Goal: Information Seeking & Learning: Find specific page/section

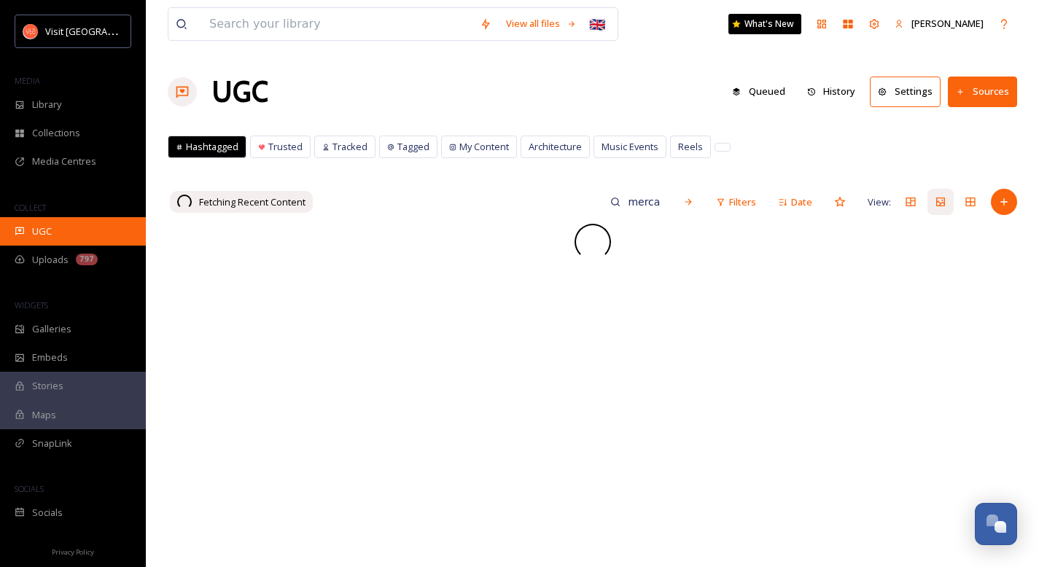
click at [61, 232] on div "UGC" at bounding box center [73, 231] width 146 height 28
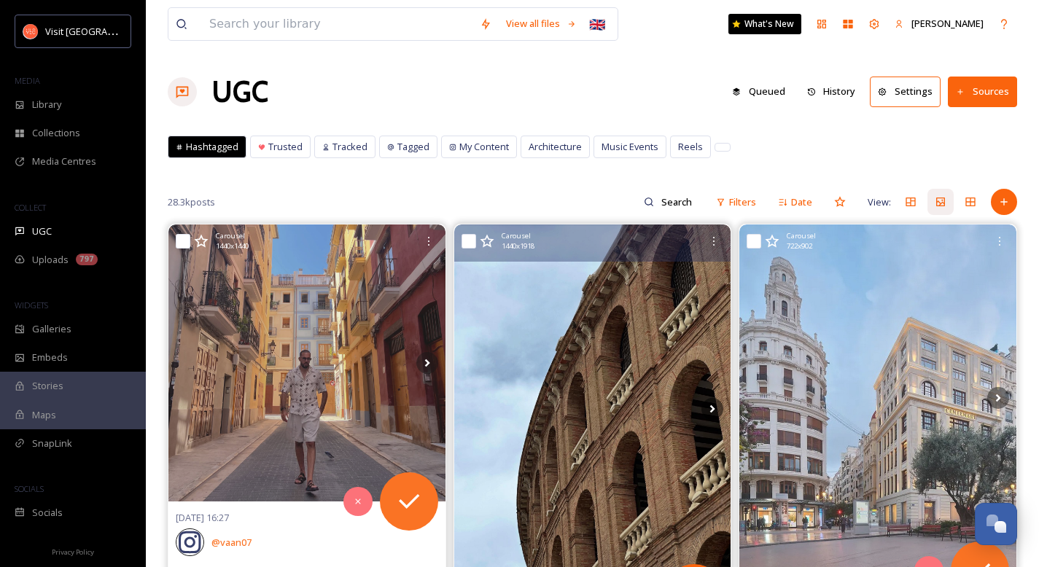
scroll to position [113, 0]
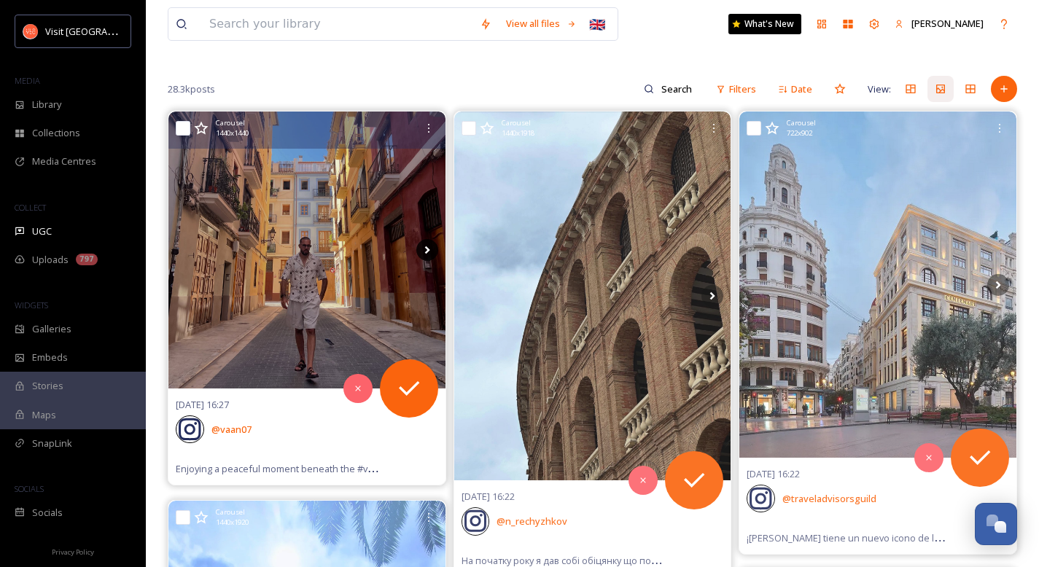
click at [431, 248] on icon at bounding box center [427, 250] width 22 height 22
click at [422, 252] on icon at bounding box center [427, 250] width 22 height 22
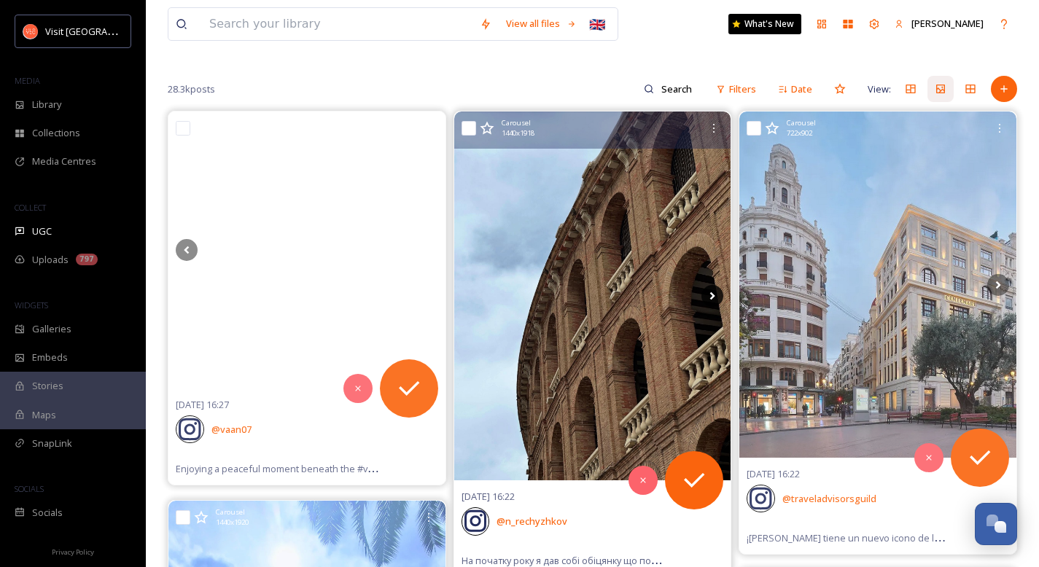
click at [675, 297] on icon at bounding box center [713, 296] width 22 height 22
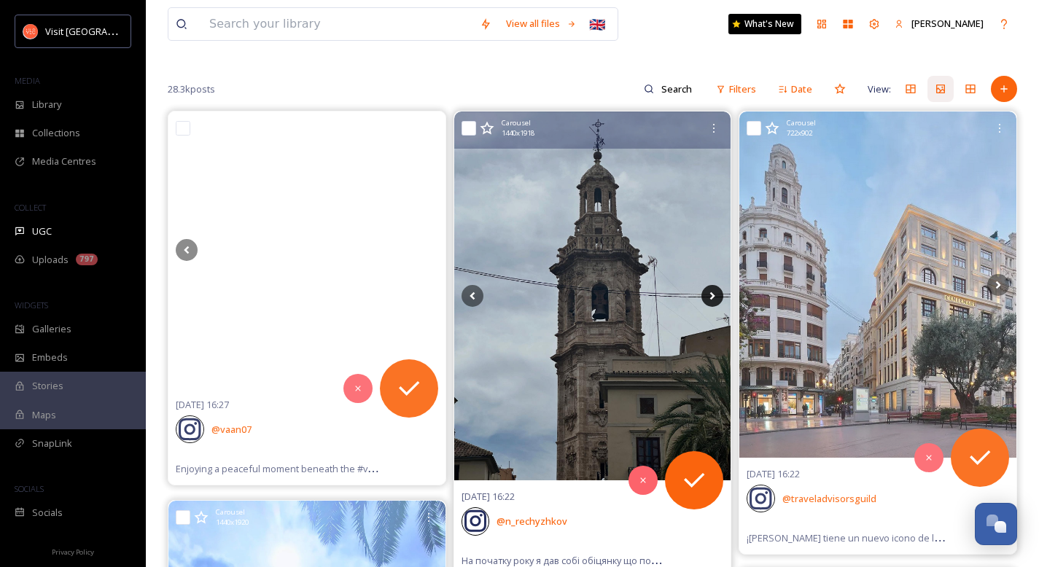
click at [675, 298] on icon at bounding box center [712, 296] width 5 height 8
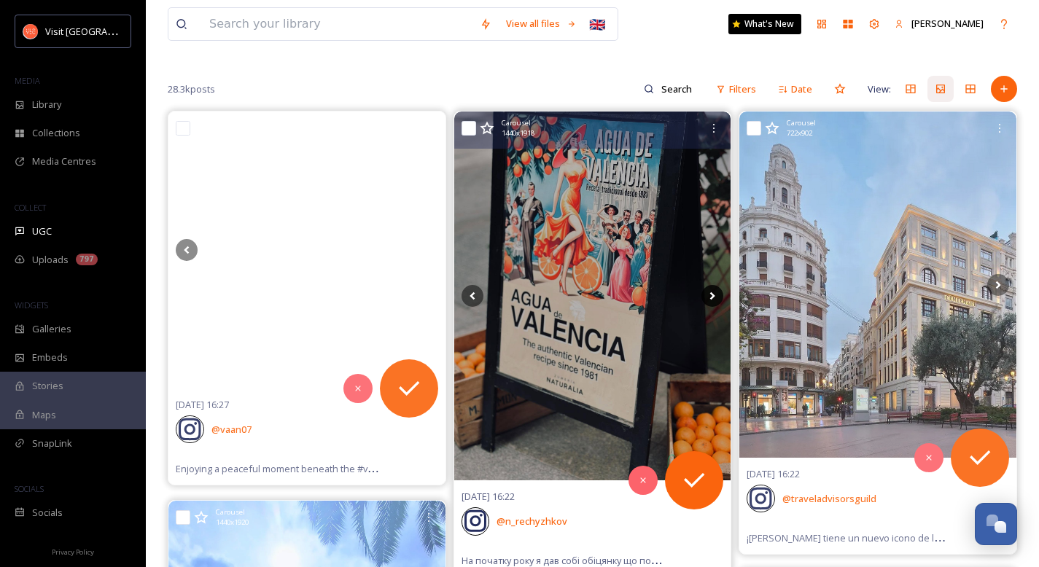
click at [675, 298] on icon at bounding box center [712, 296] width 5 height 8
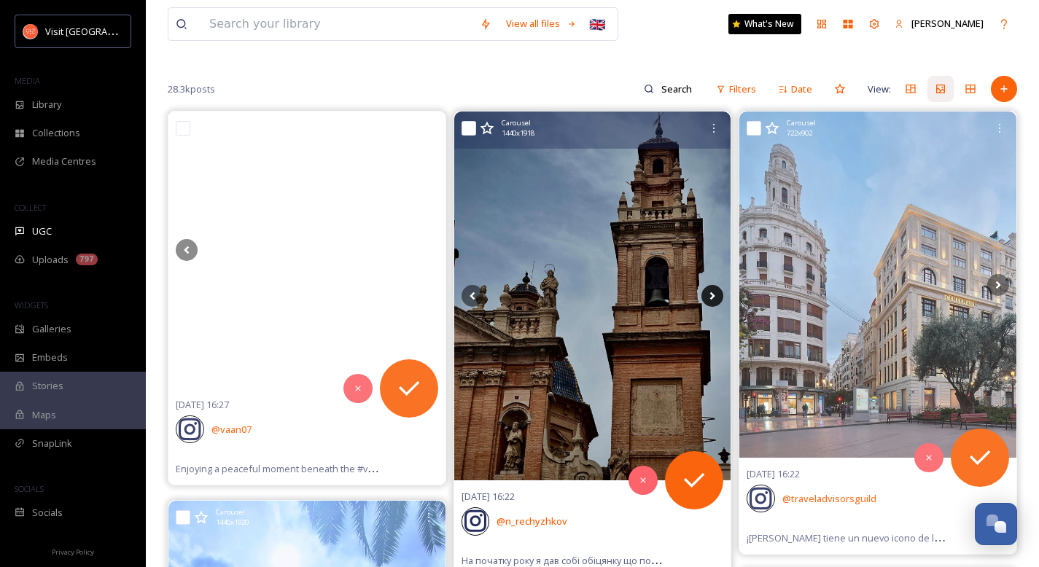
click at [675, 298] on icon at bounding box center [712, 296] width 5 height 8
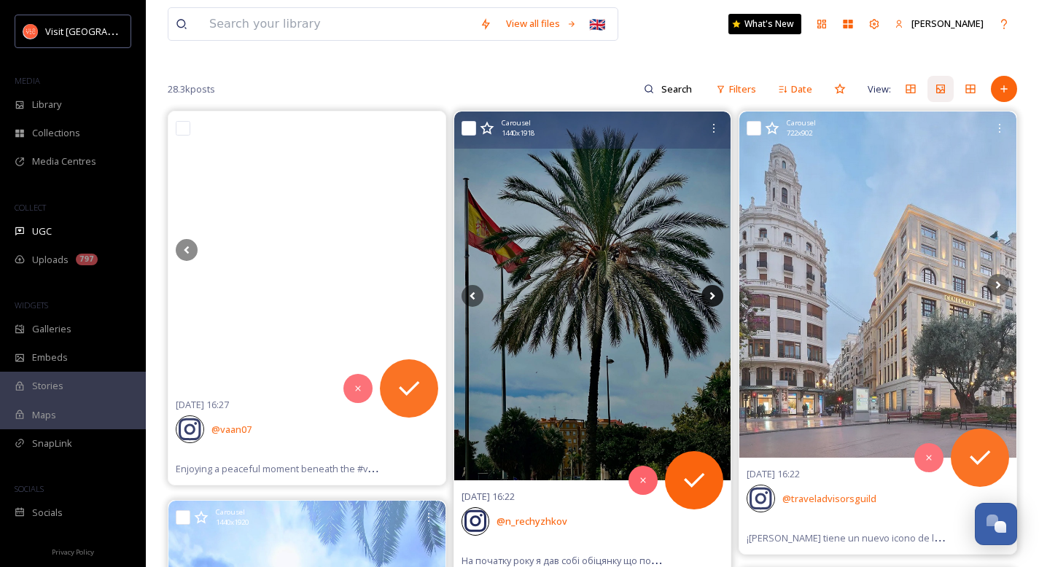
click at [675, 298] on icon at bounding box center [712, 296] width 5 height 8
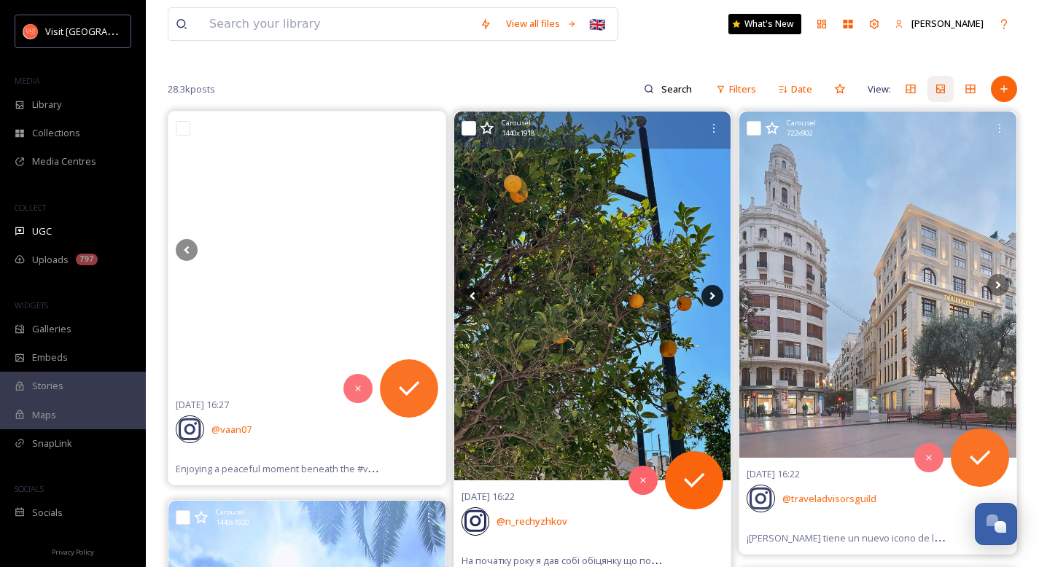
click at [675, 298] on icon at bounding box center [712, 296] width 5 height 8
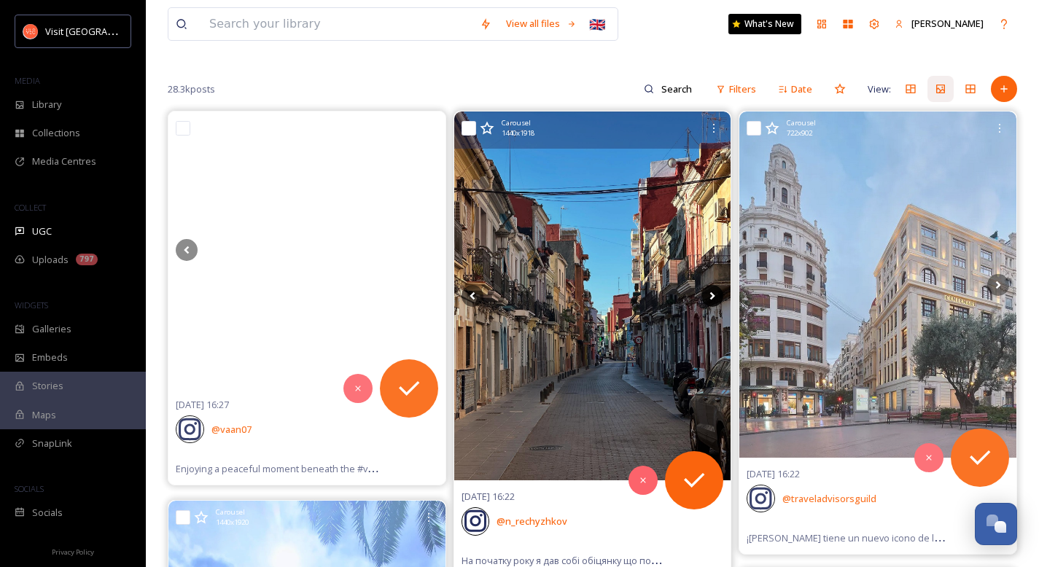
click at [675, 298] on icon at bounding box center [712, 296] width 5 height 8
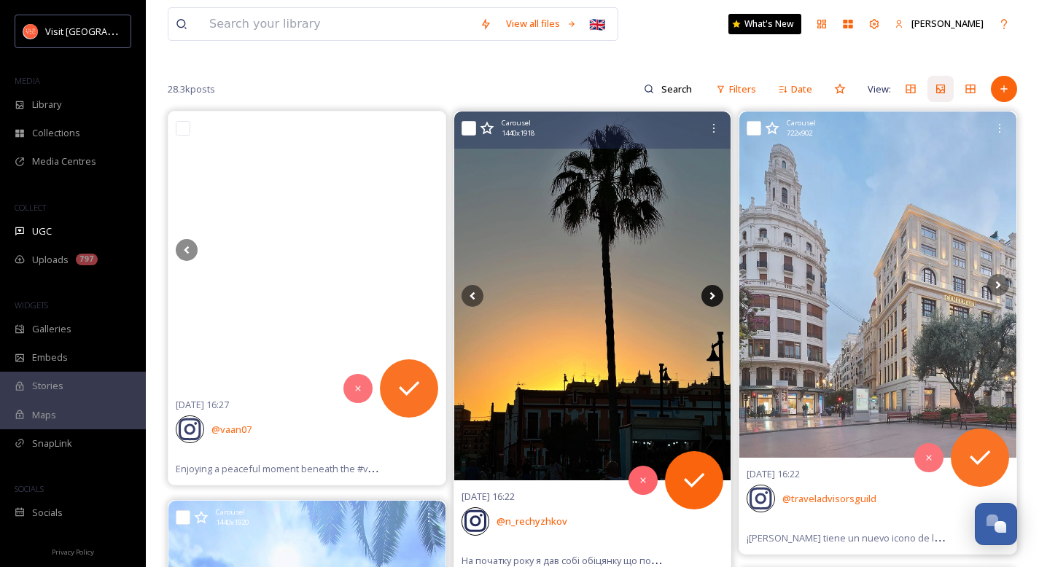
click at [675, 298] on icon at bounding box center [712, 296] width 5 height 8
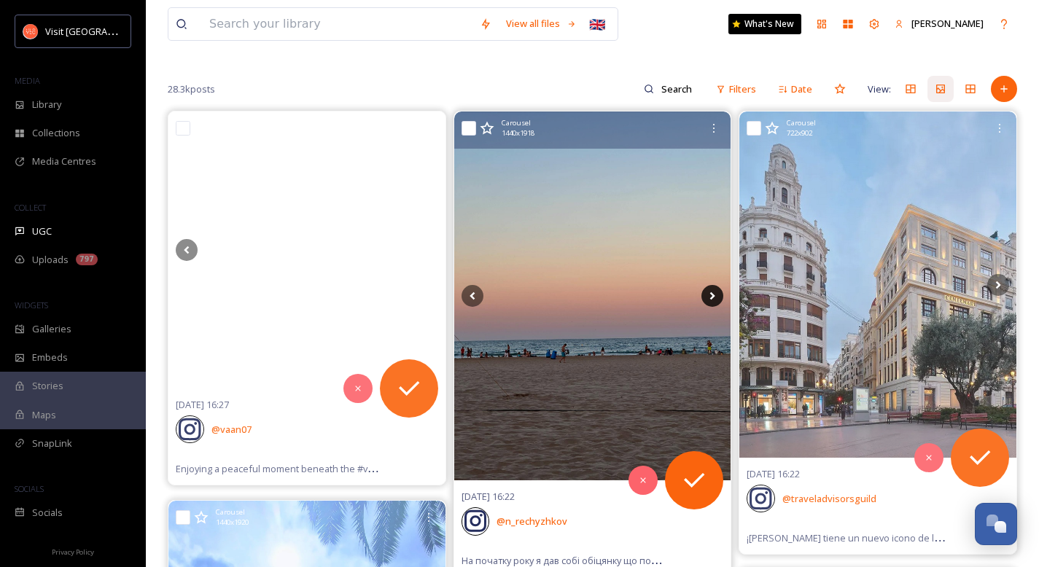
click at [675, 298] on icon at bounding box center [712, 296] width 5 height 8
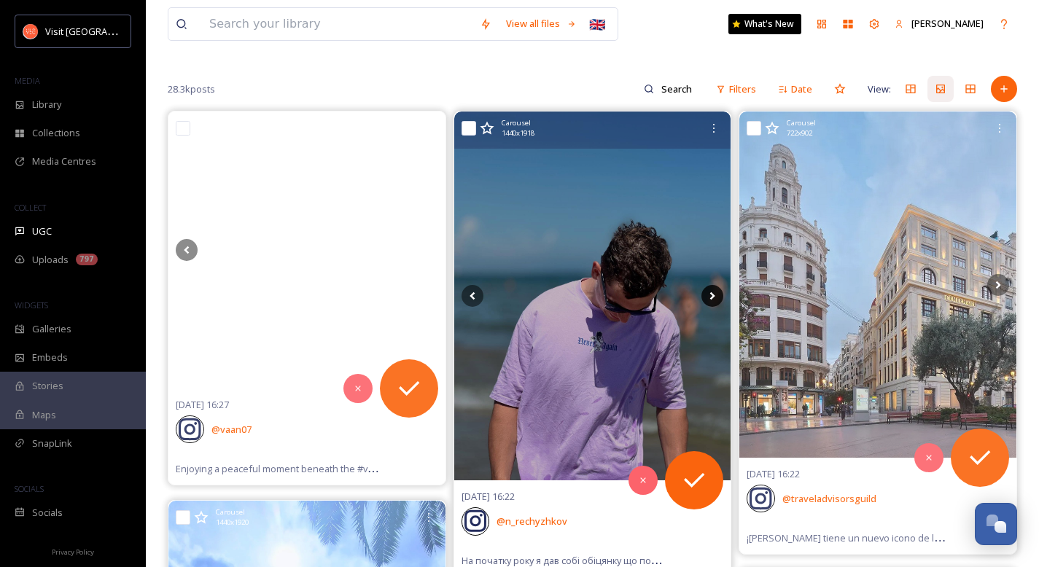
click at [675, 298] on icon at bounding box center [712, 296] width 5 height 8
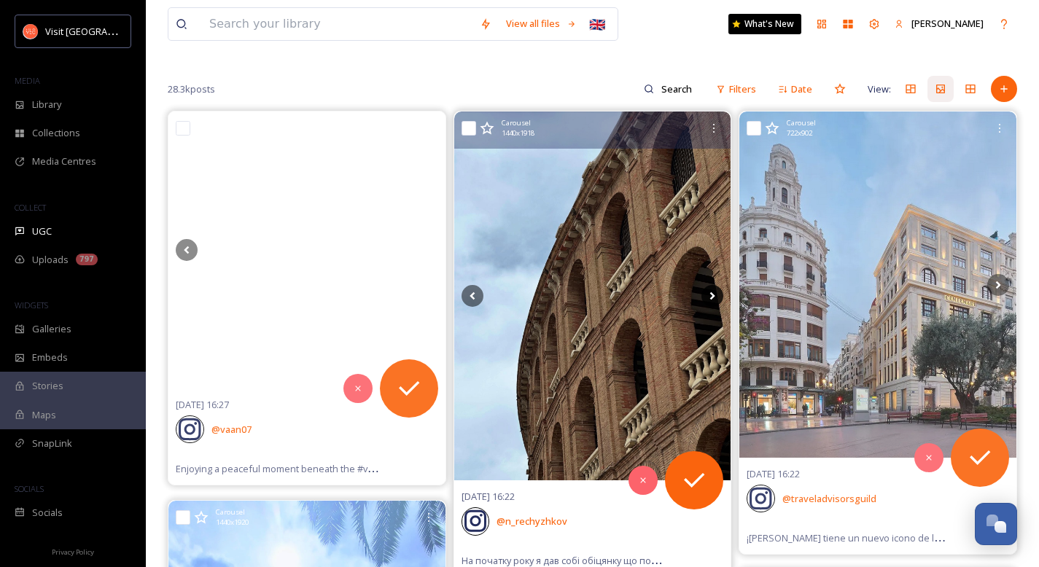
click at [675, 298] on icon at bounding box center [712, 296] width 5 height 8
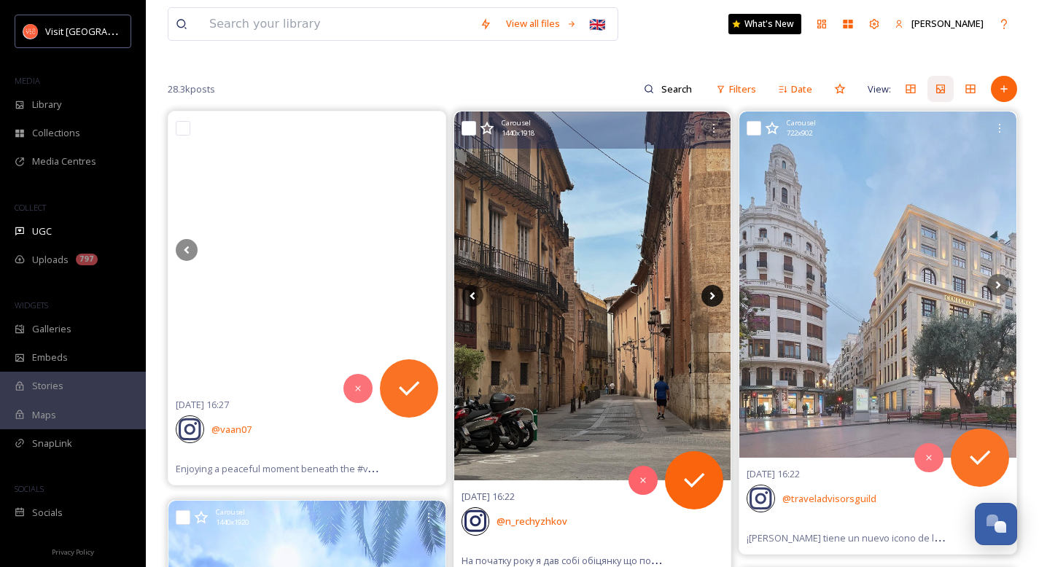
click at [675, 298] on icon at bounding box center [712, 296] width 5 height 8
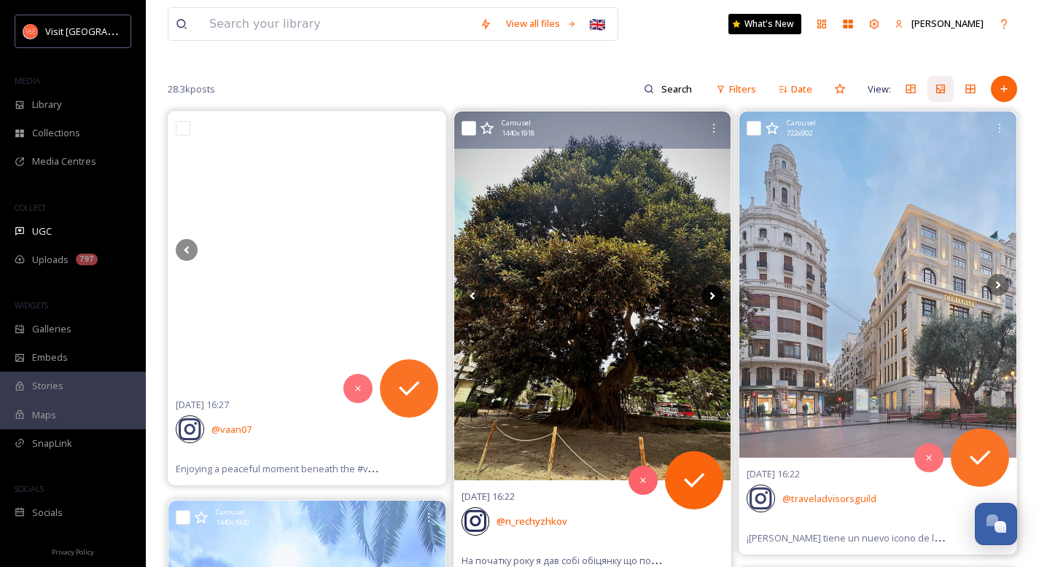
click at [675, 298] on icon at bounding box center [712, 296] width 5 height 8
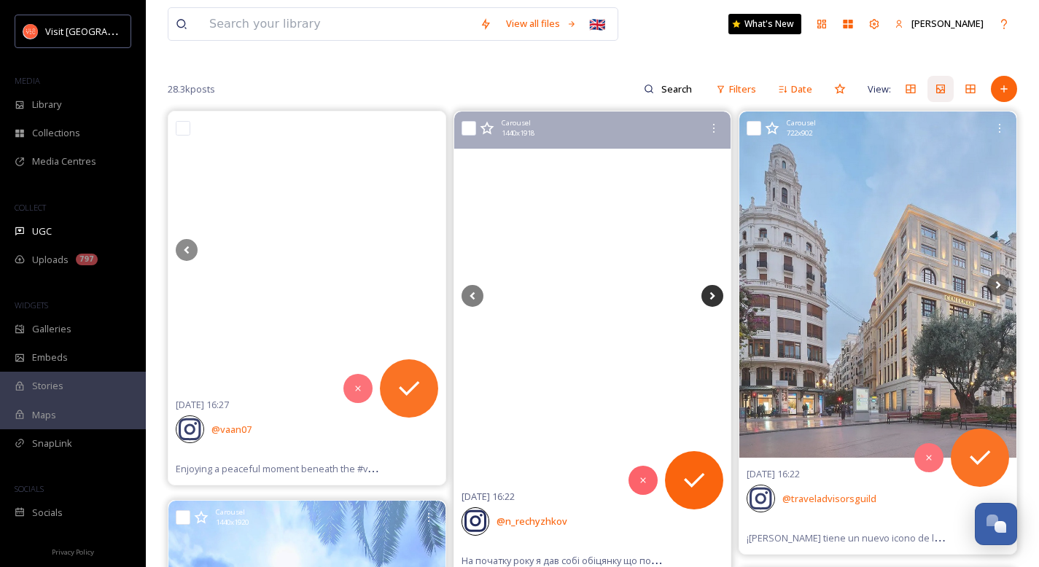
click at [675, 298] on icon at bounding box center [712, 296] width 5 height 8
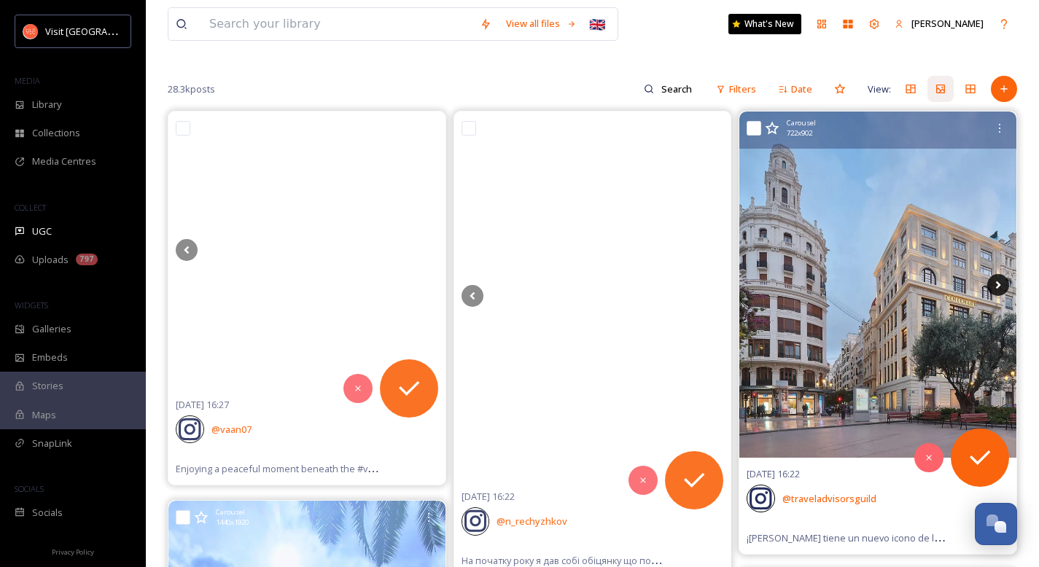
click at [675, 283] on icon at bounding box center [998, 285] width 22 height 22
click at [675, 285] on icon at bounding box center [998, 285] width 5 height 8
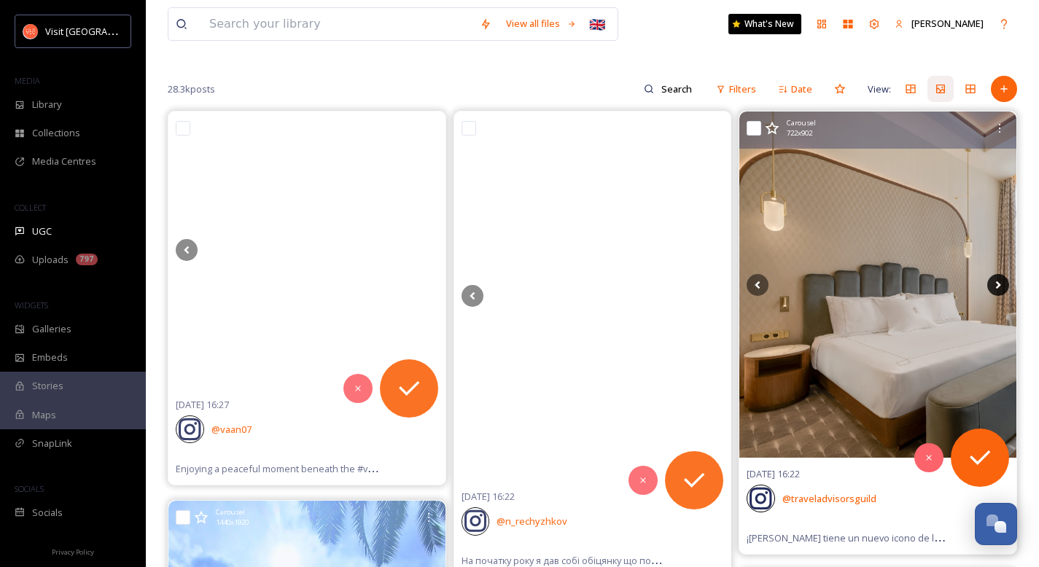
click at [675, 290] on icon at bounding box center [998, 285] width 22 height 22
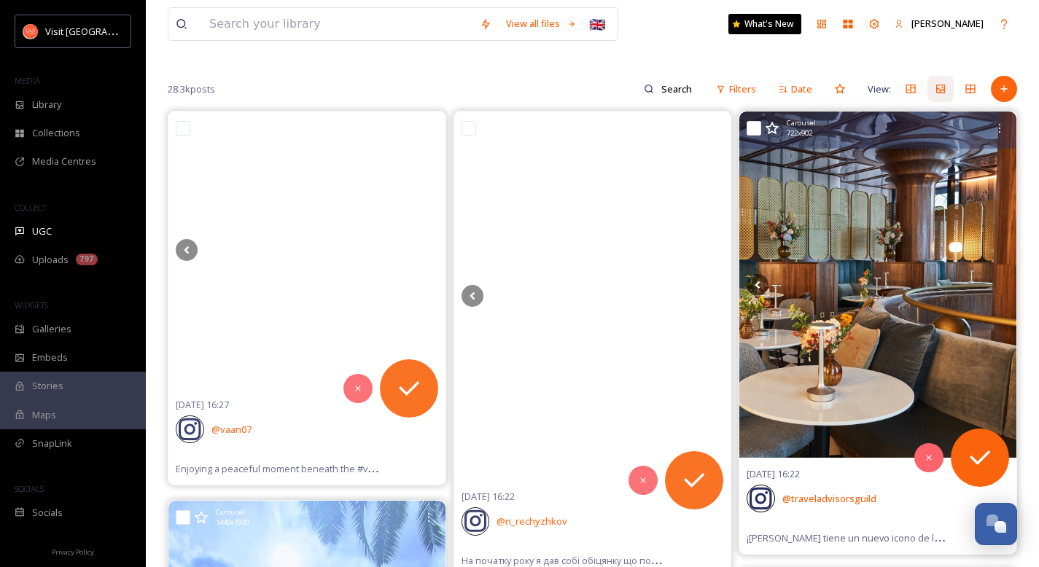
scroll to position [593, 0]
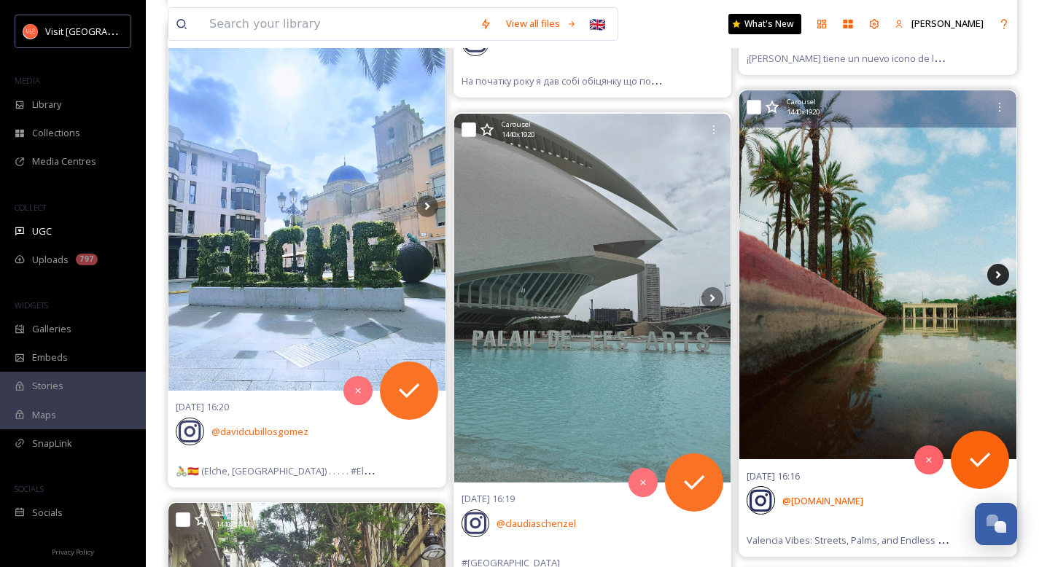
click at [675, 275] on icon at bounding box center [998, 275] width 22 height 22
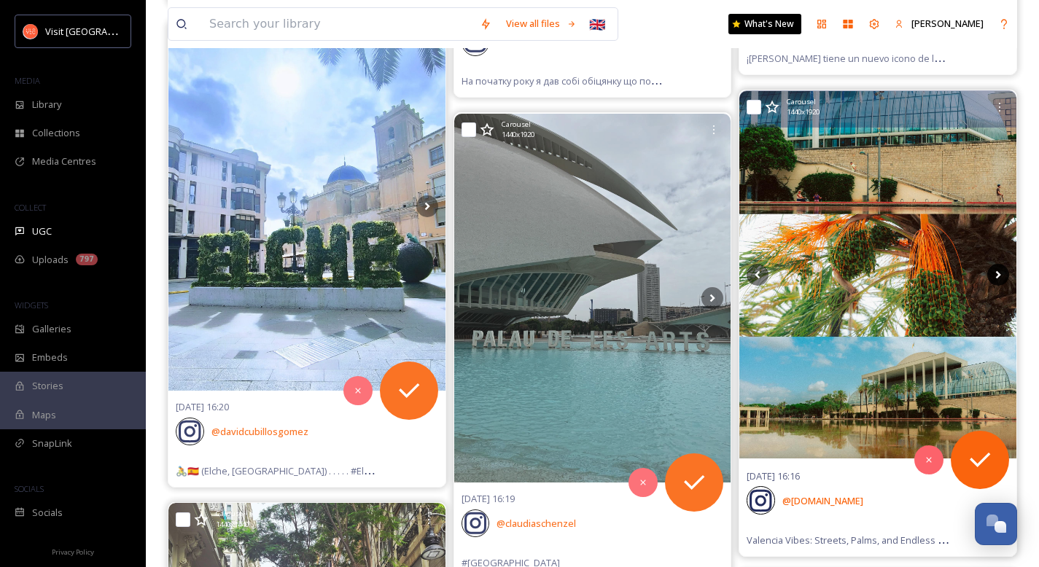
click at [675, 276] on icon at bounding box center [998, 275] width 22 height 22
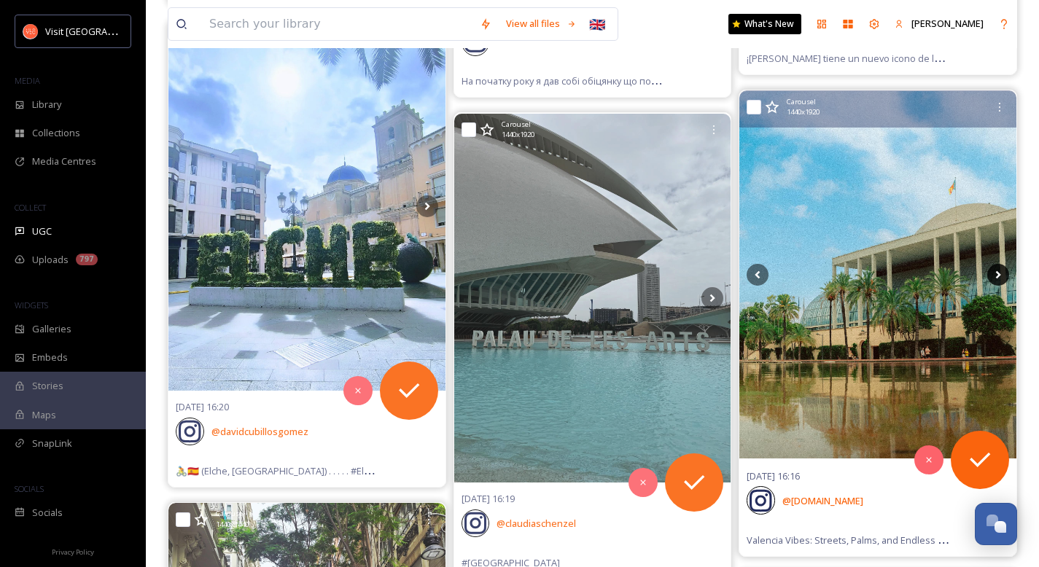
click at [675, 277] on icon at bounding box center [998, 275] width 22 height 22
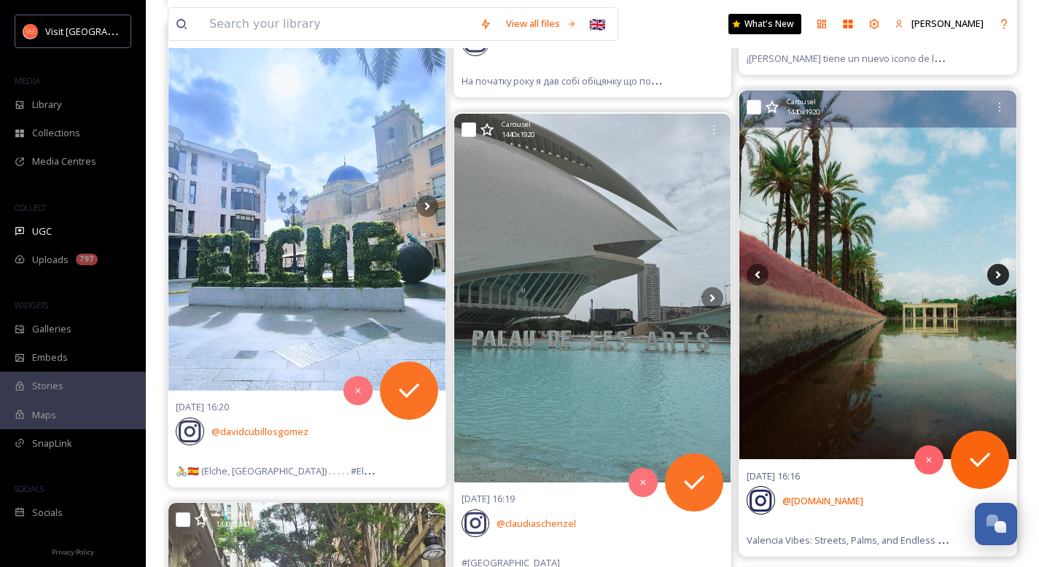
click at [675, 277] on icon at bounding box center [998, 275] width 22 height 22
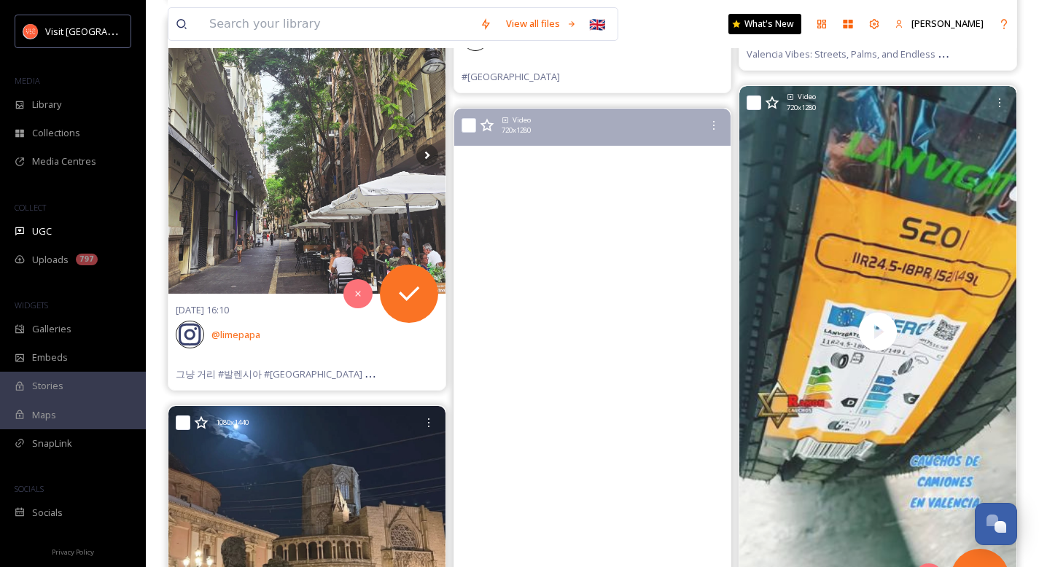
scroll to position [1064, 0]
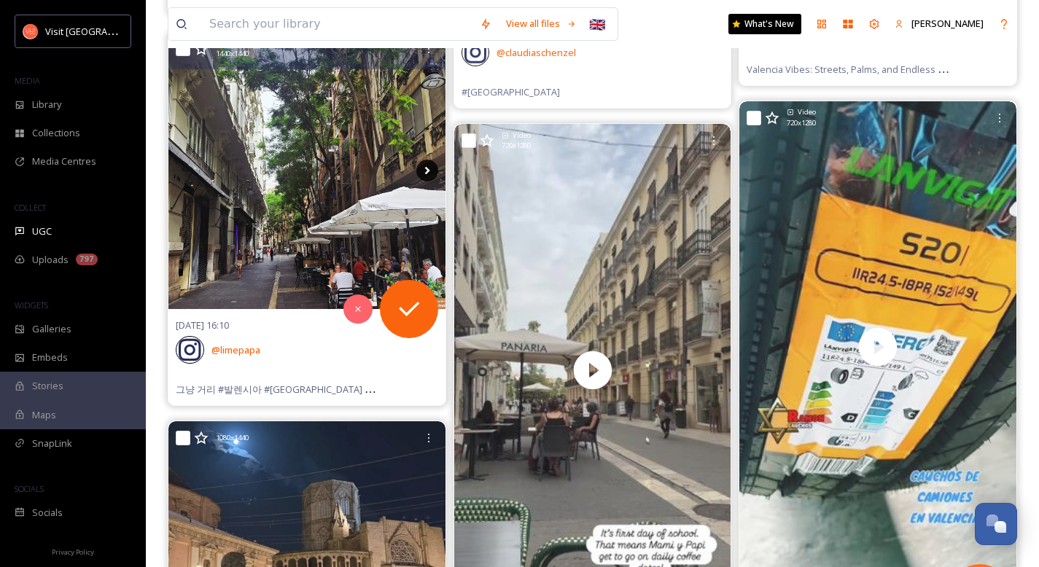
click at [422, 169] on icon at bounding box center [427, 171] width 22 height 22
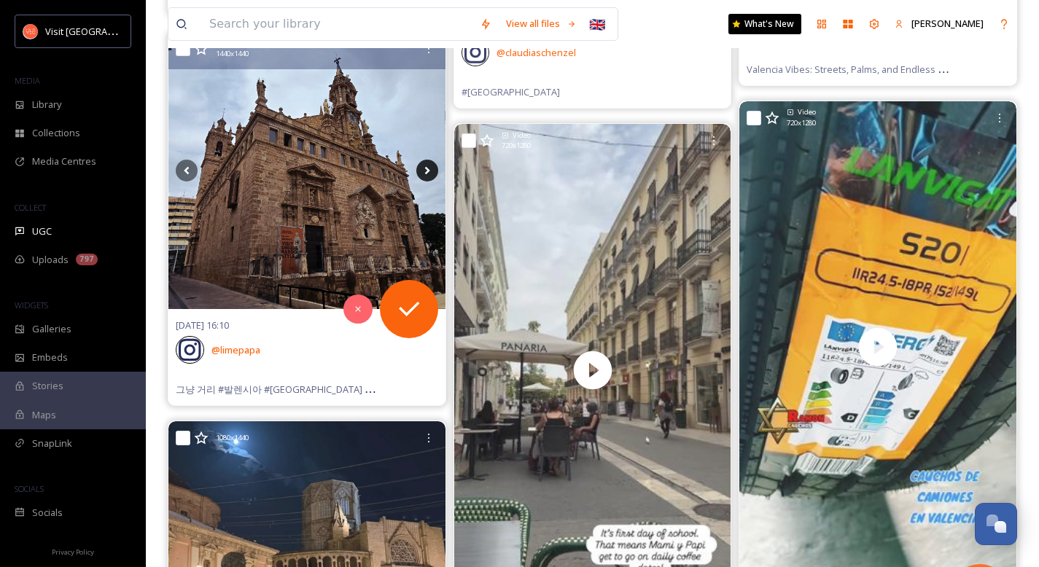
click at [426, 174] on icon at bounding box center [426, 171] width 5 height 8
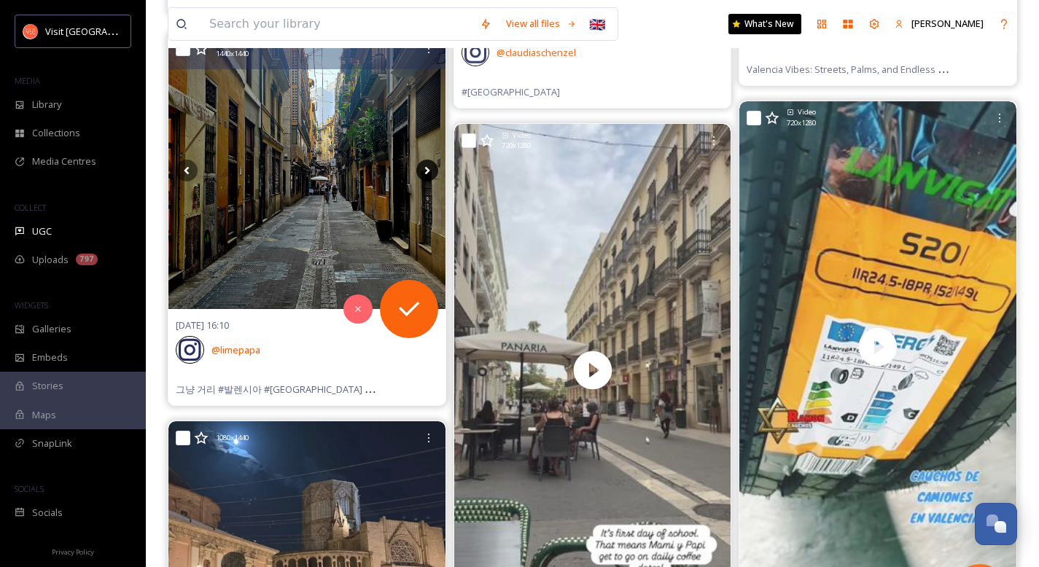
click at [426, 174] on icon at bounding box center [426, 171] width 5 height 8
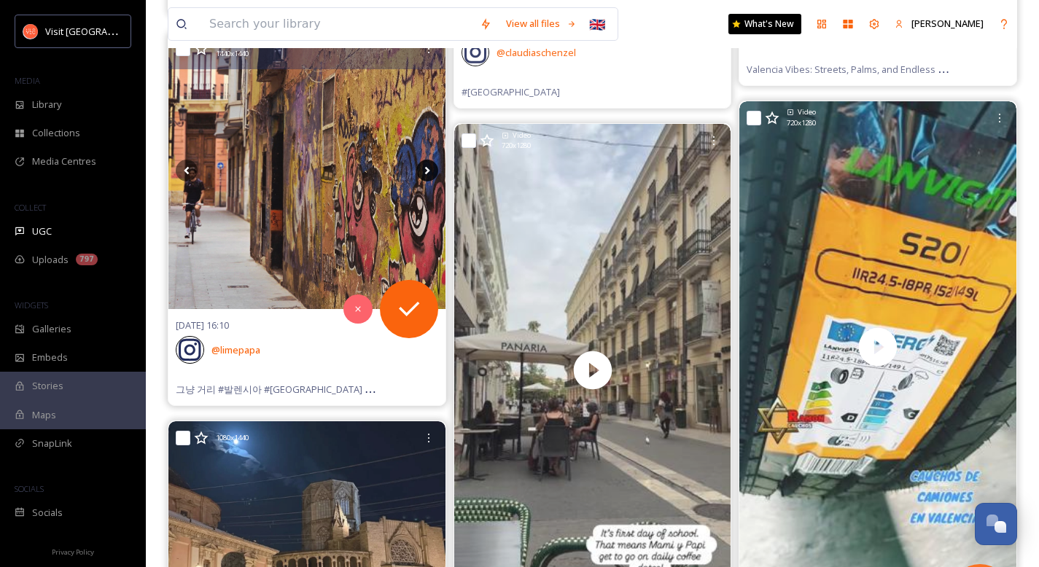
click at [426, 174] on icon at bounding box center [426, 171] width 5 height 8
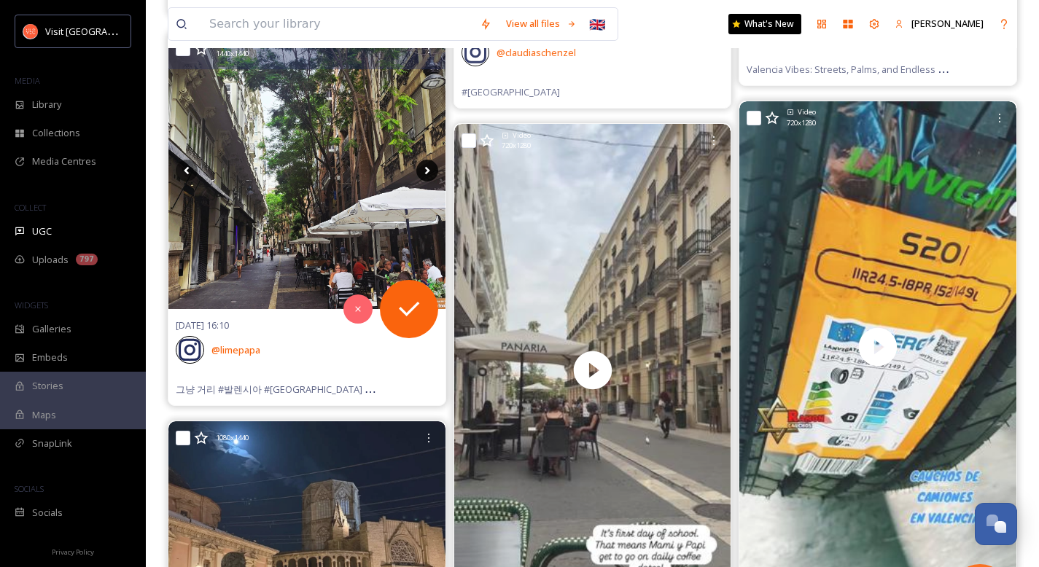
click at [427, 171] on icon at bounding box center [426, 171] width 5 height 8
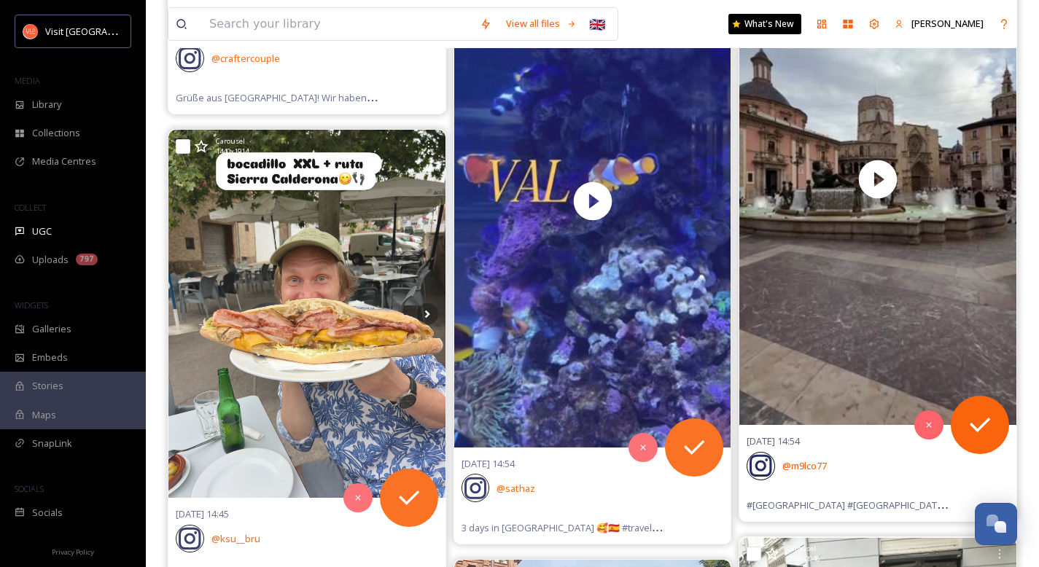
scroll to position [3676, 0]
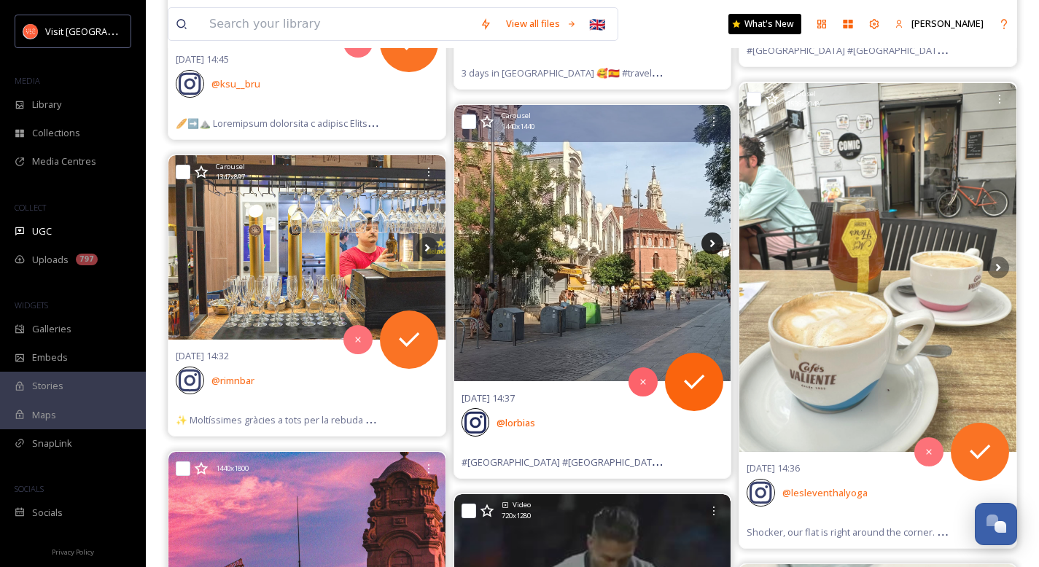
click at [675, 247] on icon at bounding box center [713, 244] width 22 height 22
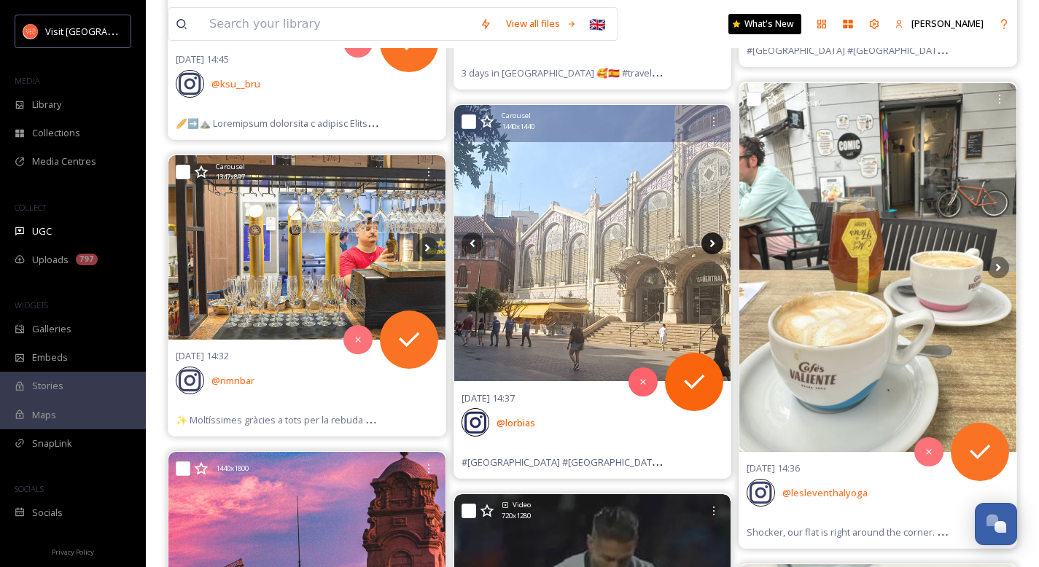
click at [675, 246] on icon at bounding box center [713, 244] width 22 height 22
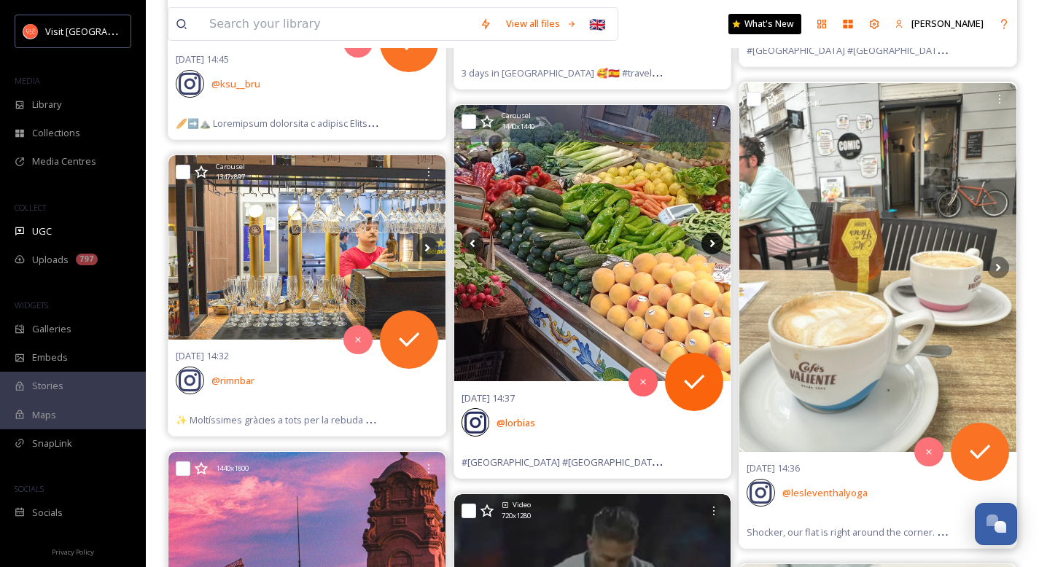
click at [675, 246] on icon at bounding box center [713, 244] width 22 height 22
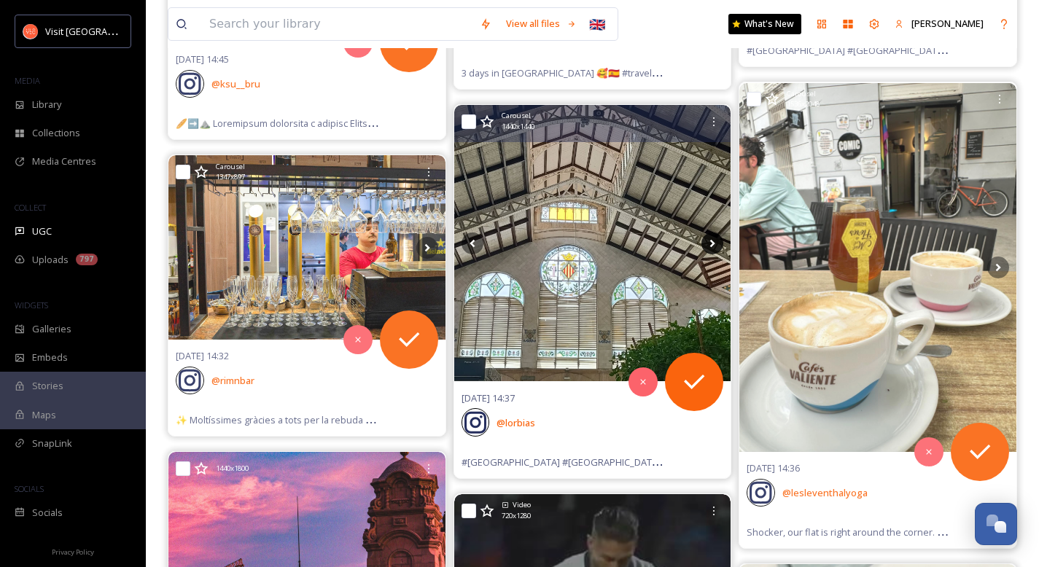
click at [675, 246] on icon at bounding box center [713, 244] width 22 height 22
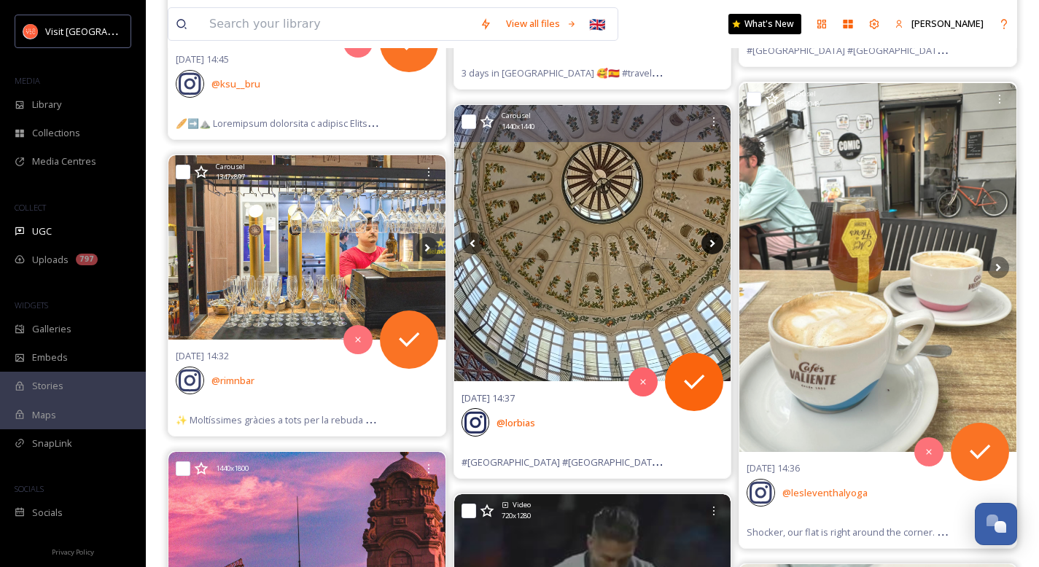
click at [675, 246] on icon at bounding box center [713, 244] width 22 height 22
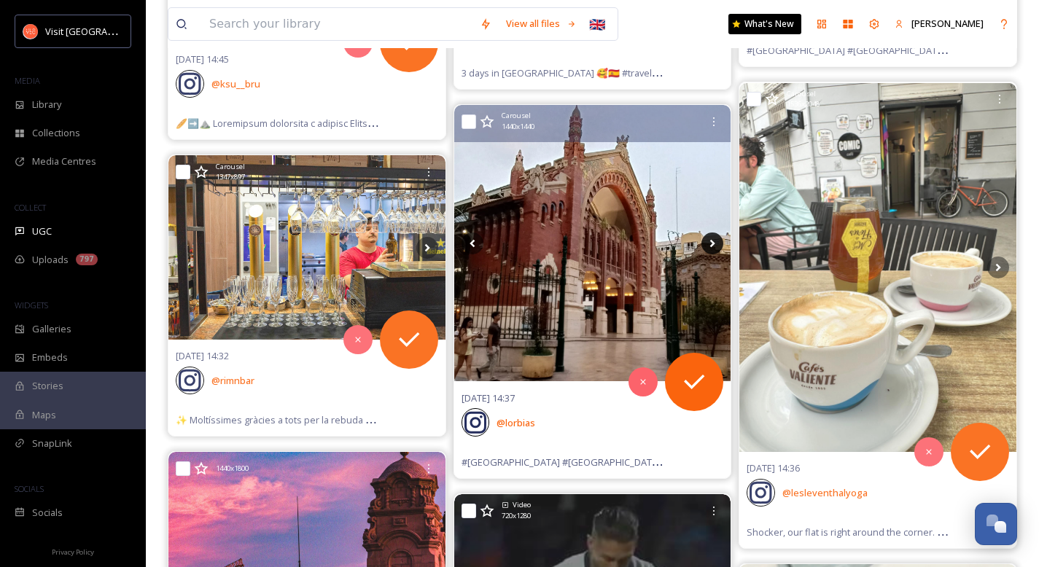
click at [675, 246] on icon at bounding box center [713, 244] width 22 height 22
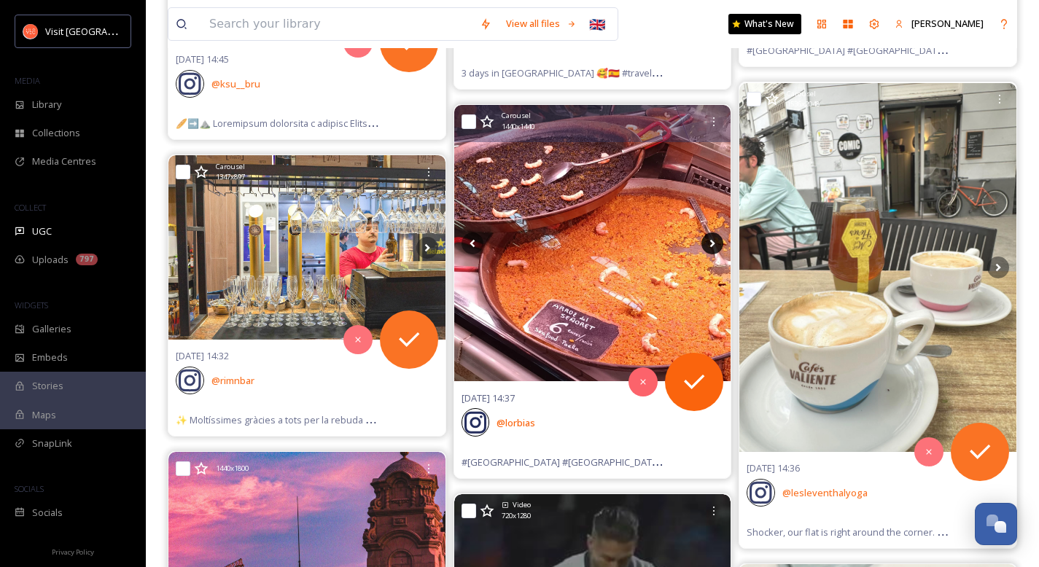
click at [675, 246] on icon at bounding box center [713, 244] width 22 height 22
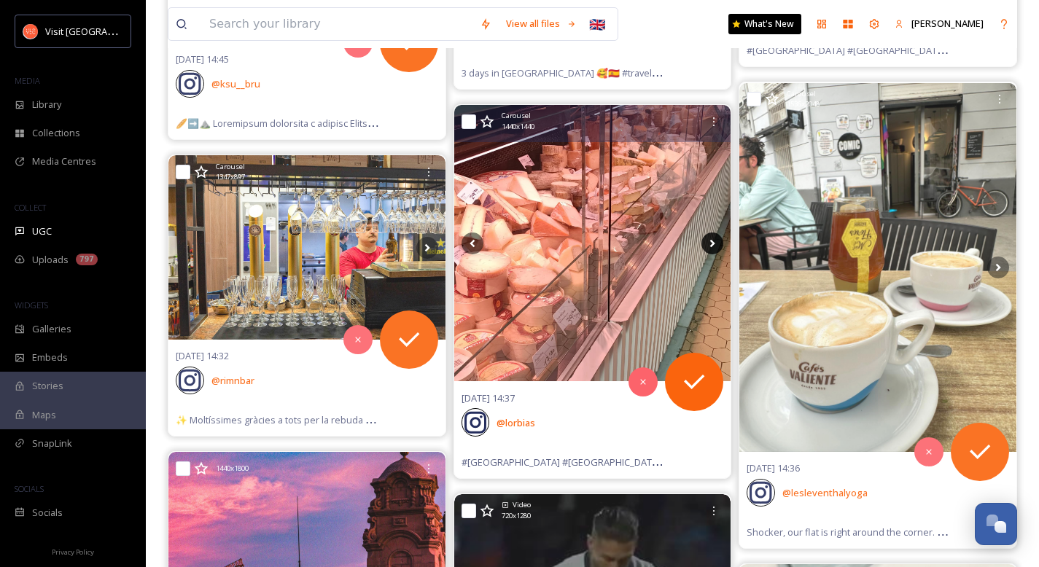
click at [675, 246] on icon at bounding box center [713, 244] width 22 height 22
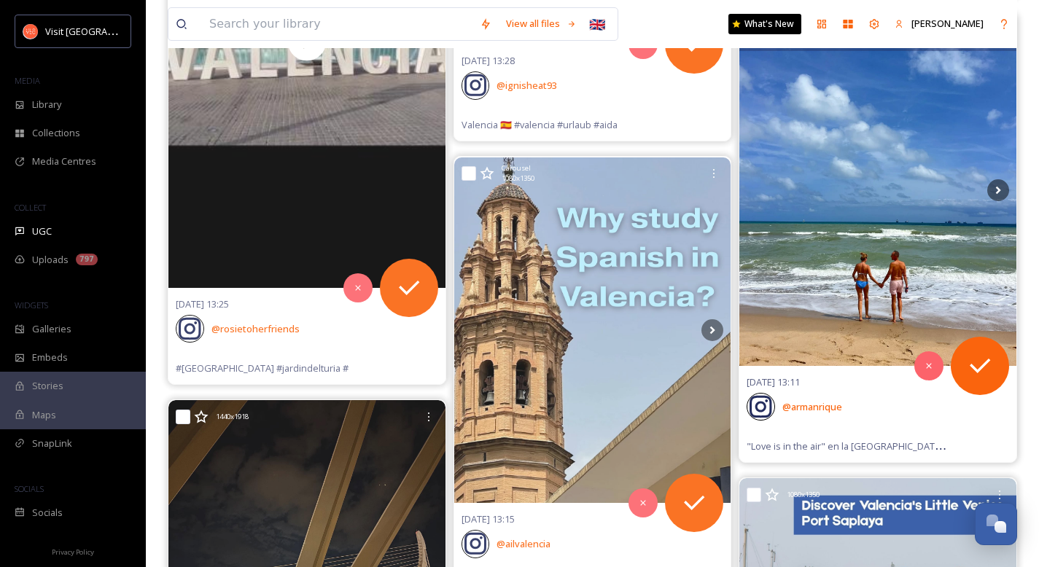
scroll to position [5873, 0]
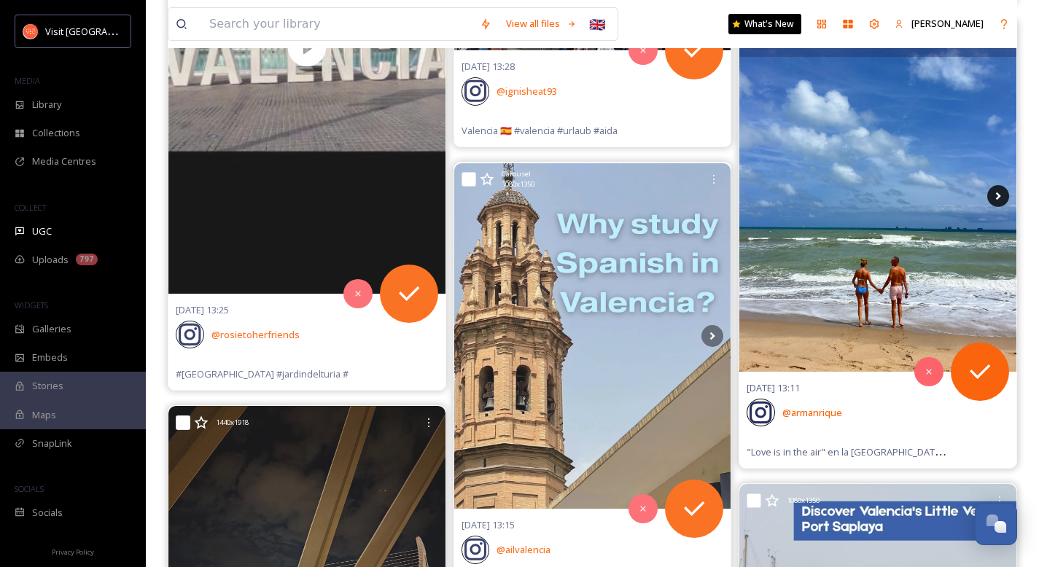
click at [675, 192] on icon at bounding box center [998, 196] width 22 height 22
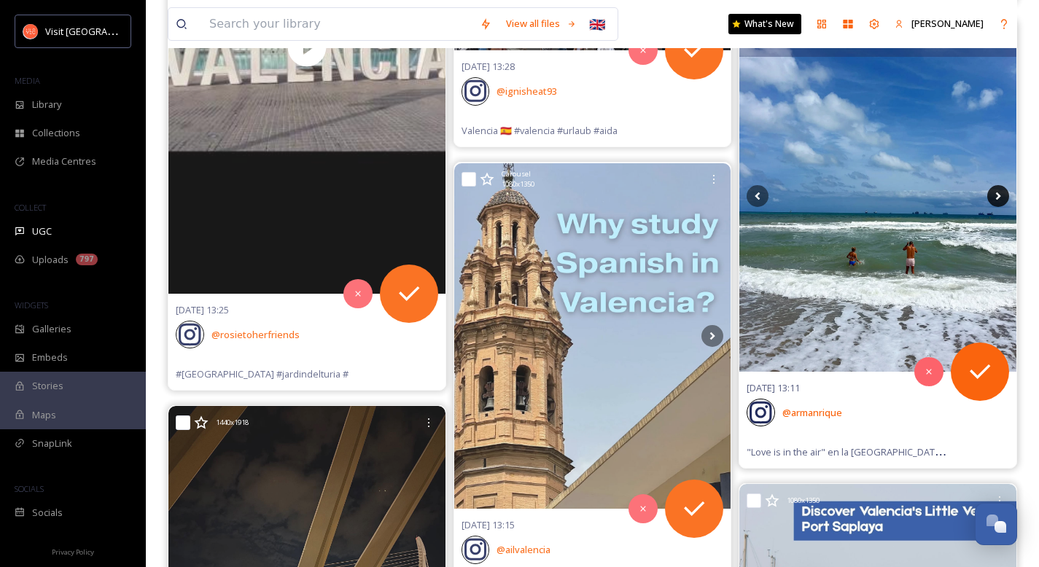
click at [675, 198] on icon at bounding box center [998, 196] width 22 height 22
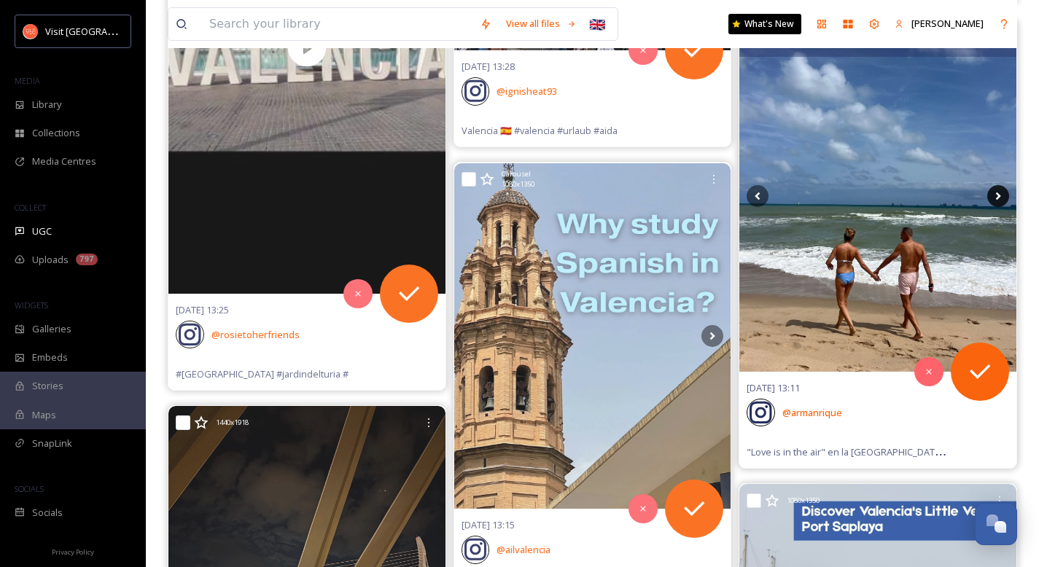
click at [675, 198] on icon at bounding box center [998, 196] width 22 height 22
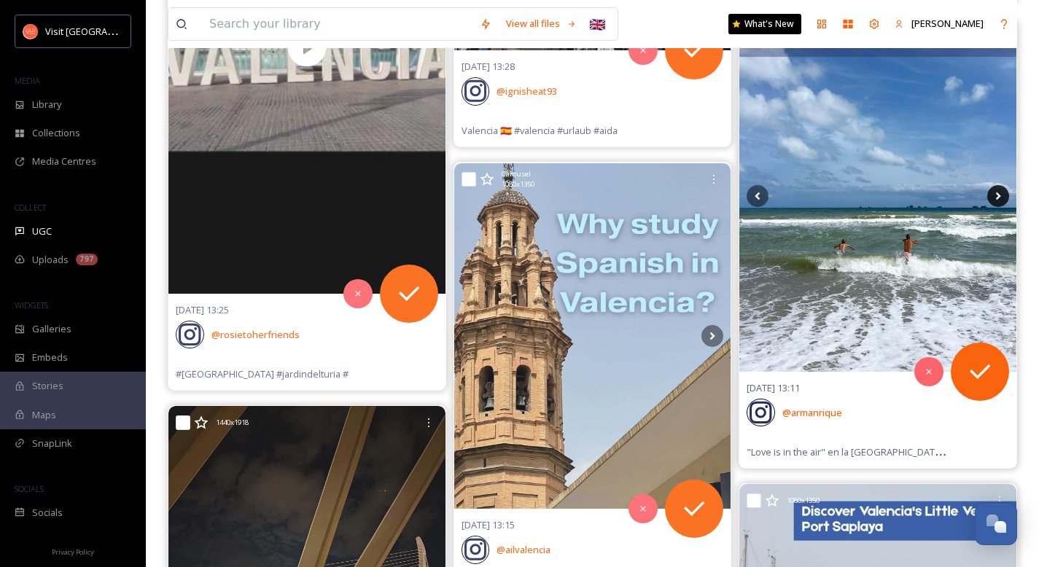
click at [675, 198] on icon at bounding box center [998, 196] width 22 height 22
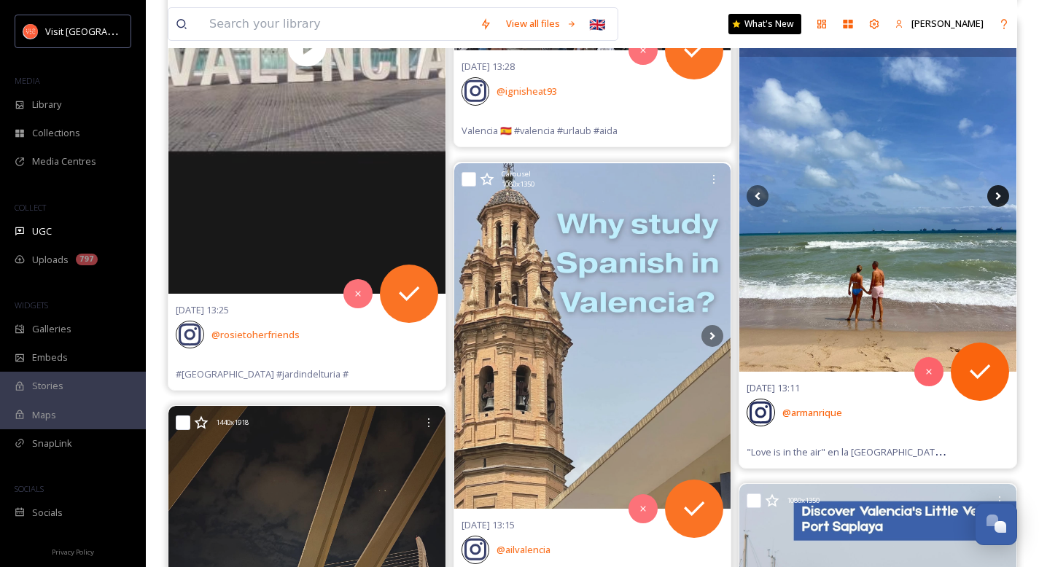
click at [675, 198] on icon at bounding box center [998, 196] width 22 height 22
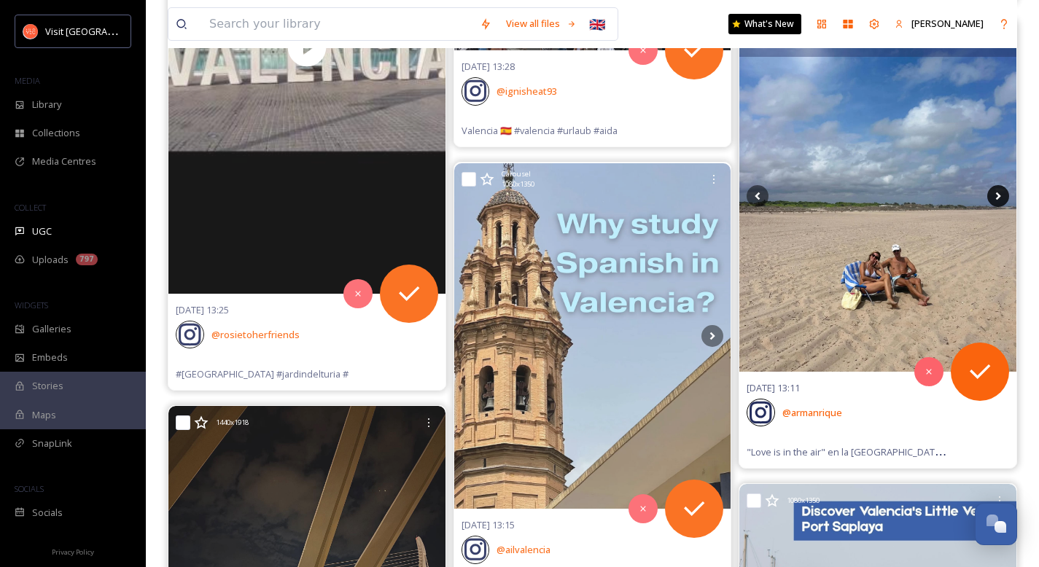
click at [675, 198] on icon at bounding box center [998, 196] width 22 height 22
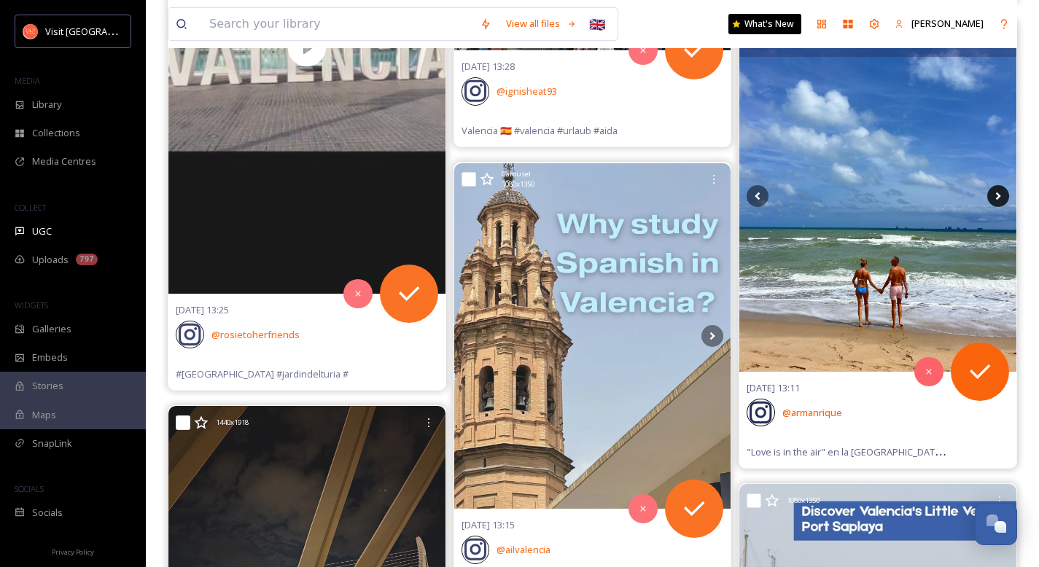
click at [675, 198] on icon at bounding box center [998, 196] width 22 height 22
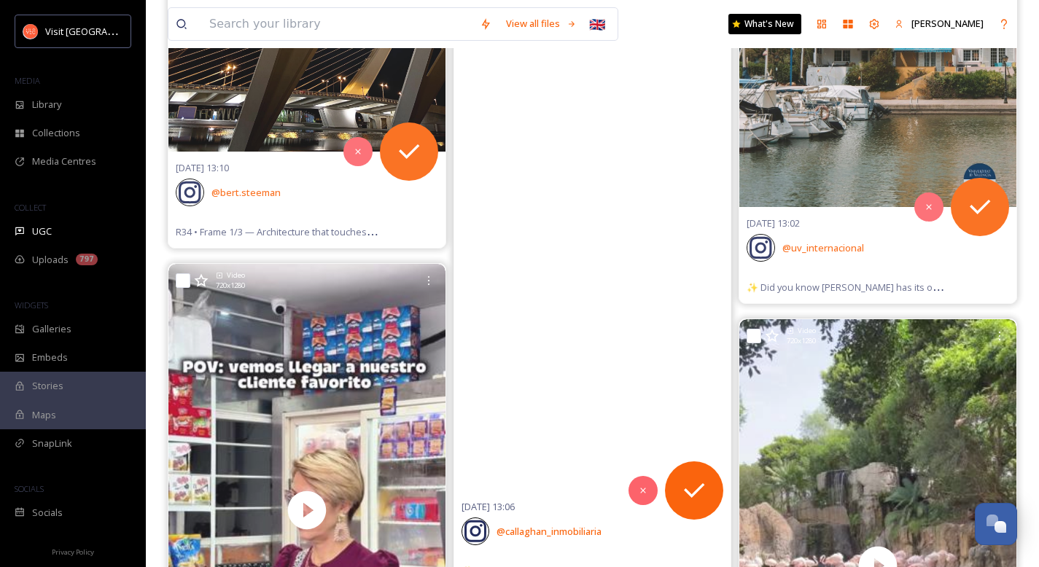
scroll to position [6945, 0]
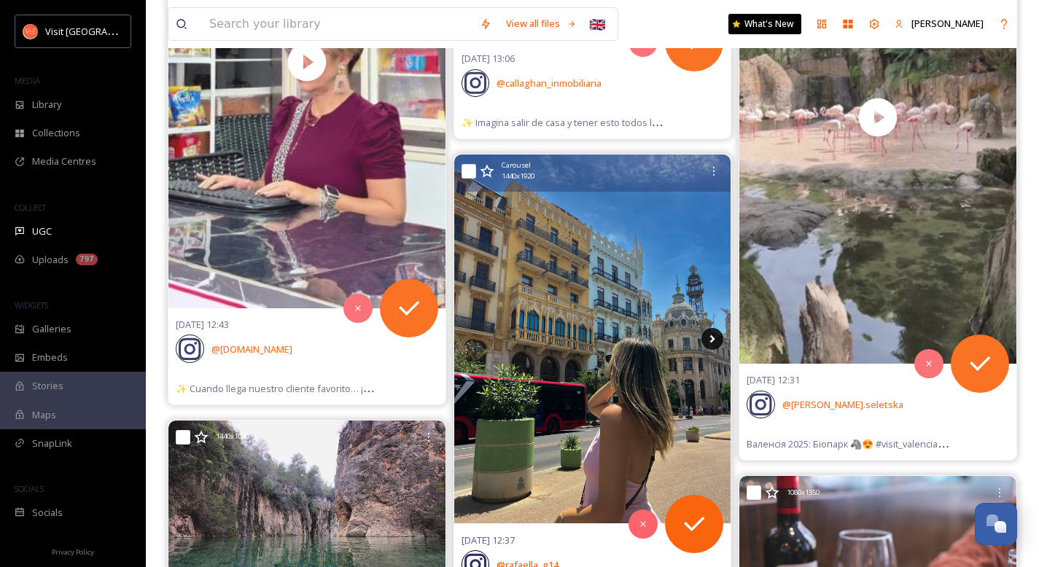
click at [675, 336] on icon at bounding box center [713, 339] width 22 height 22
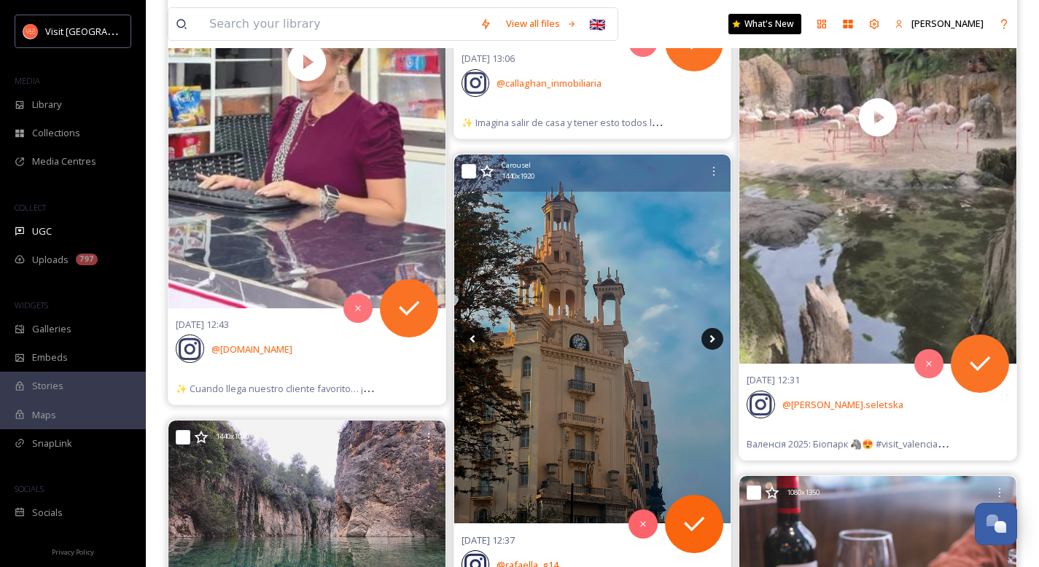
click at [675, 340] on icon at bounding box center [712, 339] width 5 height 8
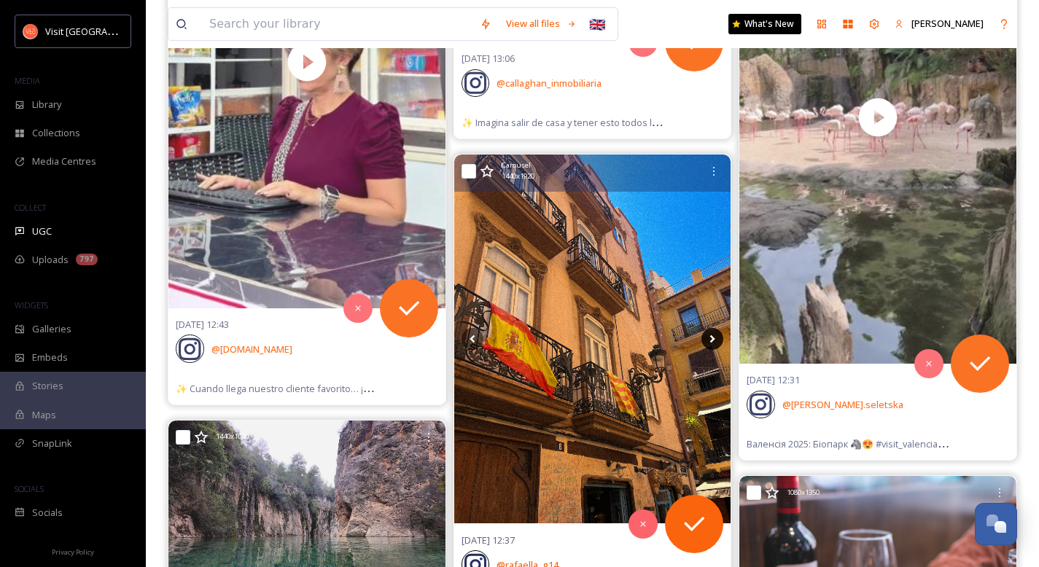
click at [675, 340] on icon at bounding box center [712, 339] width 5 height 8
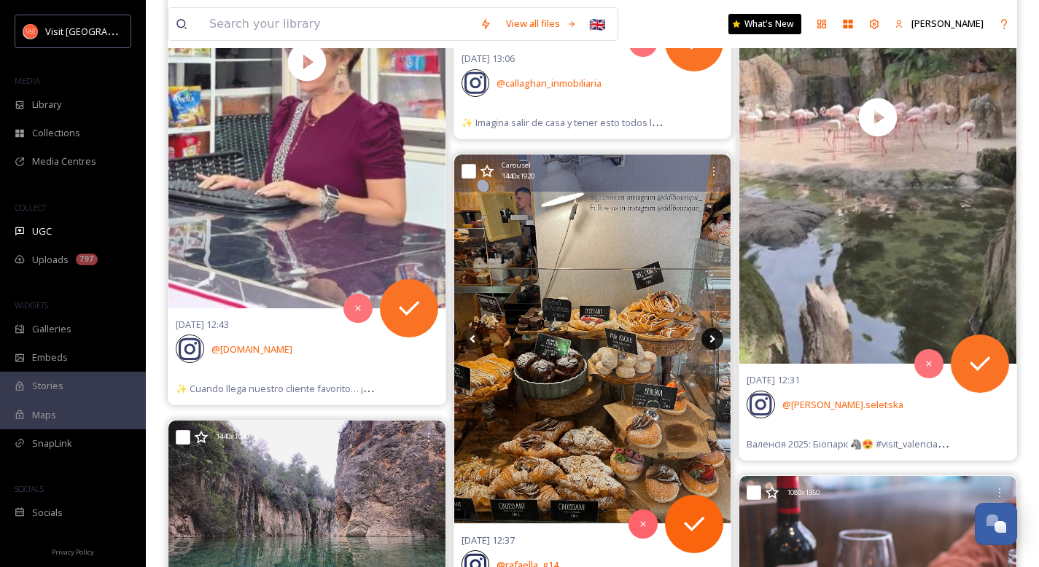
click at [675, 340] on icon at bounding box center [712, 339] width 5 height 8
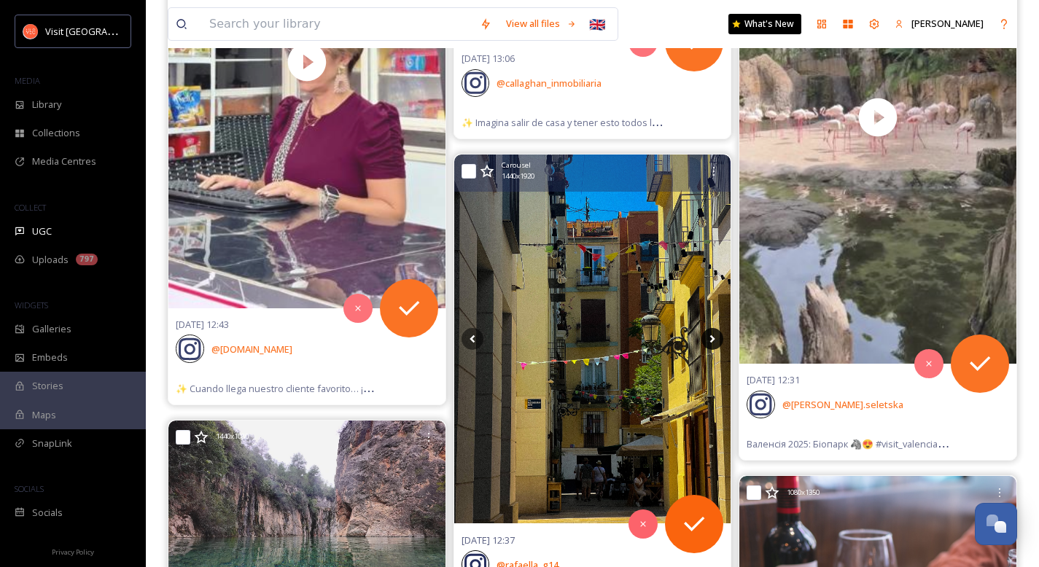
click at [675, 341] on icon at bounding box center [713, 339] width 22 height 22
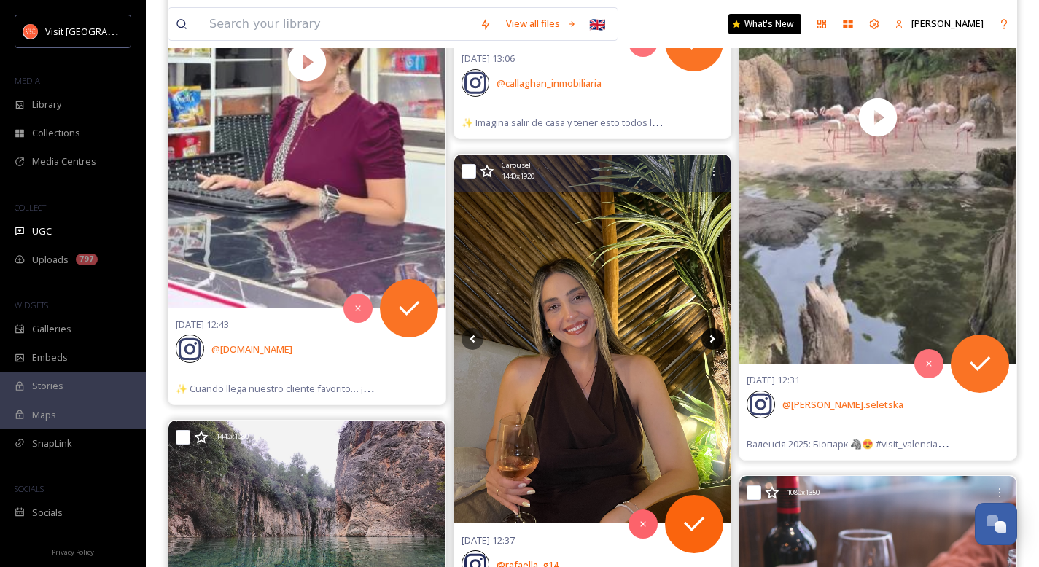
click at [675, 341] on icon at bounding box center [713, 339] width 22 height 22
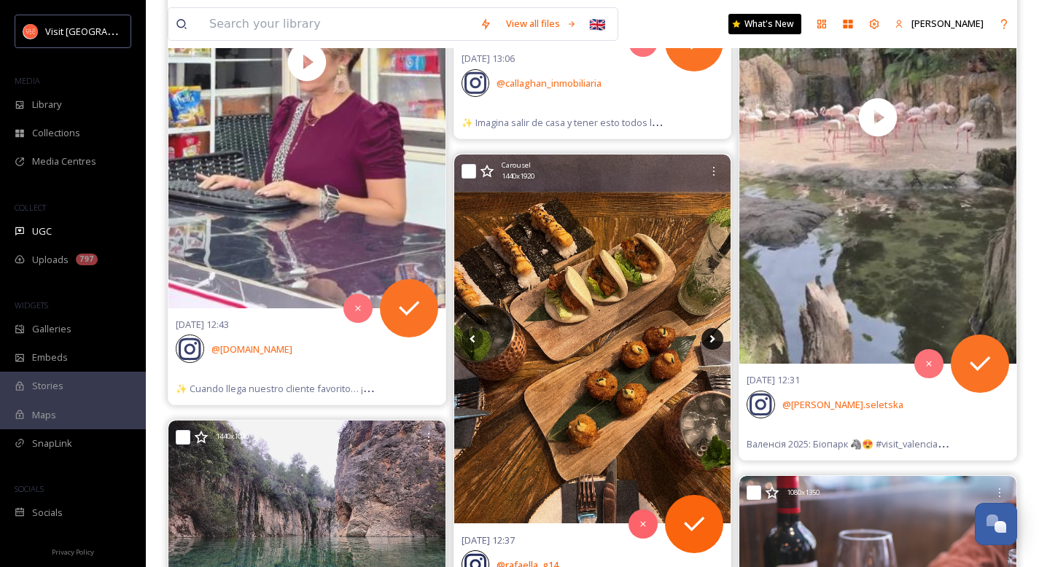
click at [675, 341] on icon at bounding box center [713, 339] width 22 height 22
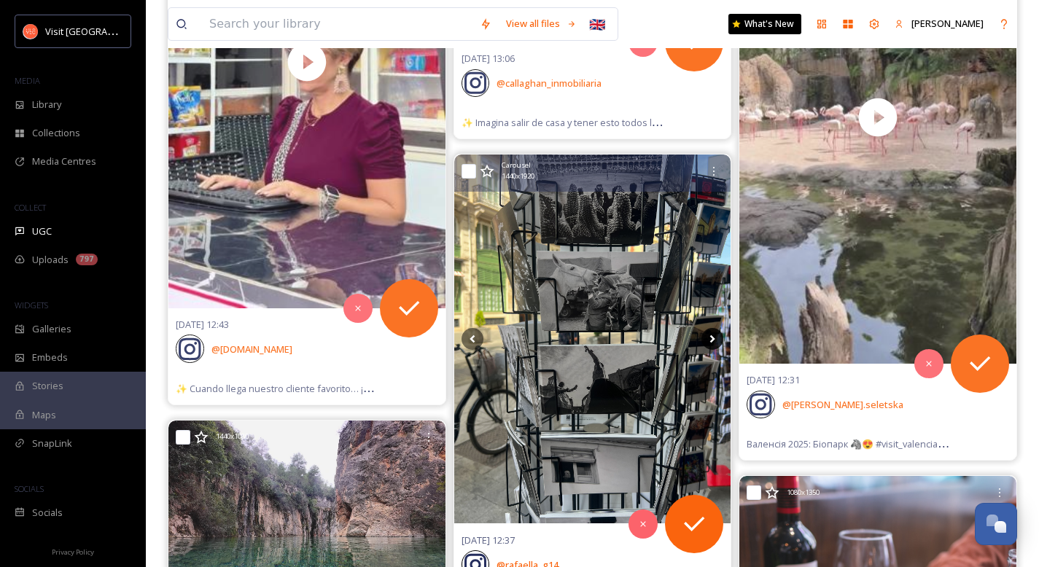
click at [675, 341] on icon at bounding box center [713, 339] width 22 height 22
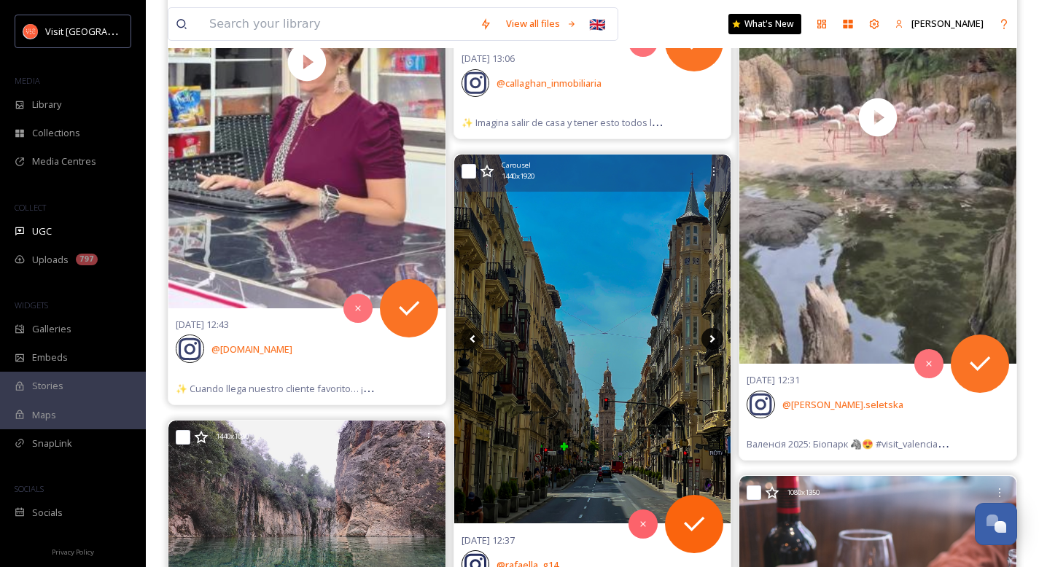
click at [675, 341] on icon at bounding box center [713, 339] width 22 height 22
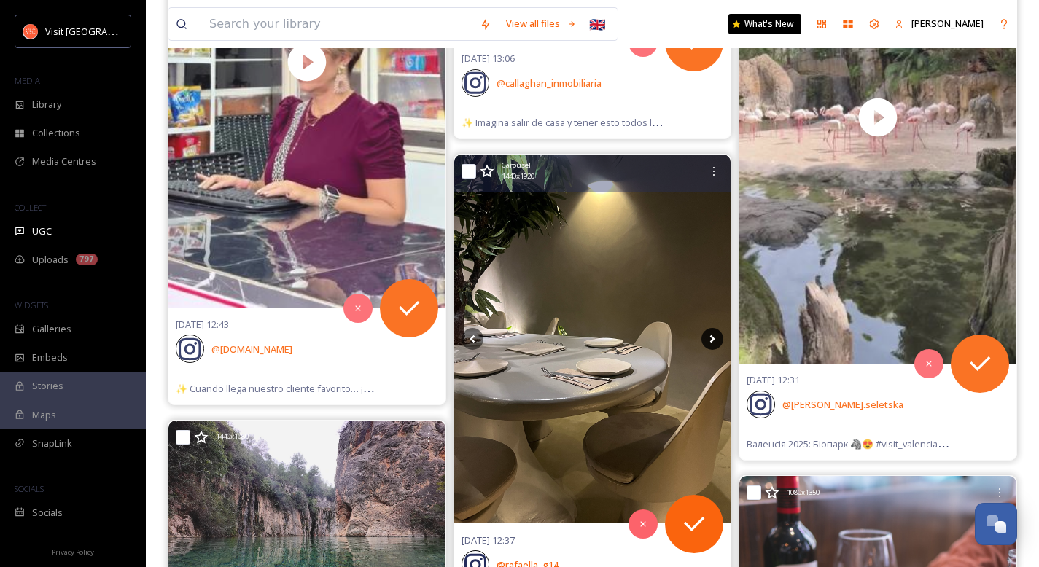
click at [675, 341] on icon at bounding box center [713, 339] width 22 height 22
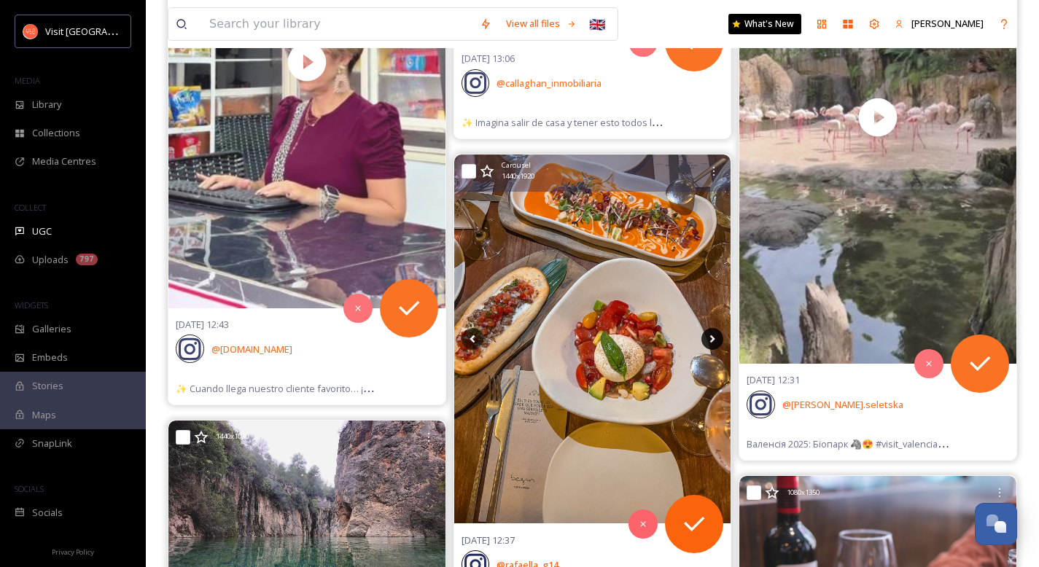
click at [675, 341] on icon at bounding box center [713, 339] width 22 height 22
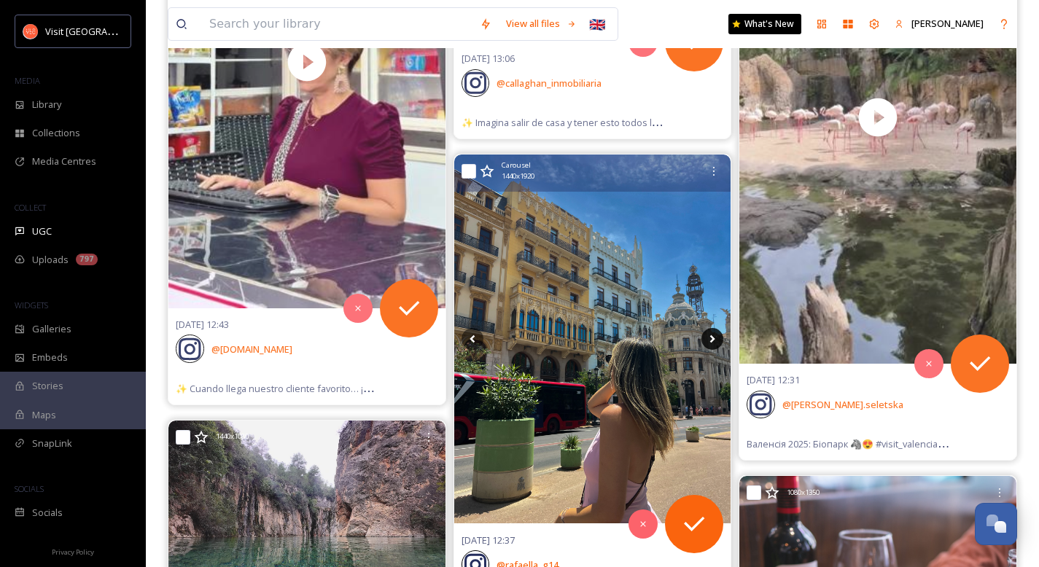
click at [675, 341] on icon at bounding box center [713, 339] width 22 height 22
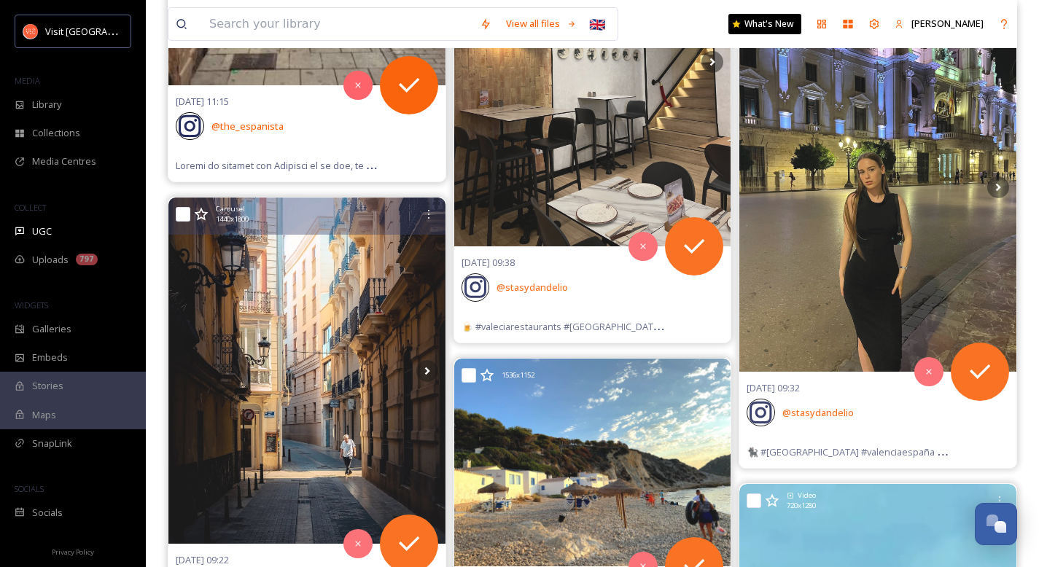
scroll to position [8546, 0]
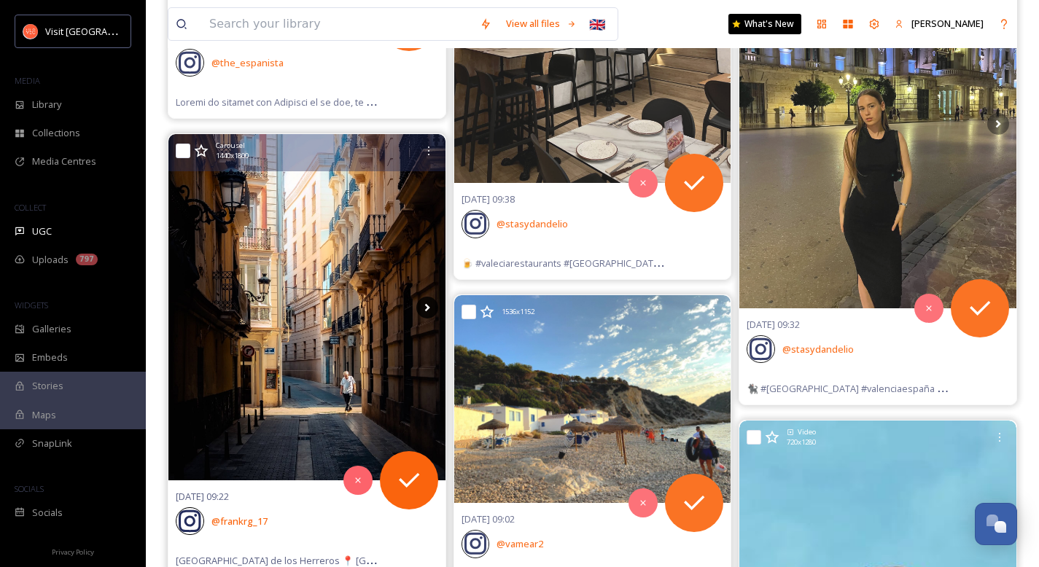
click at [420, 311] on icon at bounding box center [427, 308] width 22 height 22
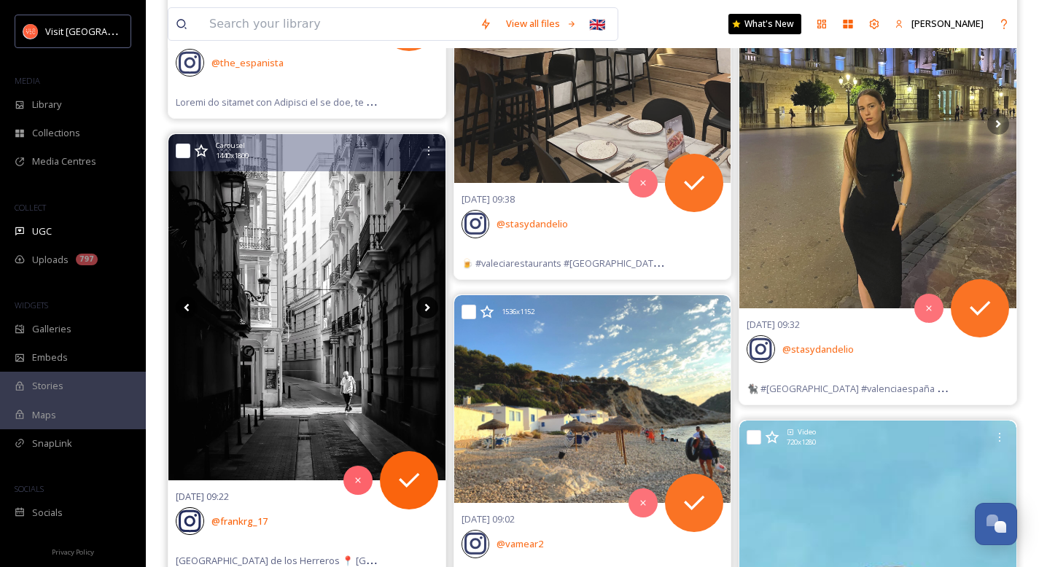
click at [425, 312] on icon at bounding box center [427, 308] width 22 height 22
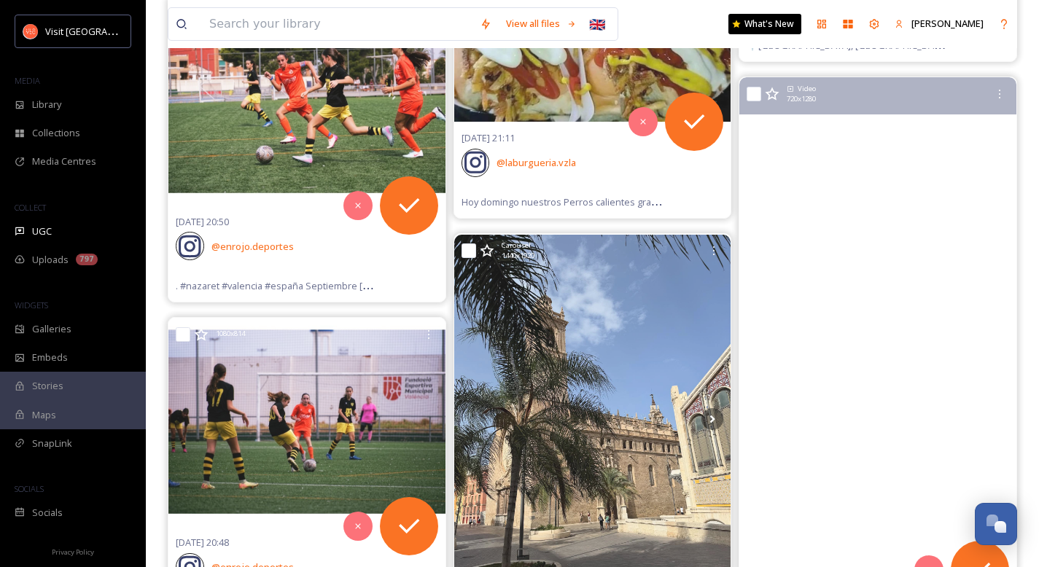
scroll to position [16246, 0]
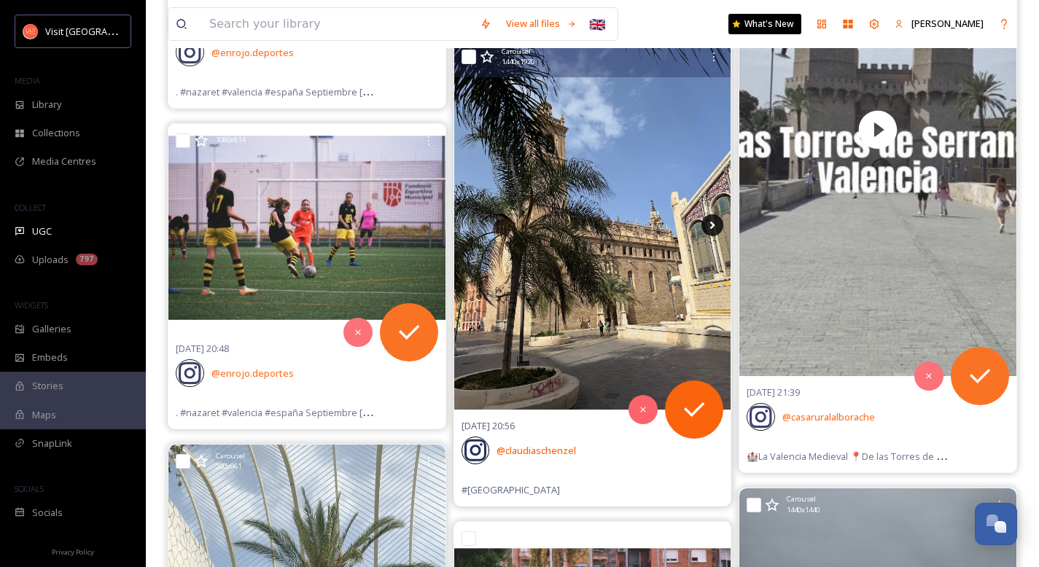
click at [675, 231] on icon at bounding box center [713, 225] width 22 height 22
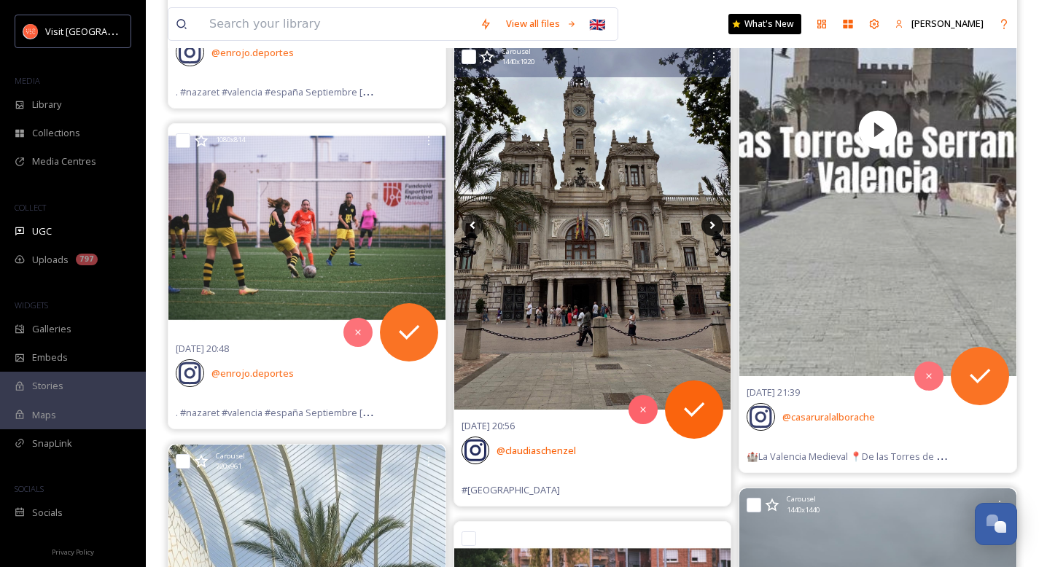
click at [675, 230] on icon at bounding box center [713, 225] width 22 height 22
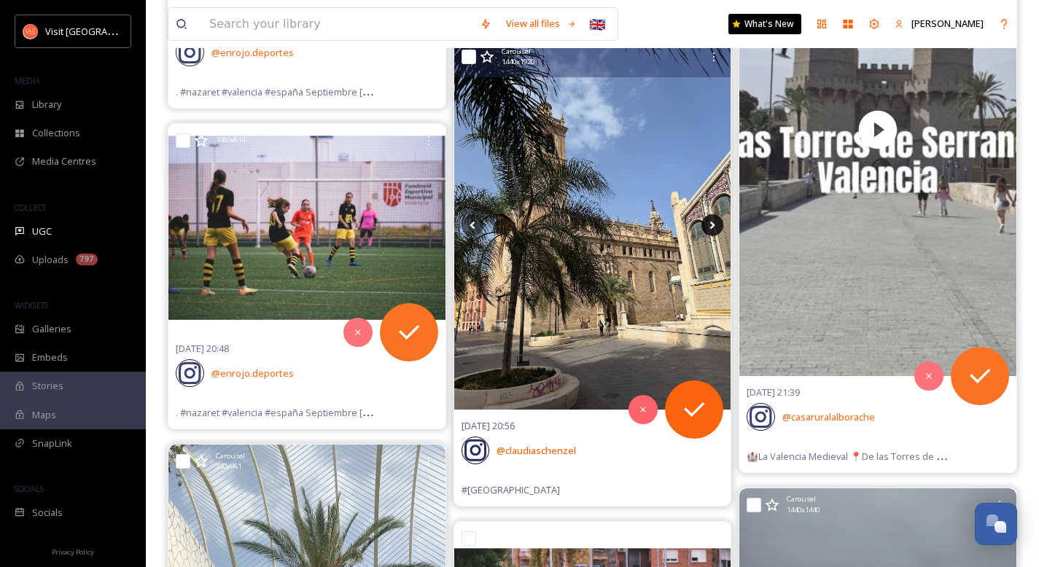
click at [675, 230] on icon at bounding box center [713, 225] width 22 height 22
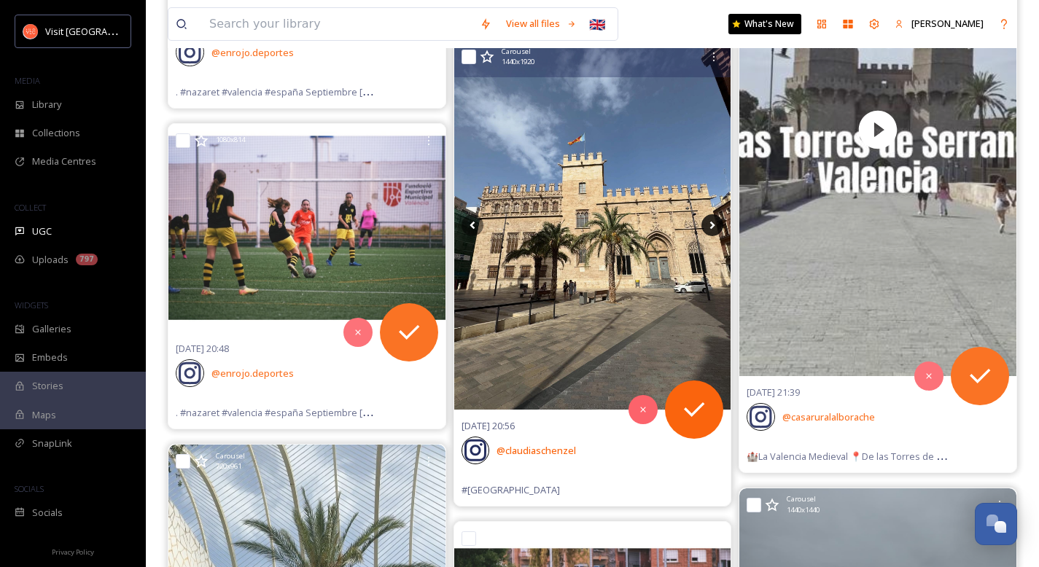
click at [675, 228] on icon at bounding box center [713, 225] width 22 height 22
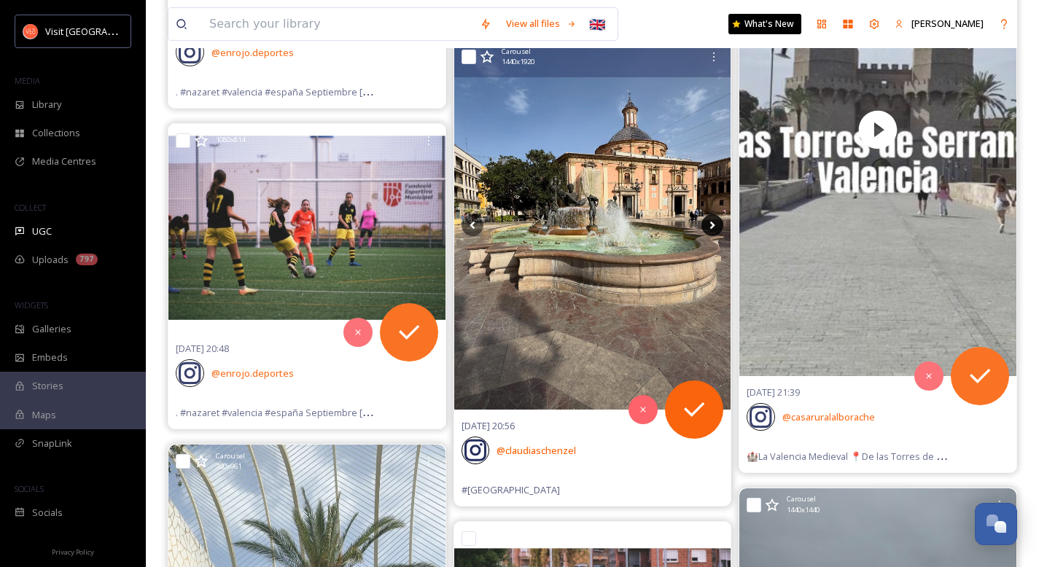
click at [675, 228] on icon at bounding box center [713, 225] width 22 height 22
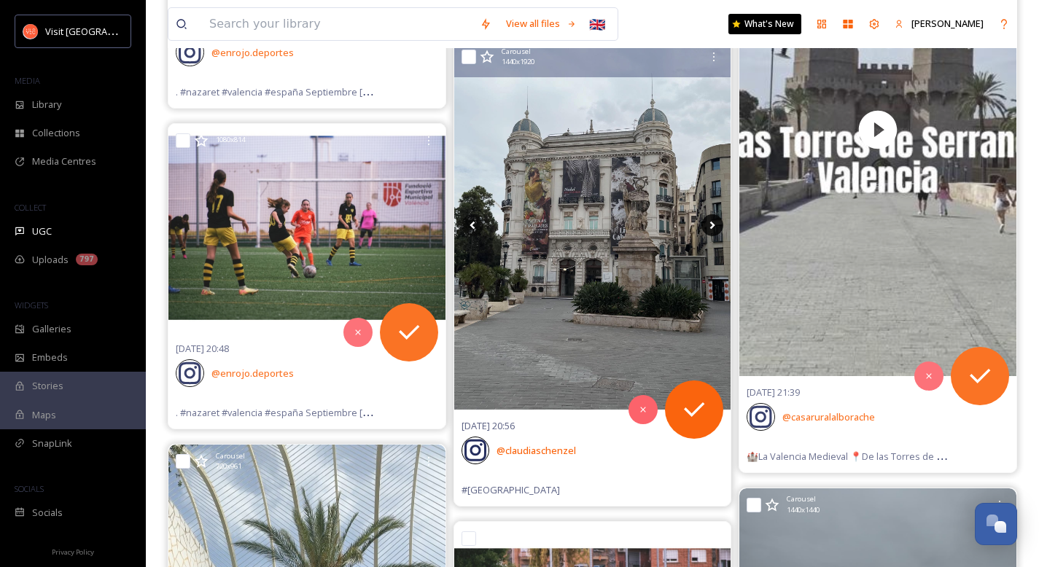
click at [675, 228] on icon at bounding box center [712, 225] width 5 height 8
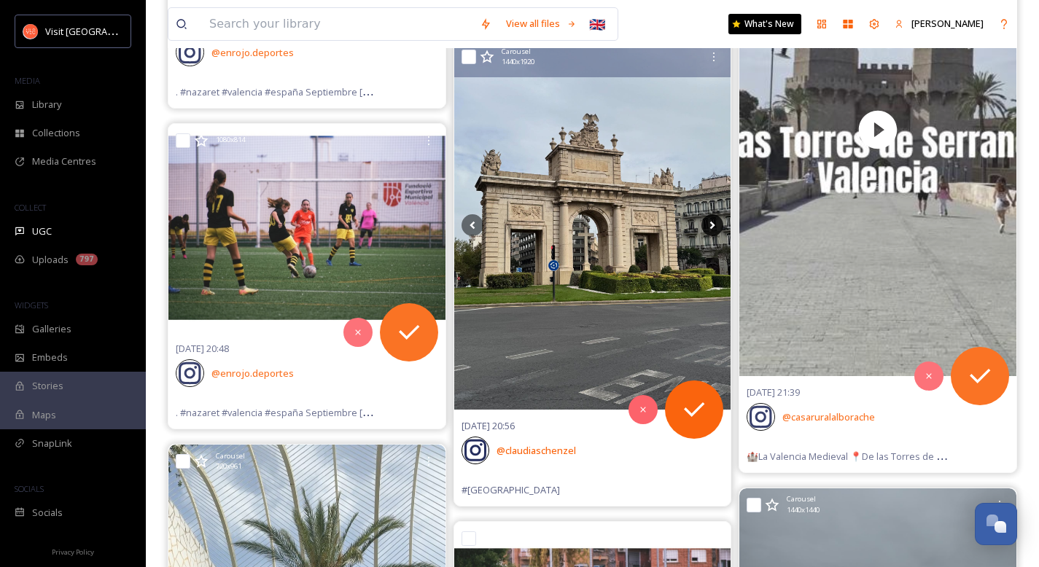
click at [675, 223] on icon at bounding box center [712, 225] width 5 height 8
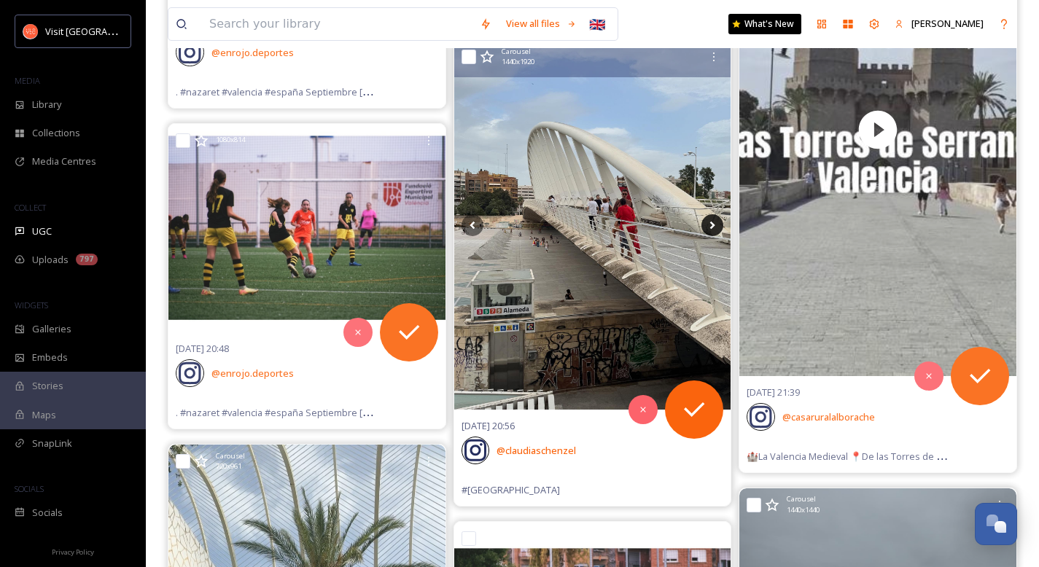
click at [675, 223] on icon at bounding box center [712, 225] width 5 height 8
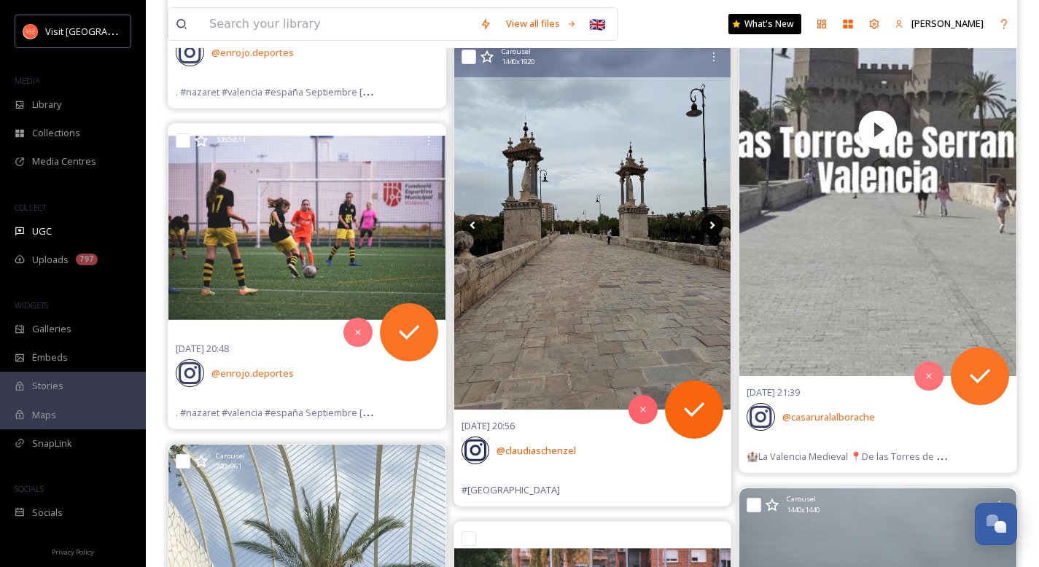
click at [675, 223] on icon at bounding box center [712, 225] width 5 height 8
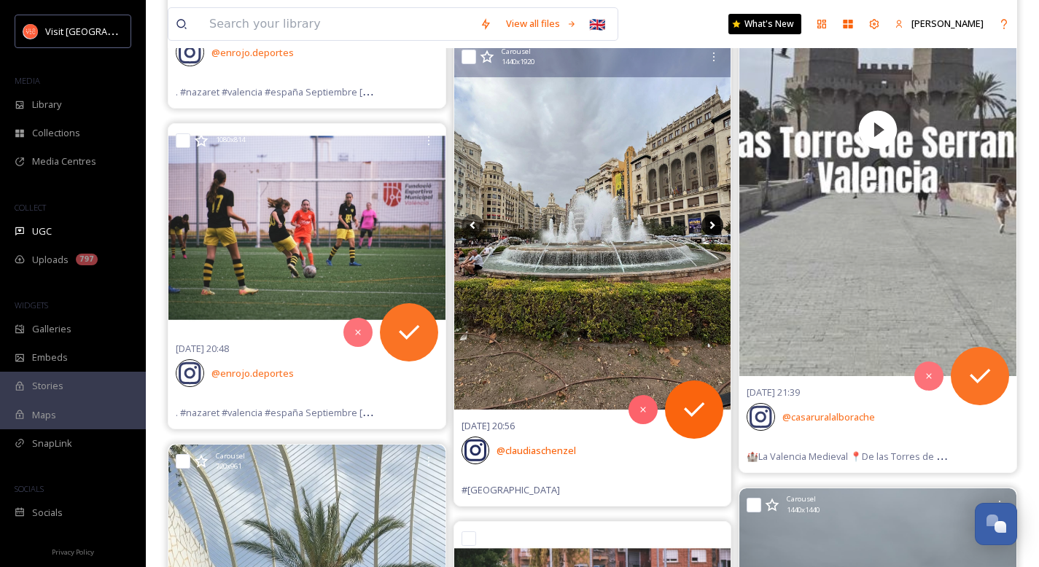
click at [675, 223] on icon at bounding box center [712, 225] width 5 height 8
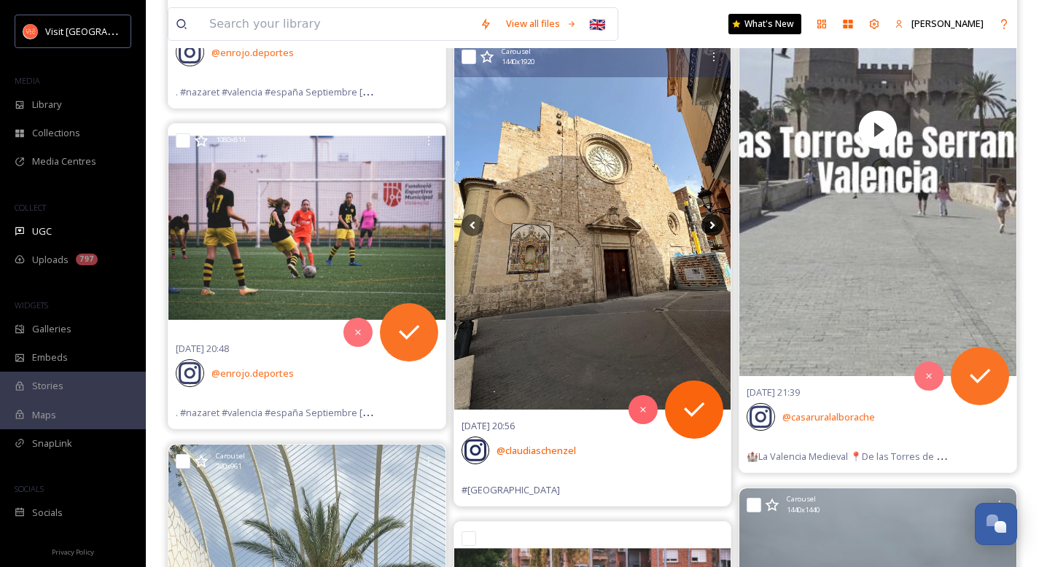
click at [675, 223] on icon at bounding box center [712, 225] width 5 height 8
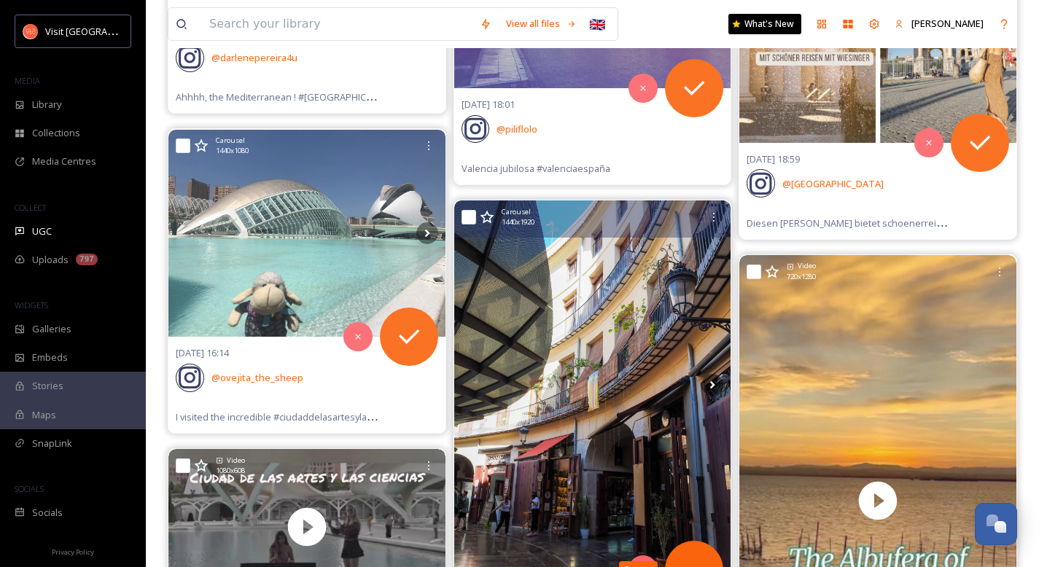
scroll to position [19452, 0]
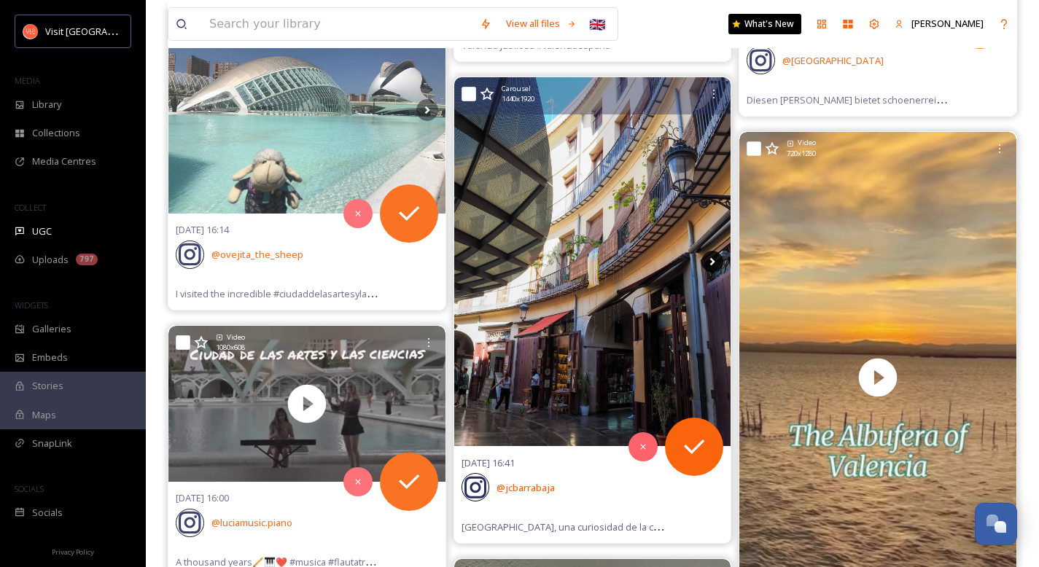
click at [675, 268] on icon at bounding box center [713, 262] width 22 height 22
click at [675, 266] on icon at bounding box center [713, 262] width 22 height 22
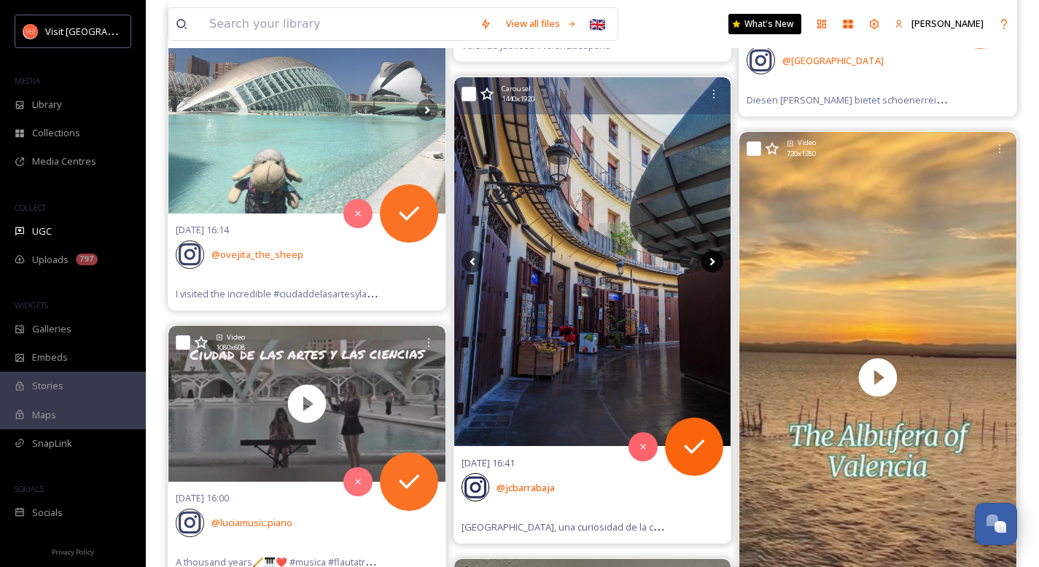
click at [675, 265] on icon at bounding box center [713, 262] width 22 height 22
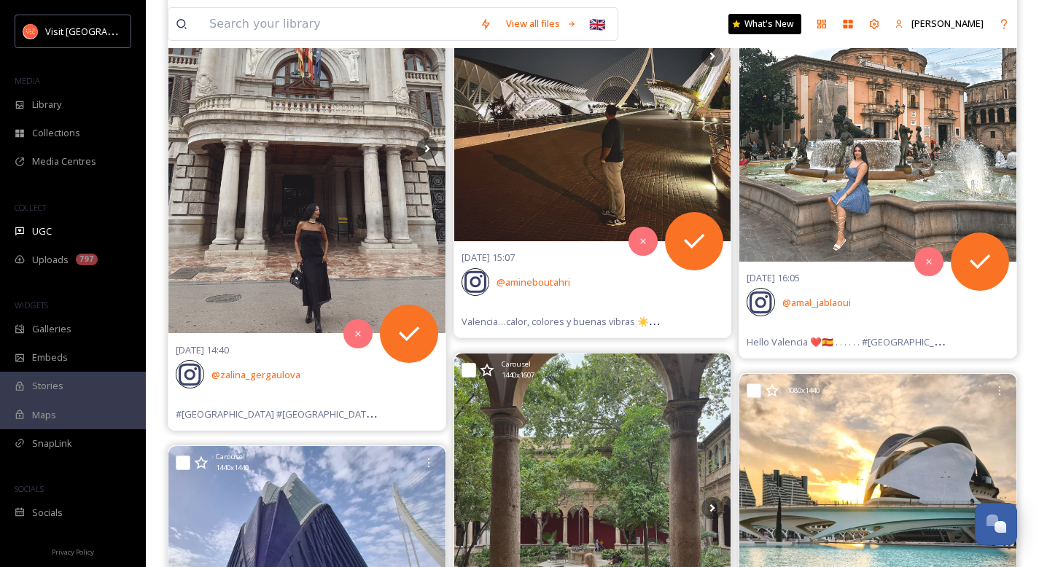
scroll to position [22025, 0]
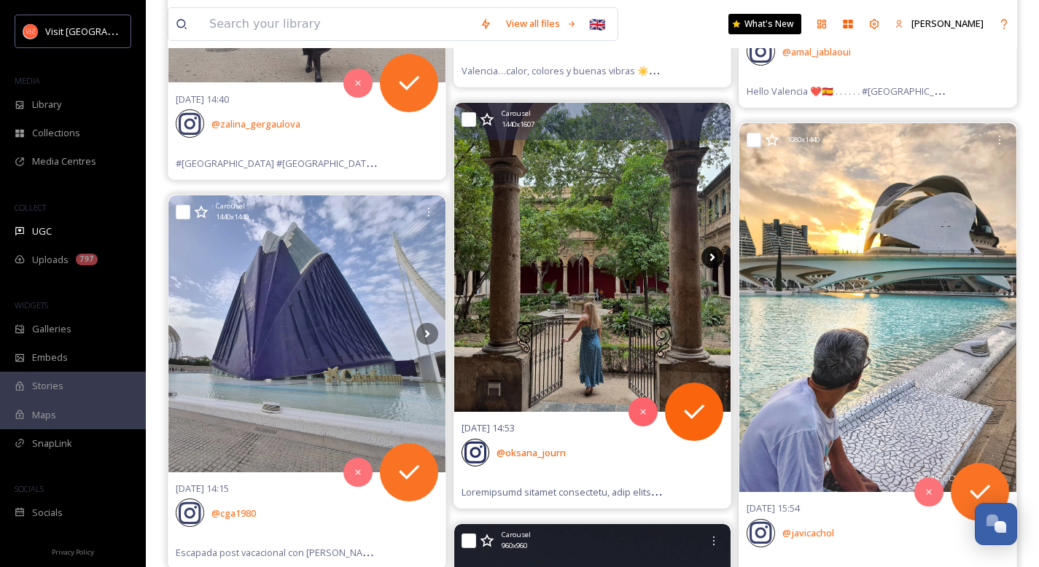
click at [675, 260] on icon at bounding box center [713, 258] width 22 height 22
click at [675, 257] on icon at bounding box center [713, 258] width 22 height 22
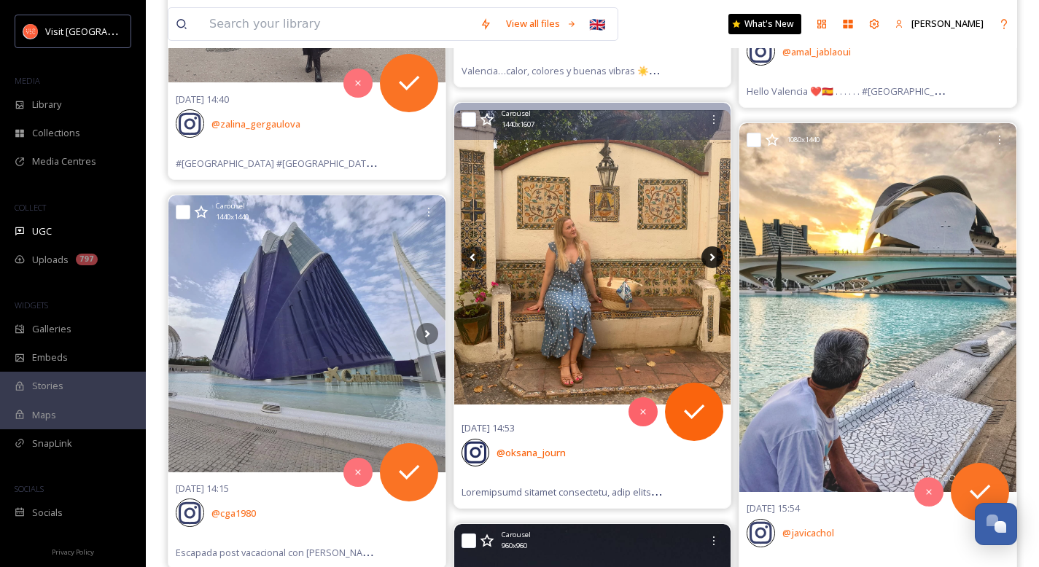
click at [675, 258] on icon at bounding box center [713, 258] width 22 height 22
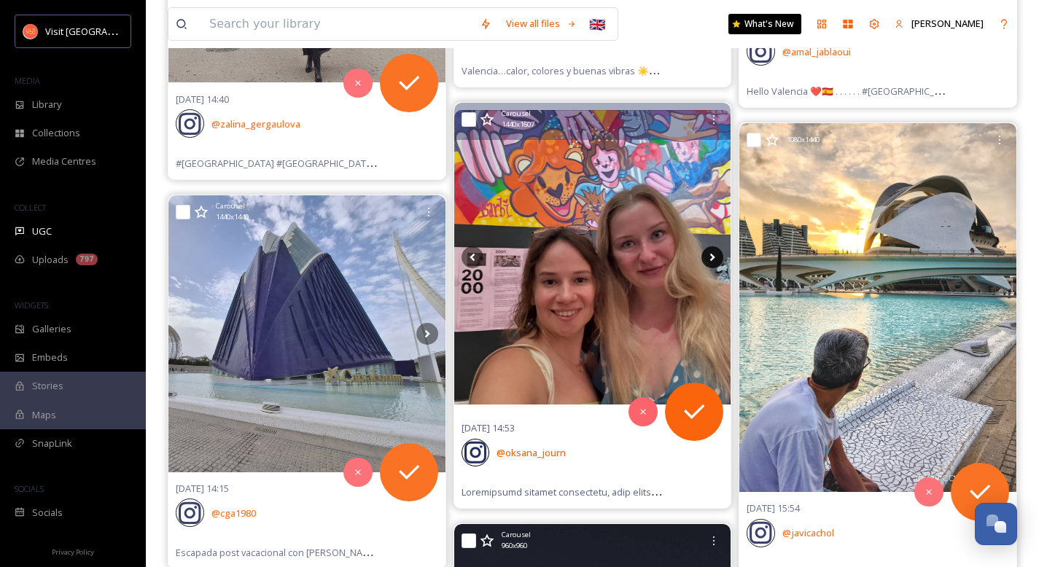
click at [675, 258] on icon at bounding box center [713, 258] width 22 height 22
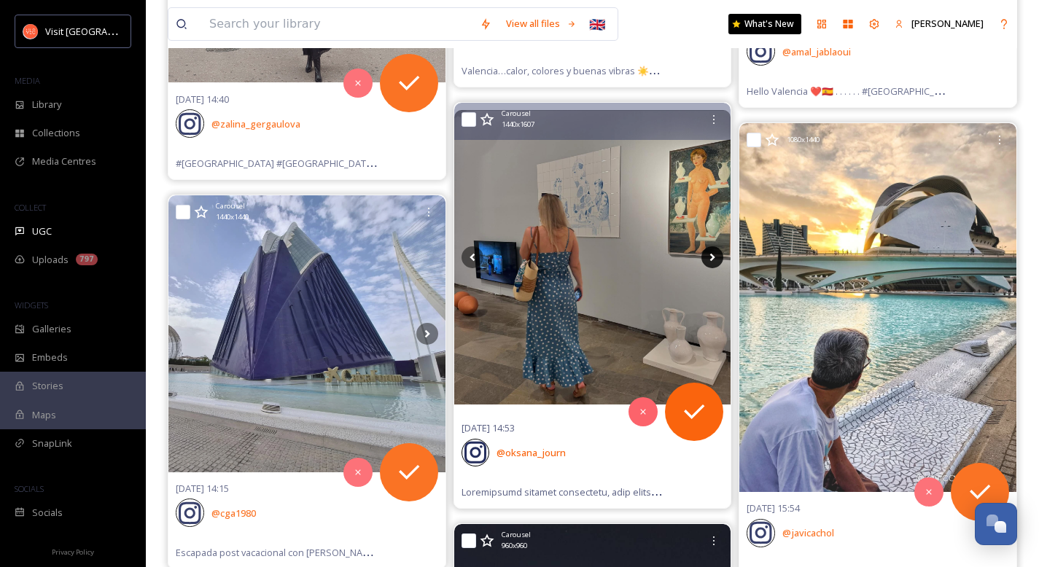
click at [675, 258] on icon at bounding box center [713, 258] width 22 height 22
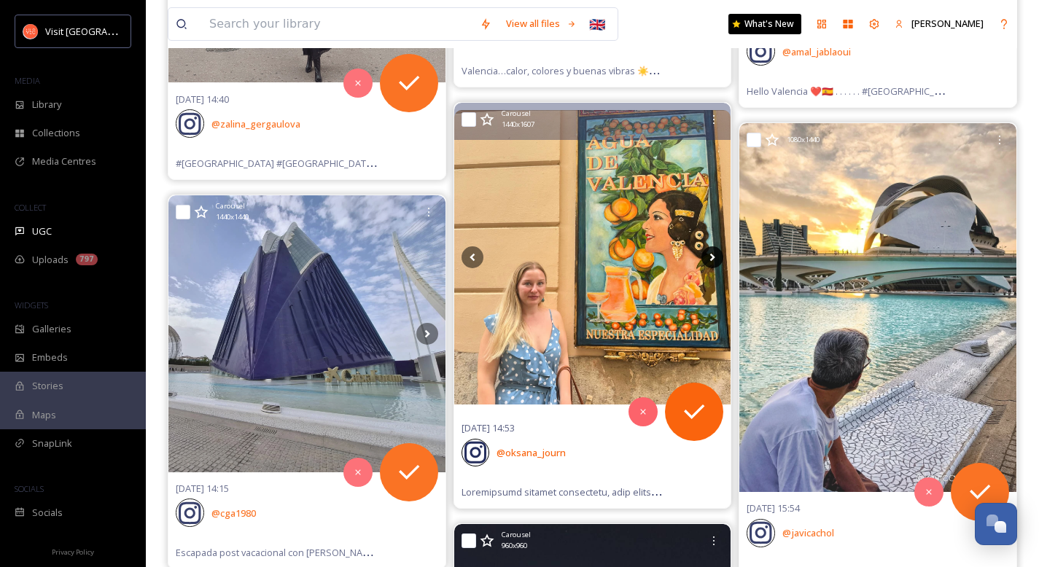
click at [675, 257] on icon at bounding box center [712, 258] width 5 height 8
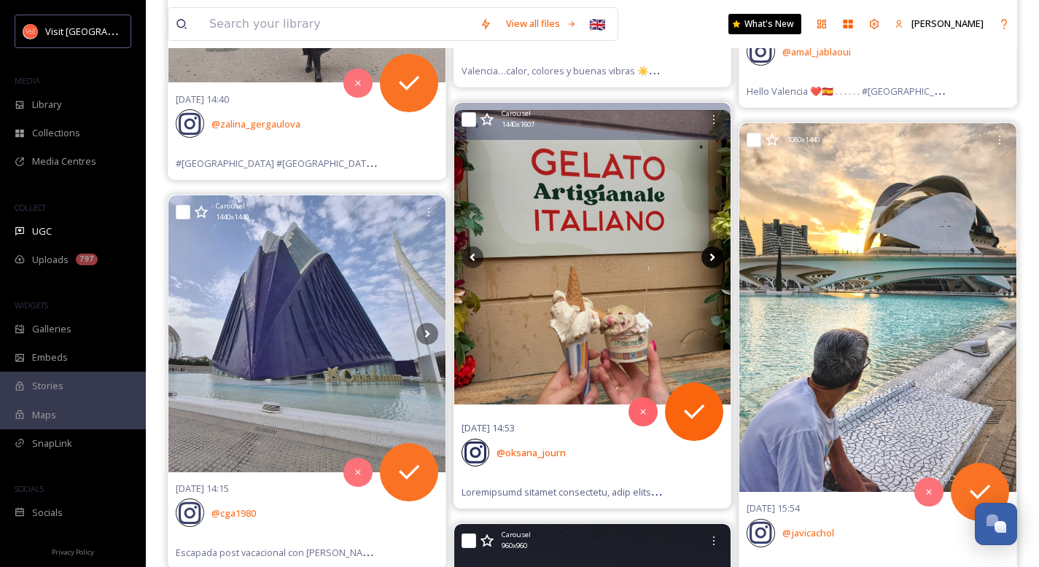
click at [675, 257] on icon at bounding box center [712, 258] width 5 height 8
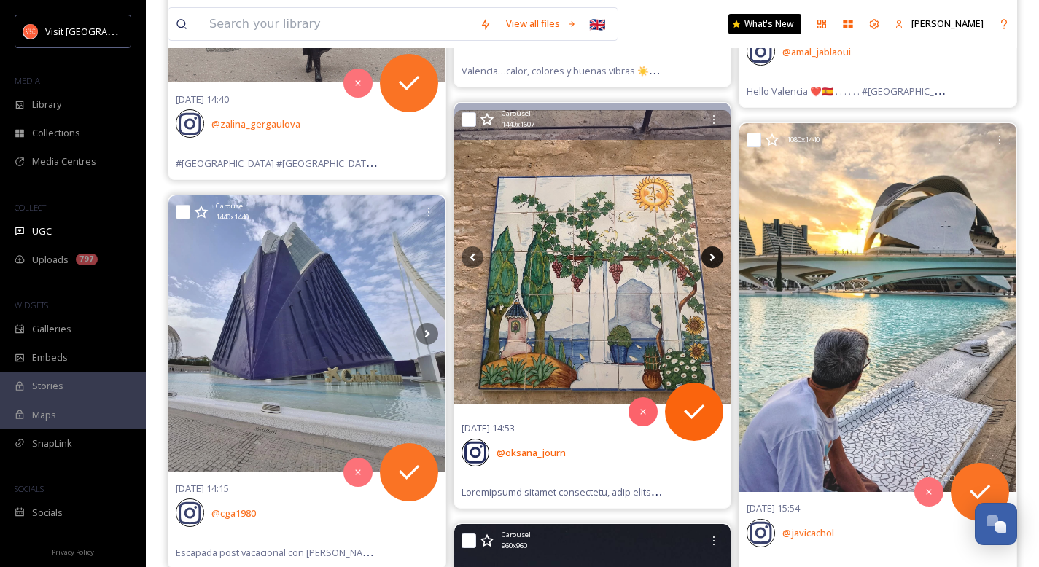
click at [675, 257] on icon at bounding box center [712, 258] width 5 height 8
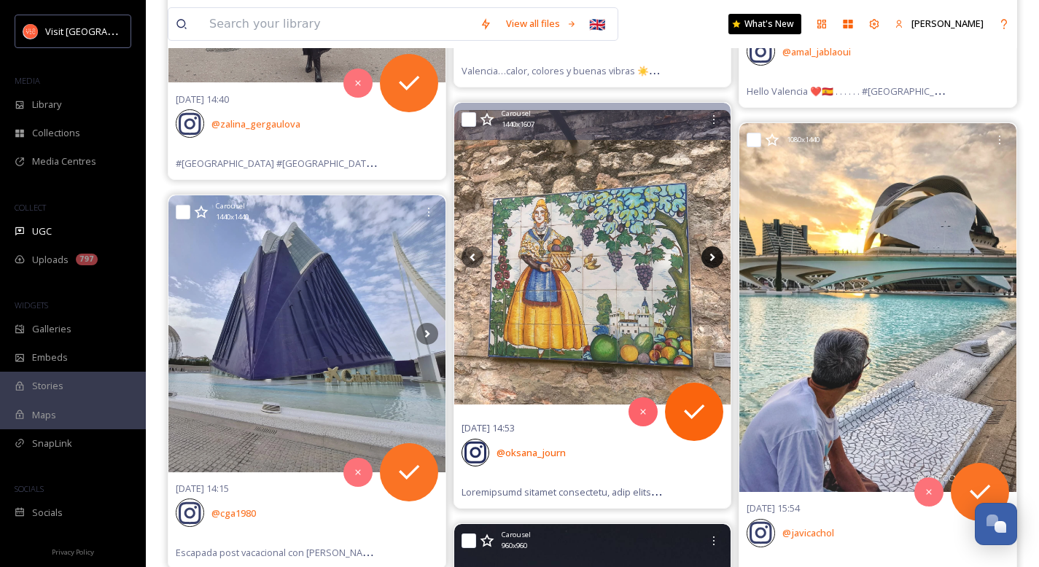
click at [675, 257] on icon at bounding box center [712, 258] width 5 height 8
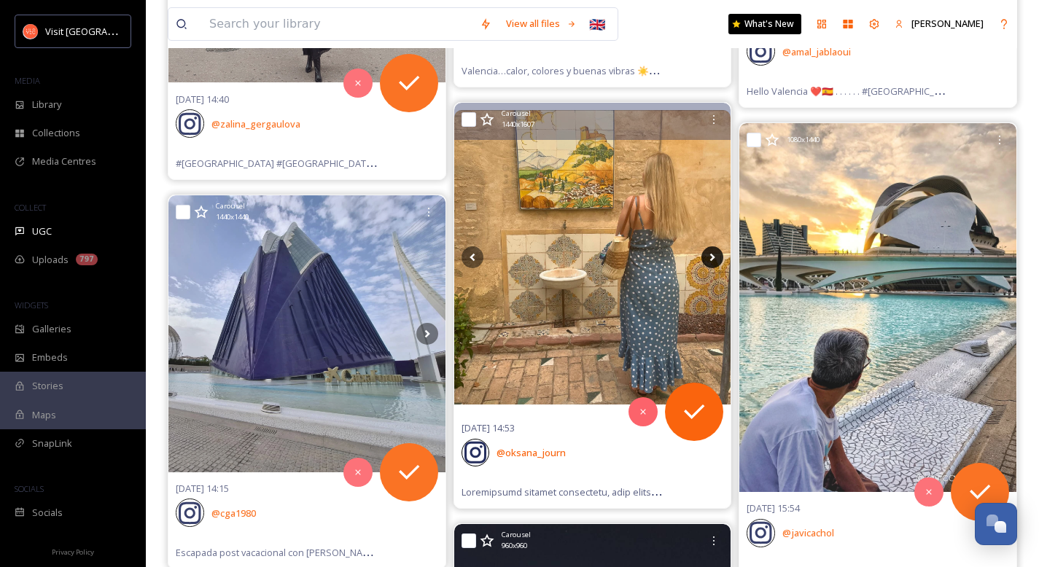
click at [675, 257] on icon at bounding box center [712, 258] width 5 height 8
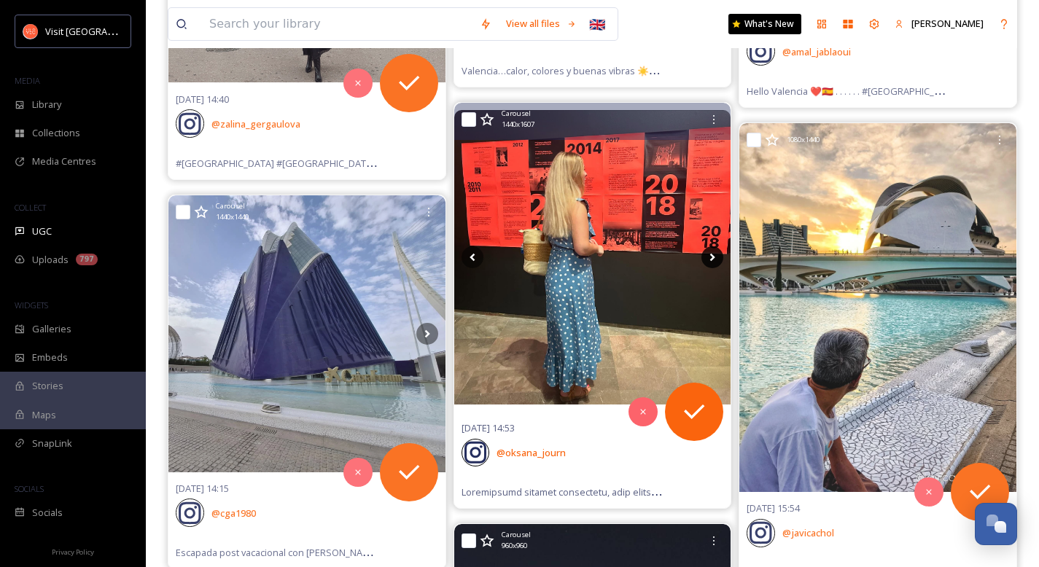
click at [675, 257] on icon at bounding box center [712, 258] width 5 height 8
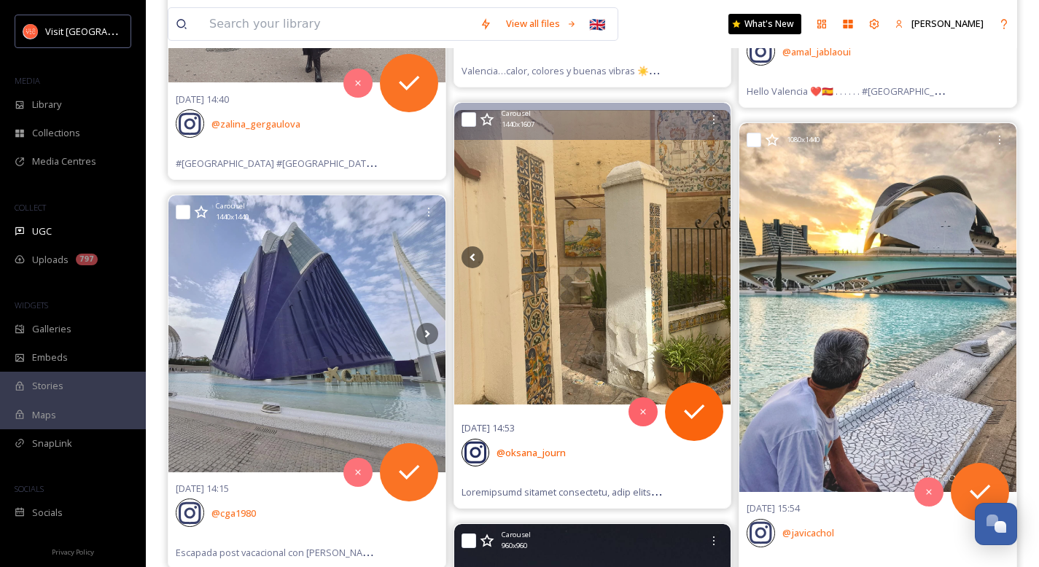
click at [675, 257] on icon at bounding box center [712, 258] width 5 height 8
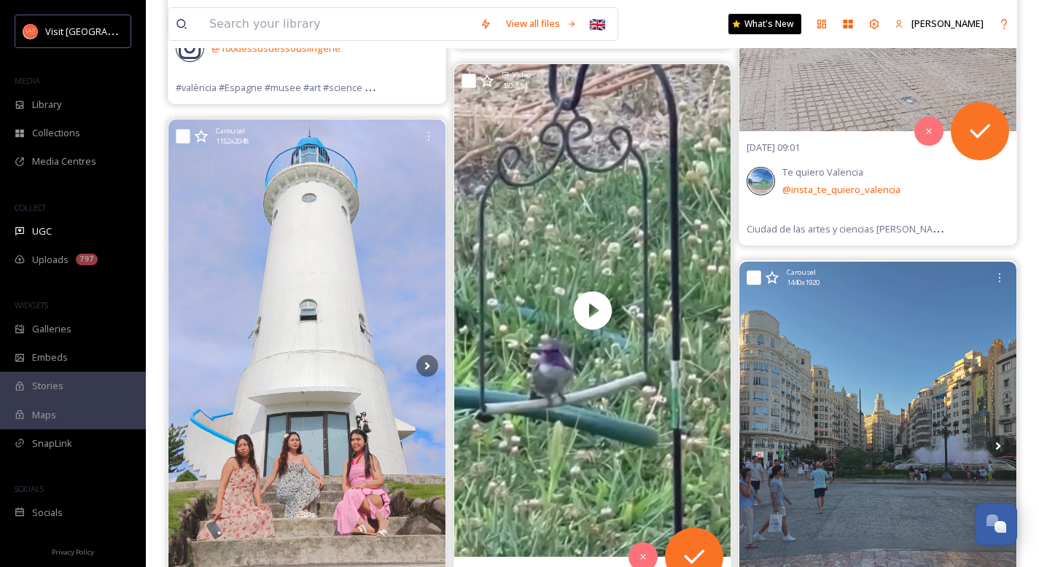
scroll to position [30546, 0]
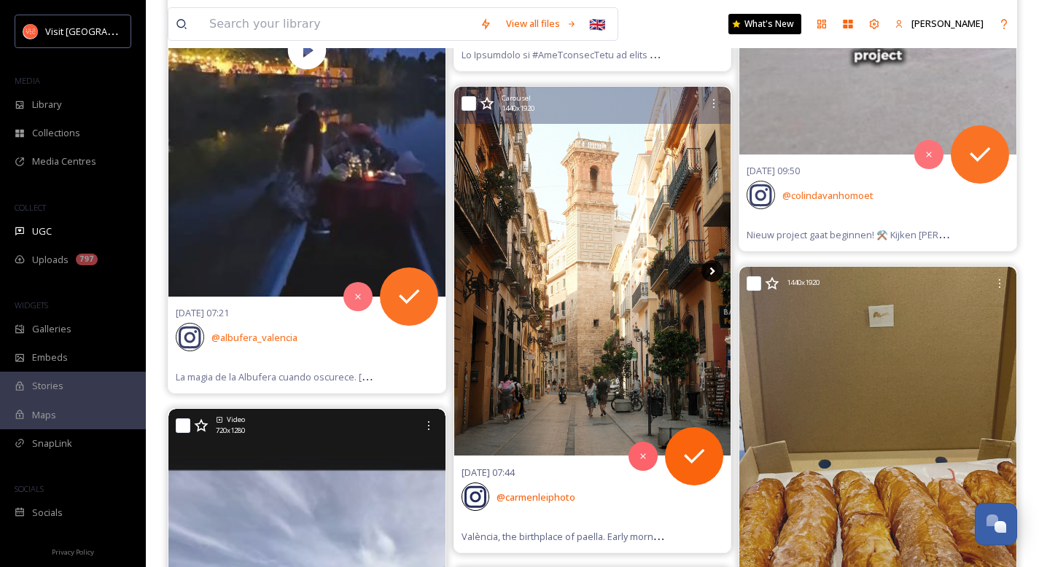
click at [675, 273] on icon at bounding box center [713, 271] width 22 height 22
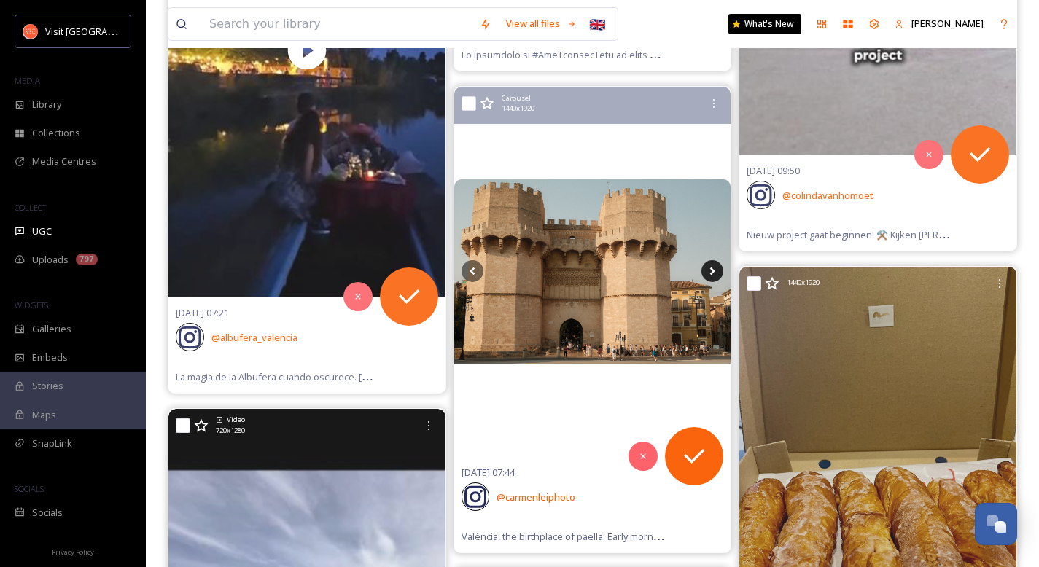
click at [675, 272] on icon at bounding box center [712, 272] width 5 height 8
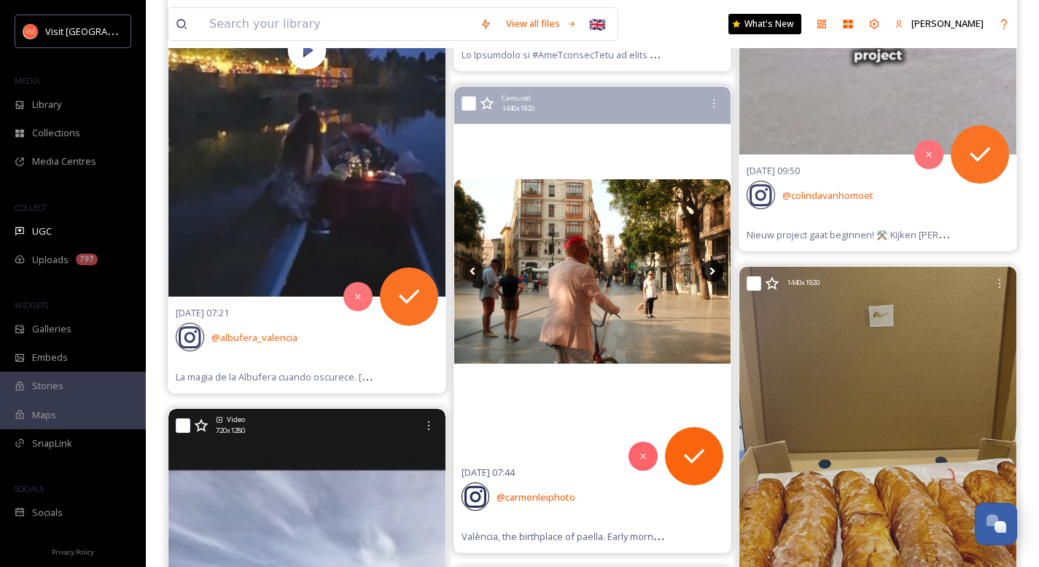
click at [675, 272] on icon at bounding box center [712, 272] width 5 height 8
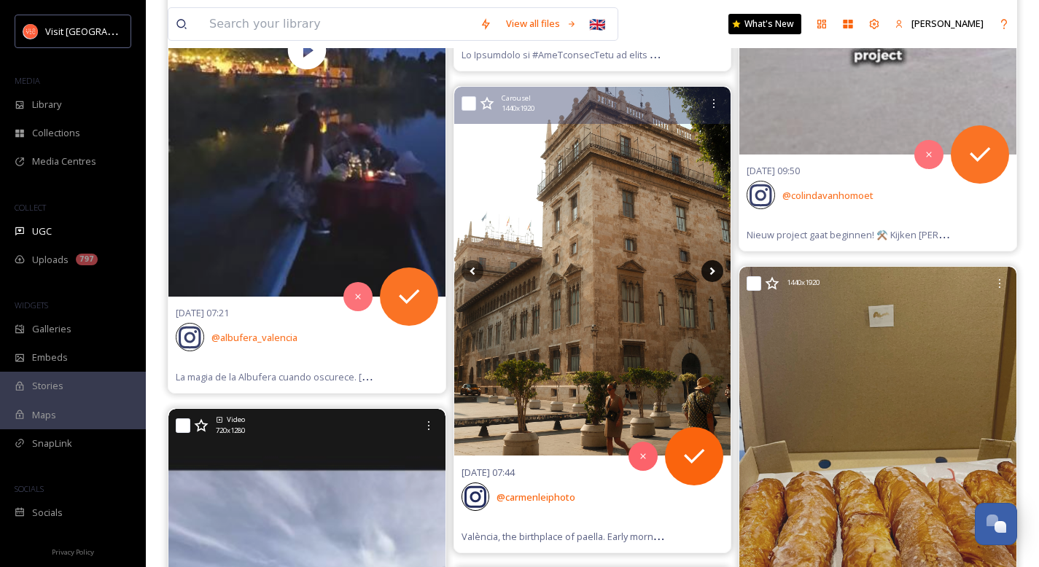
click at [675, 272] on icon at bounding box center [712, 272] width 5 height 8
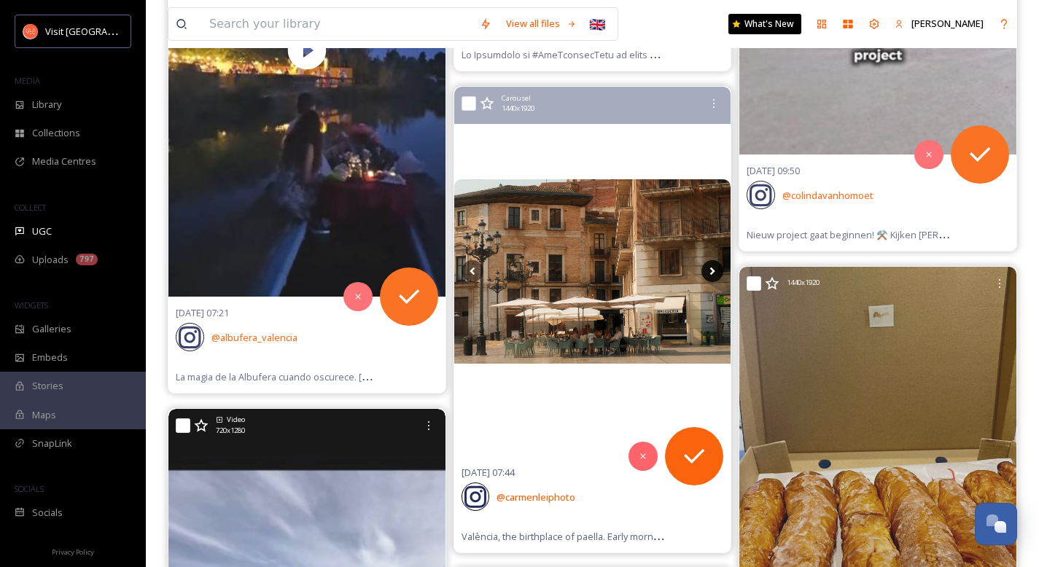
click at [675, 272] on icon at bounding box center [712, 272] width 5 height 8
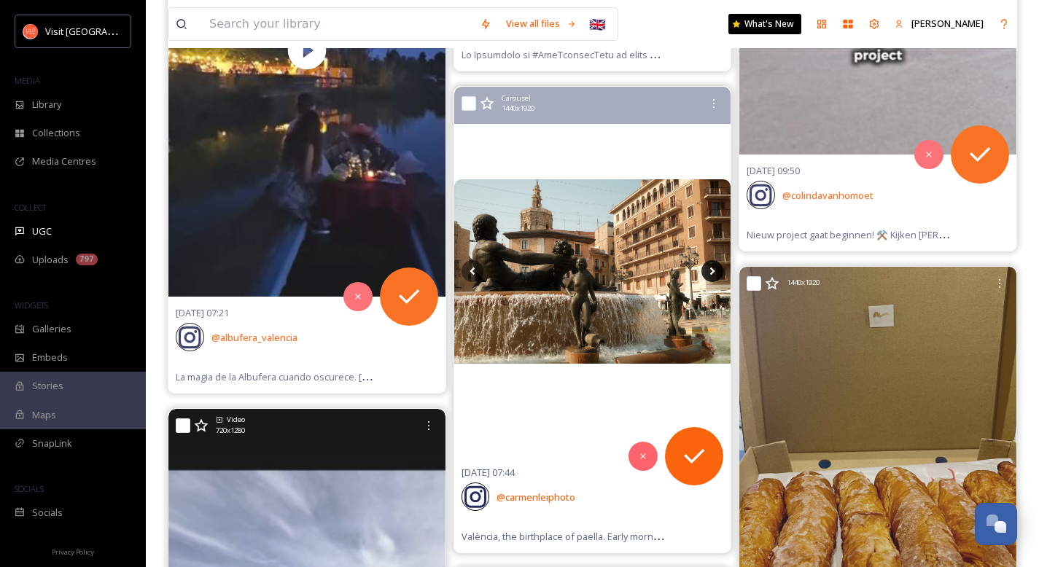
click at [675, 272] on icon at bounding box center [712, 272] width 5 height 8
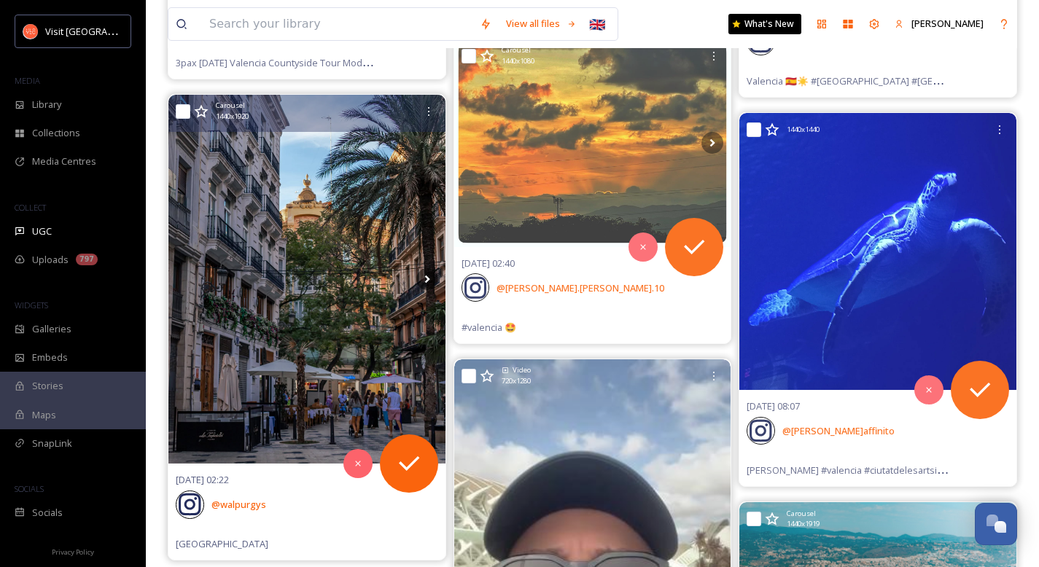
scroll to position [32069, 0]
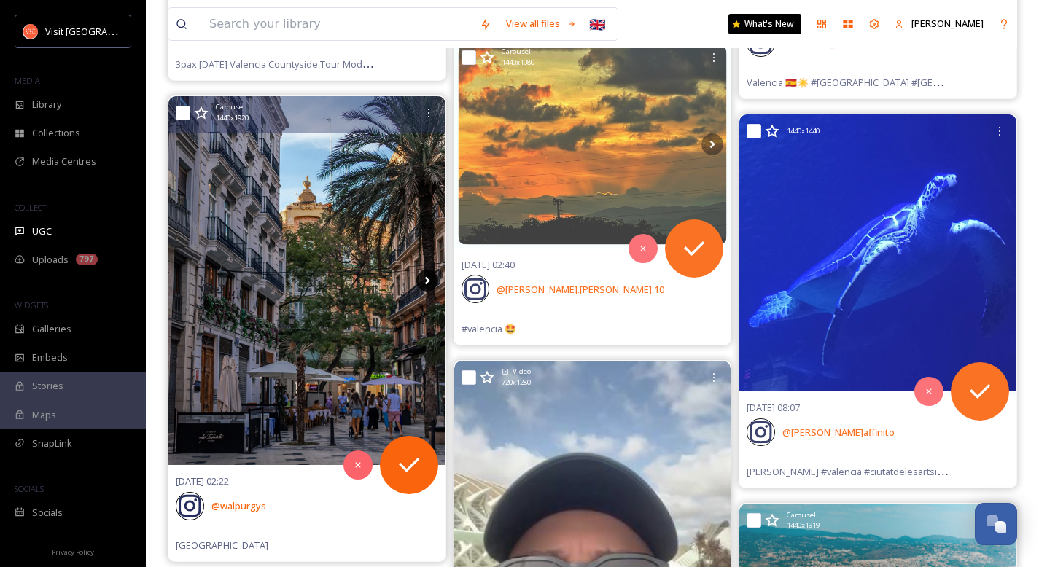
click at [427, 279] on icon at bounding box center [426, 281] width 5 height 8
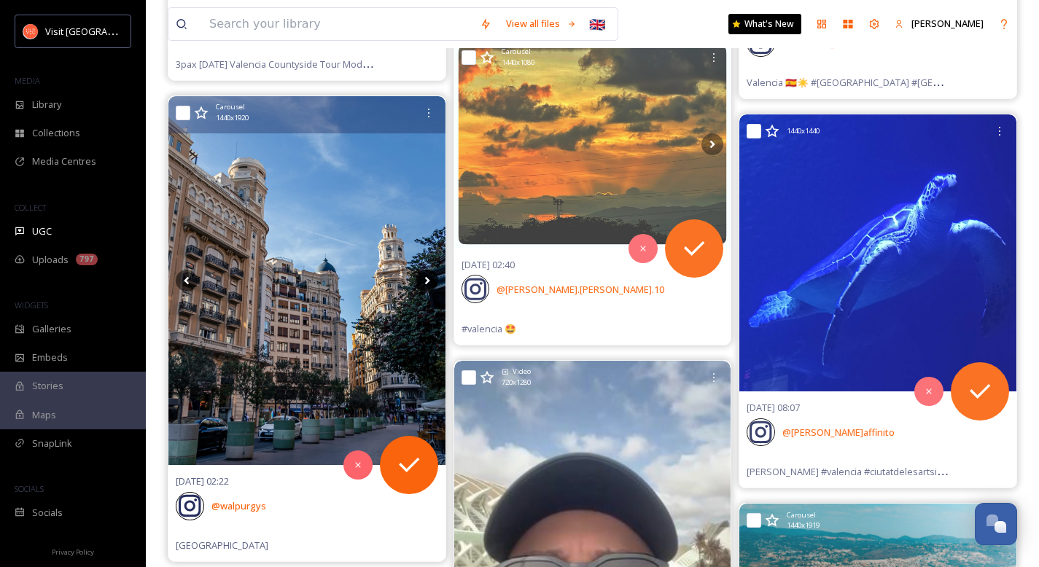
click at [427, 279] on icon at bounding box center [426, 281] width 5 height 8
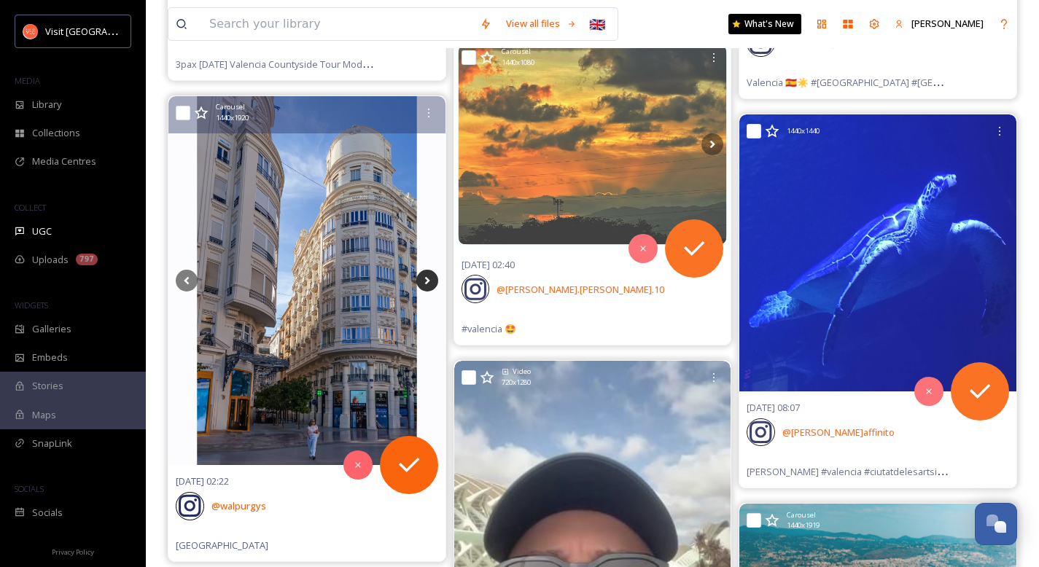
click at [427, 279] on icon at bounding box center [426, 281] width 5 height 8
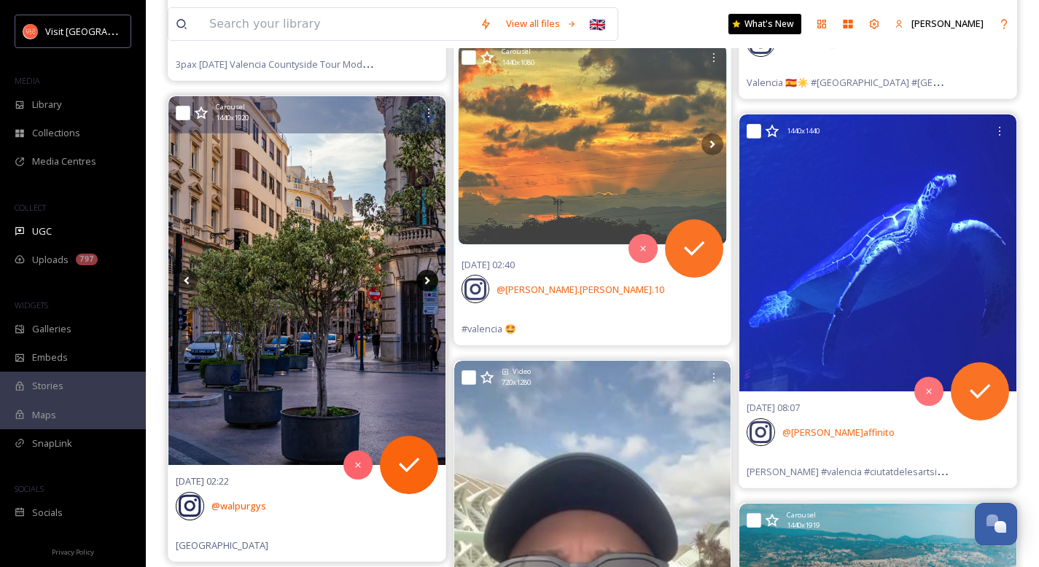
click at [427, 279] on icon at bounding box center [426, 281] width 5 height 8
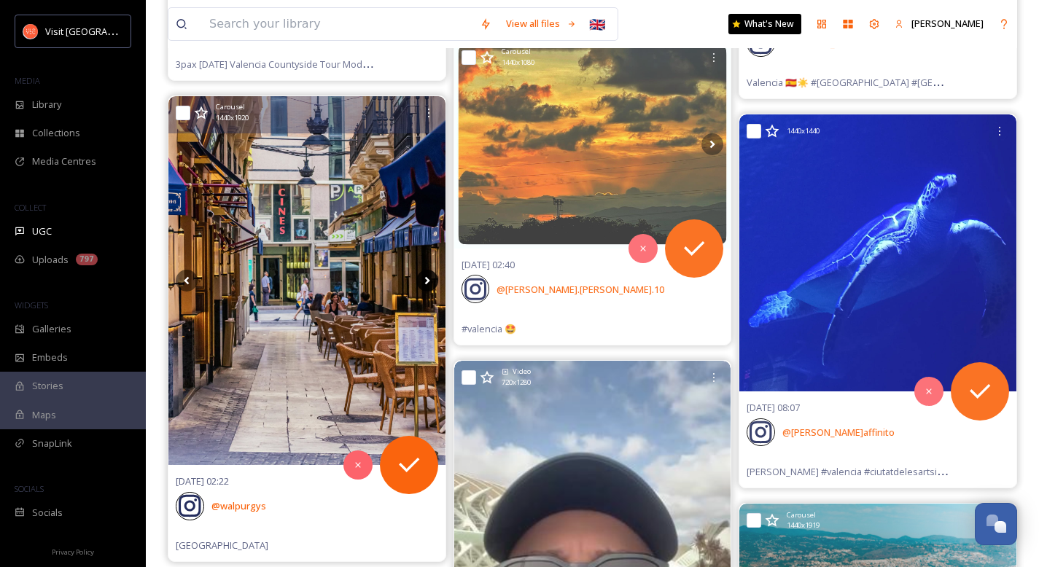
click at [427, 279] on icon at bounding box center [426, 281] width 5 height 8
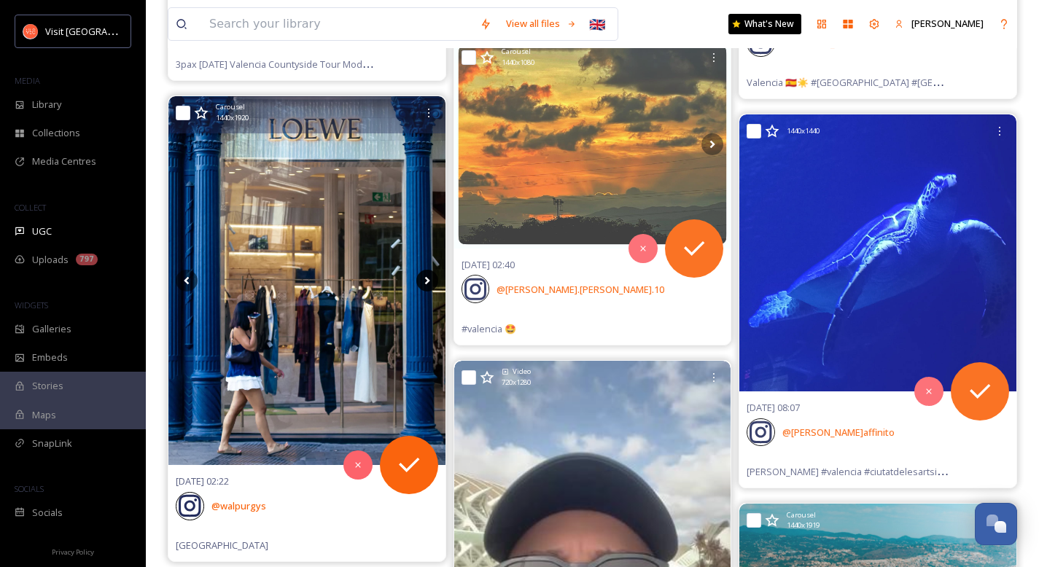
click at [430, 282] on icon at bounding box center [427, 281] width 22 height 22
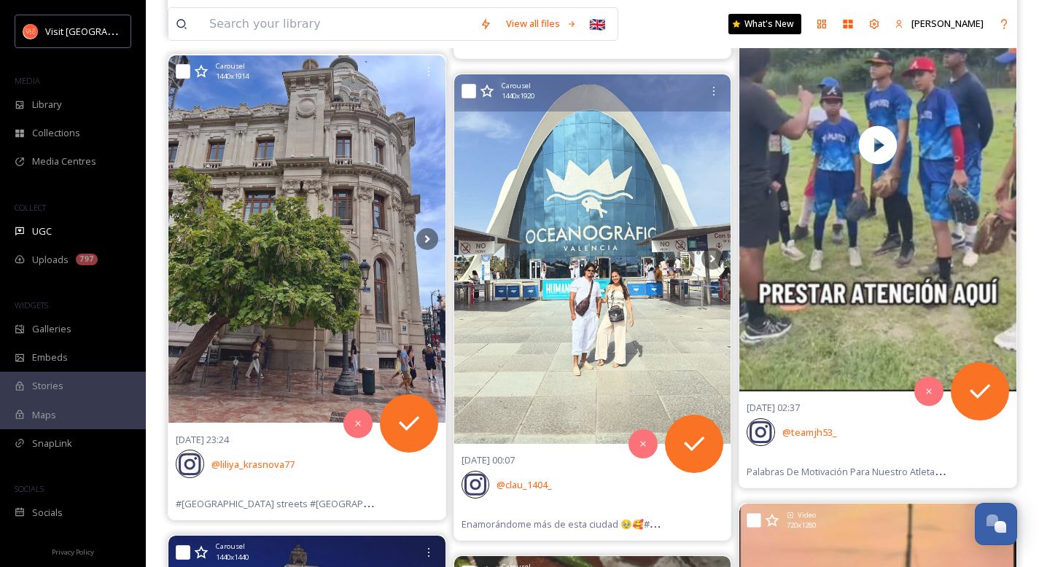
scroll to position [34238, 0]
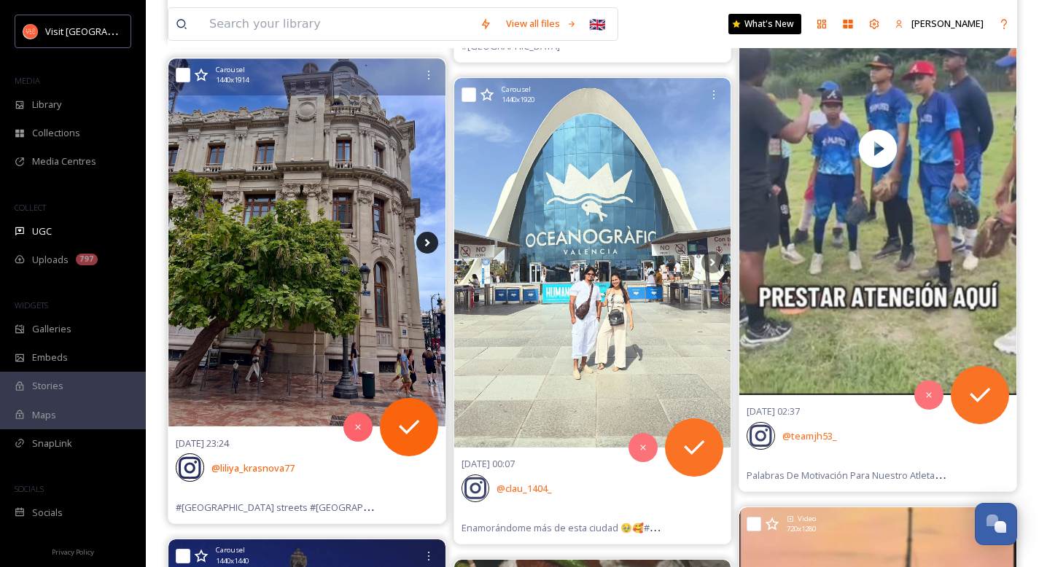
click at [430, 247] on icon at bounding box center [427, 243] width 22 height 22
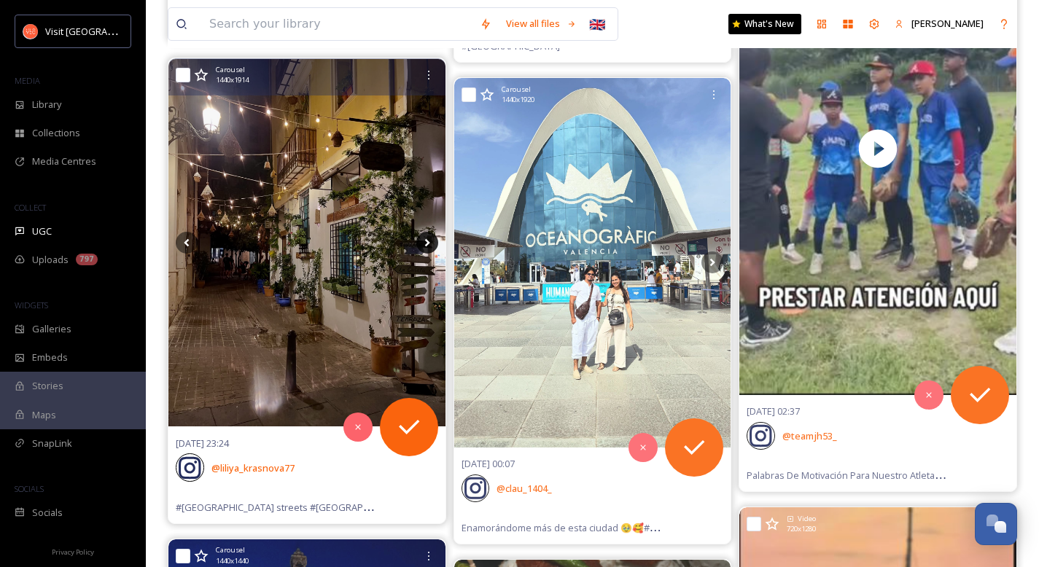
click at [430, 247] on icon at bounding box center [427, 243] width 22 height 22
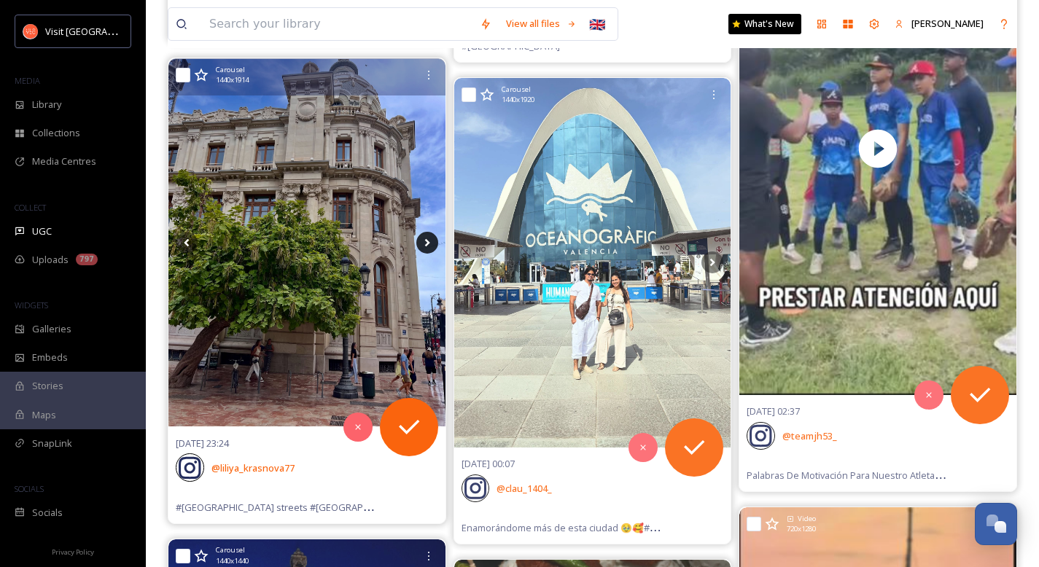
click at [430, 247] on icon at bounding box center [427, 243] width 22 height 22
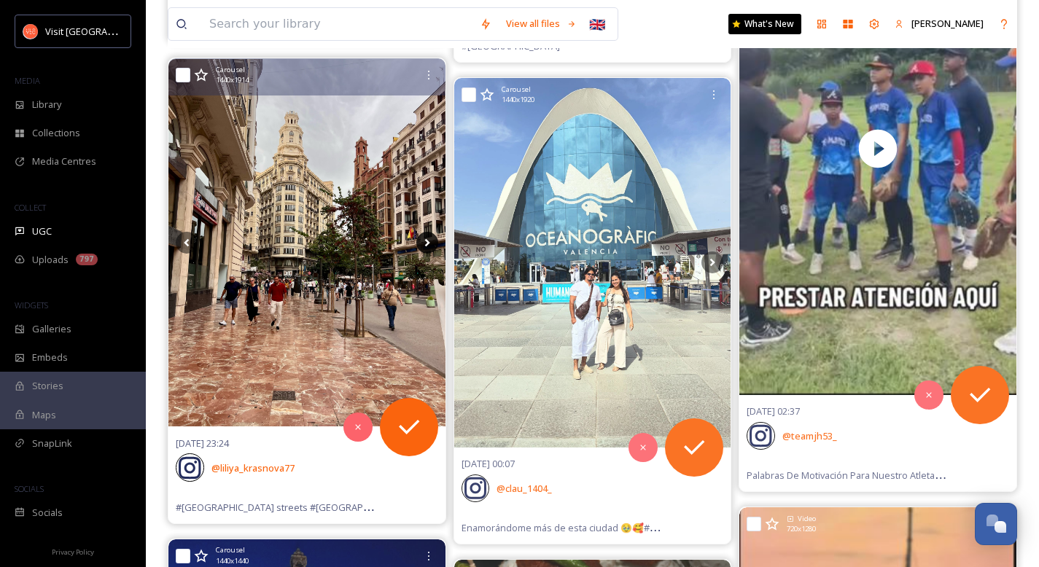
click at [430, 247] on icon at bounding box center [427, 243] width 22 height 22
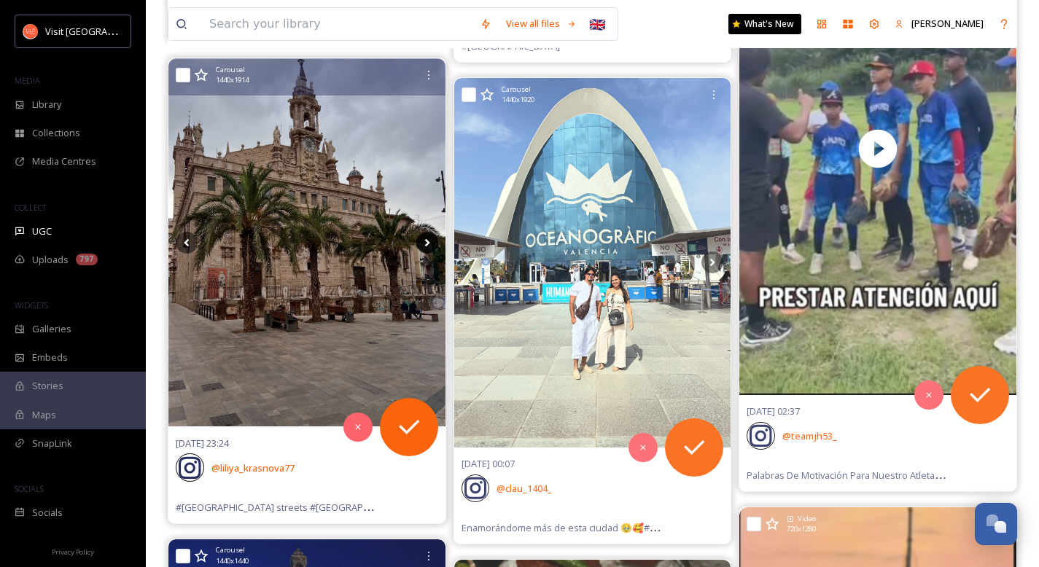
click at [430, 247] on icon at bounding box center [427, 243] width 22 height 22
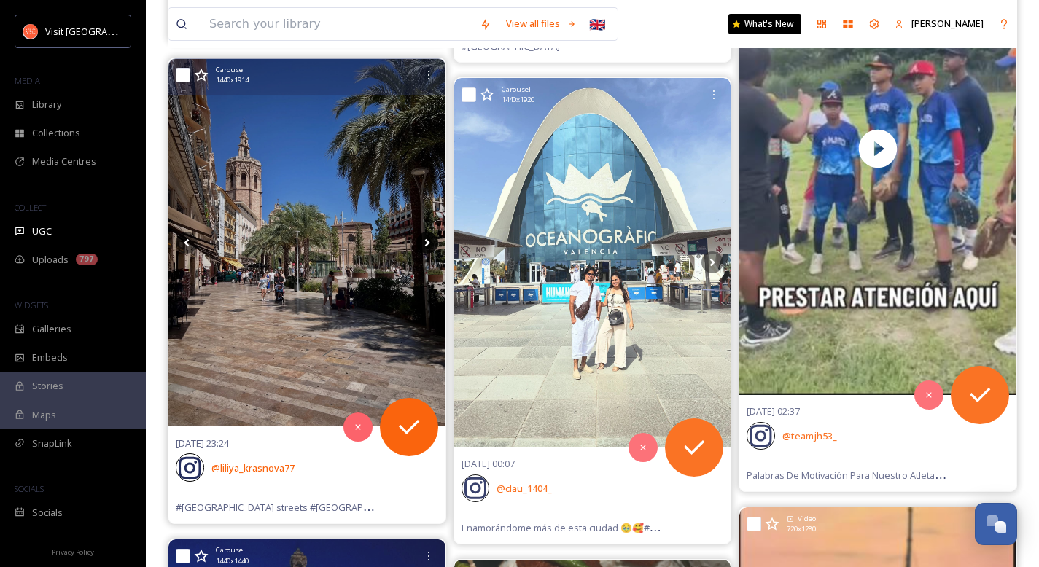
click at [430, 247] on icon at bounding box center [427, 243] width 22 height 22
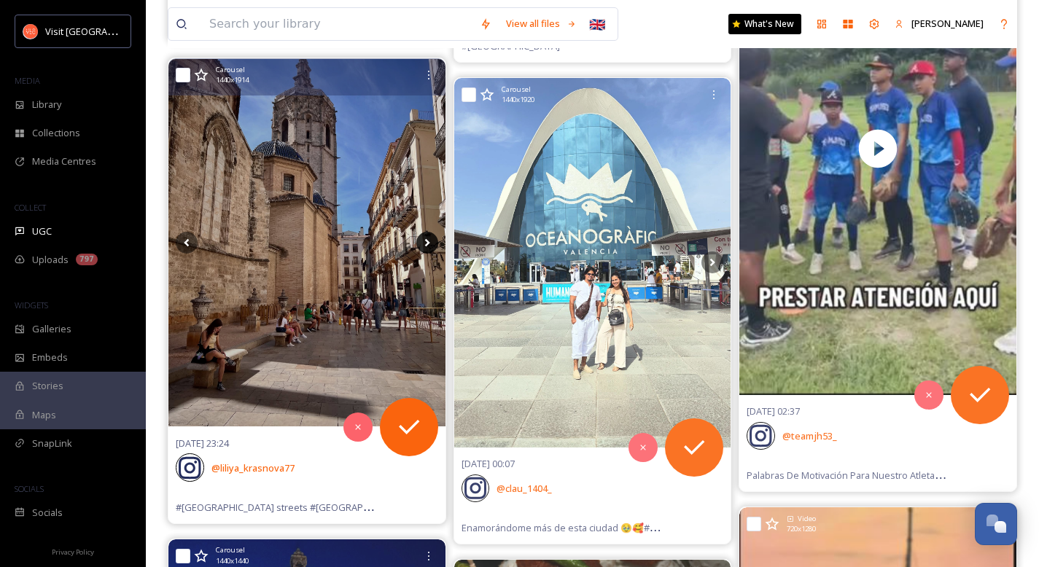
click at [430, 247] on icon at bounding box center [427, 243] width 22 height 22
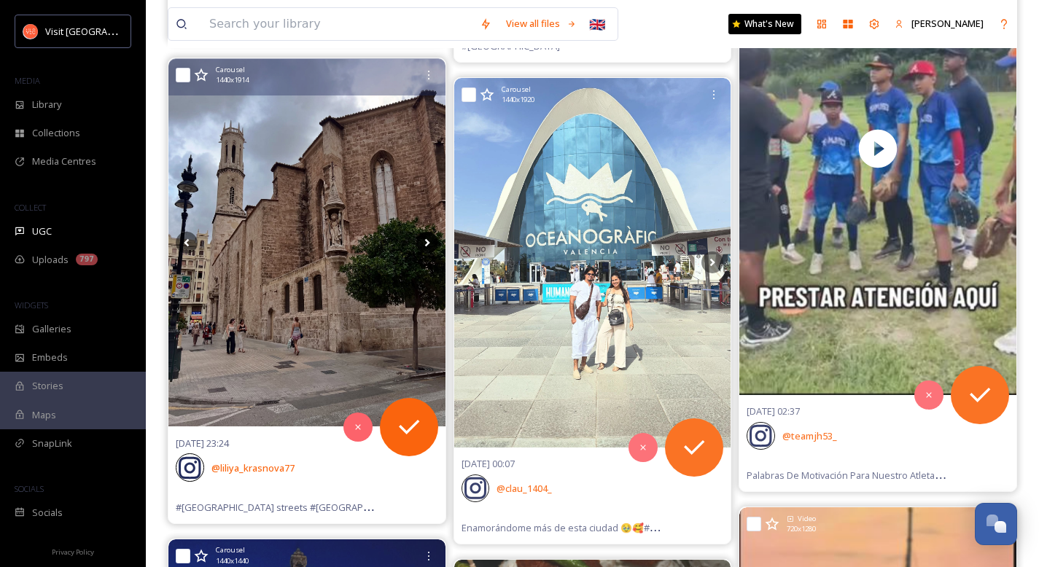
click at [430, 247] on icon at bounding box center [427, 243] width 22 height 22
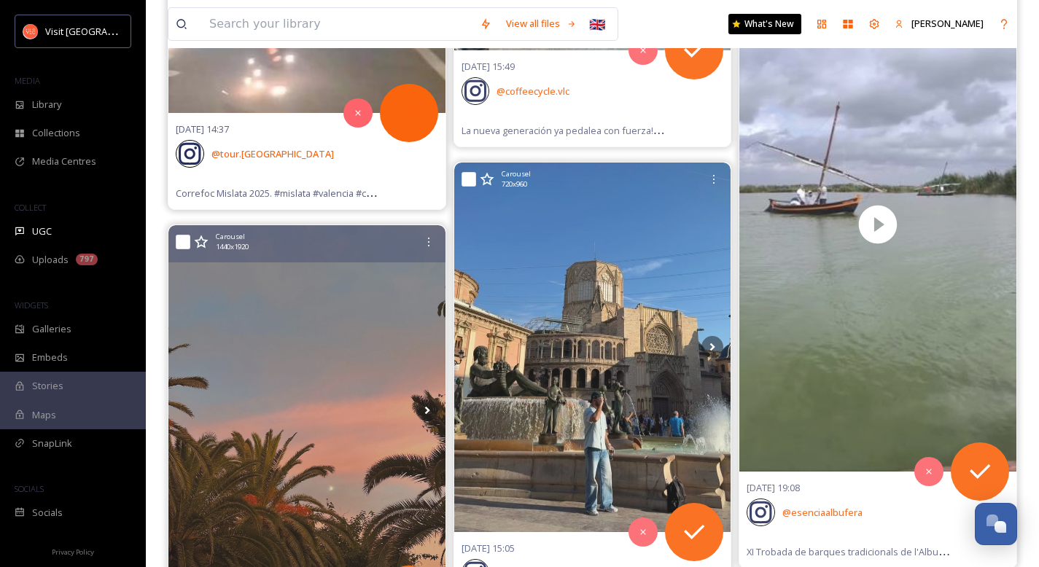
scroll to position [41398, 0]
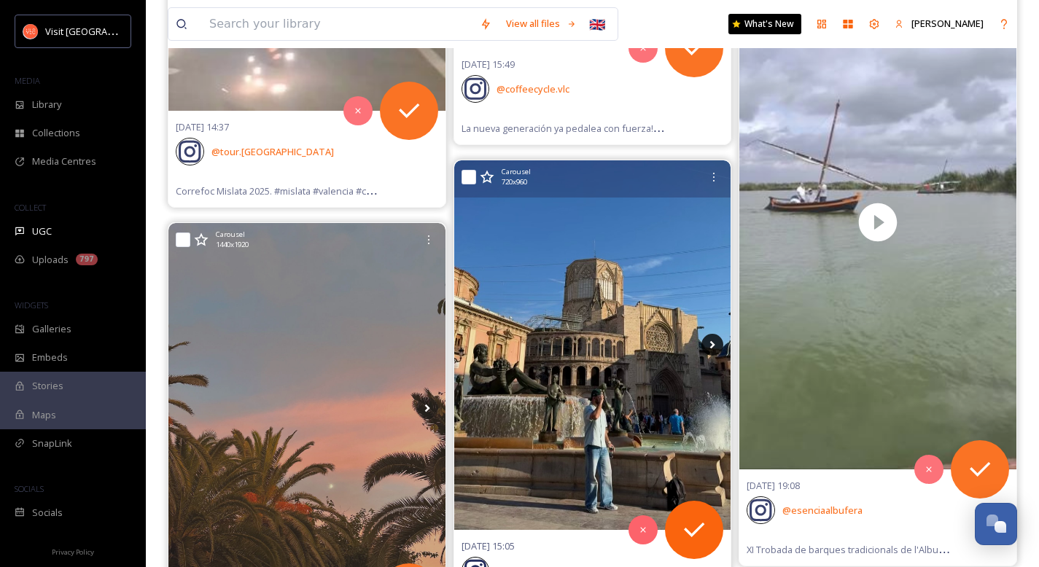
click at [675, 346] on icon at bounding box center [712, 345] width 5 height 8
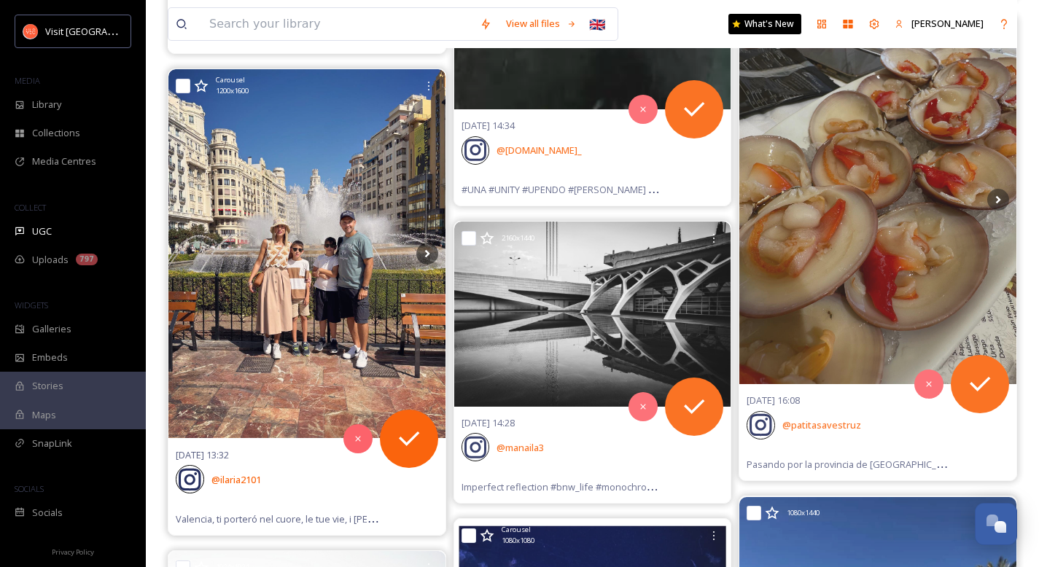
scroll to position [42416, 0]
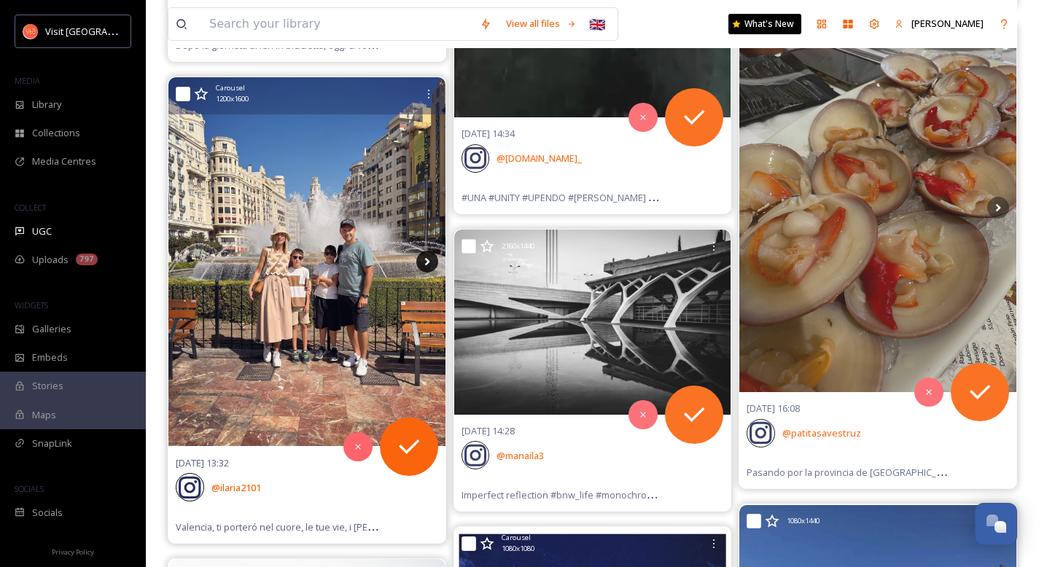
click at [427, 266] on icon at bounding box center [427, 262] width 22 height 22
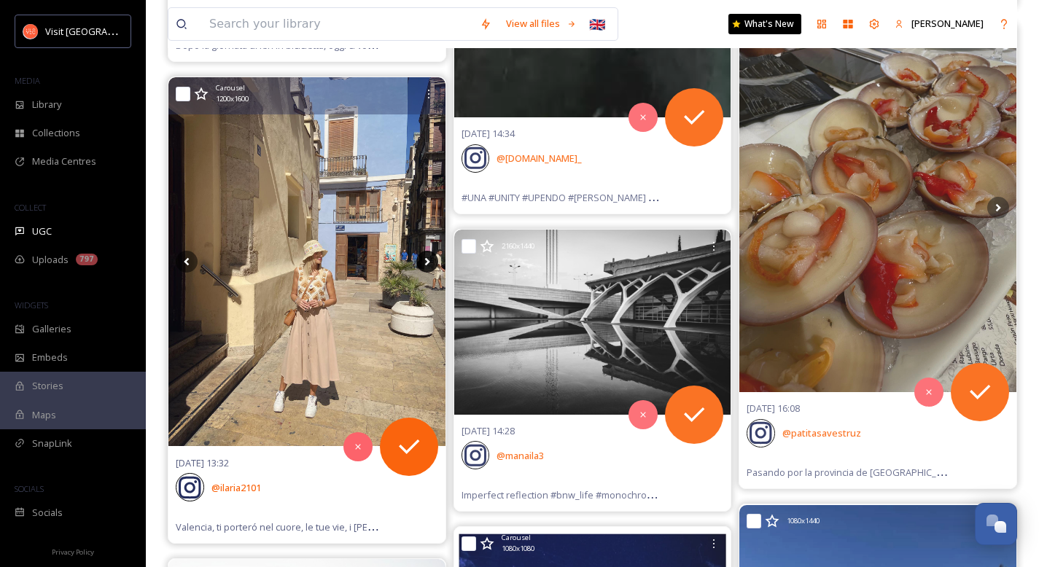
click at [429, 257] on icon at bounding box center [427, 262] width 22 height 22
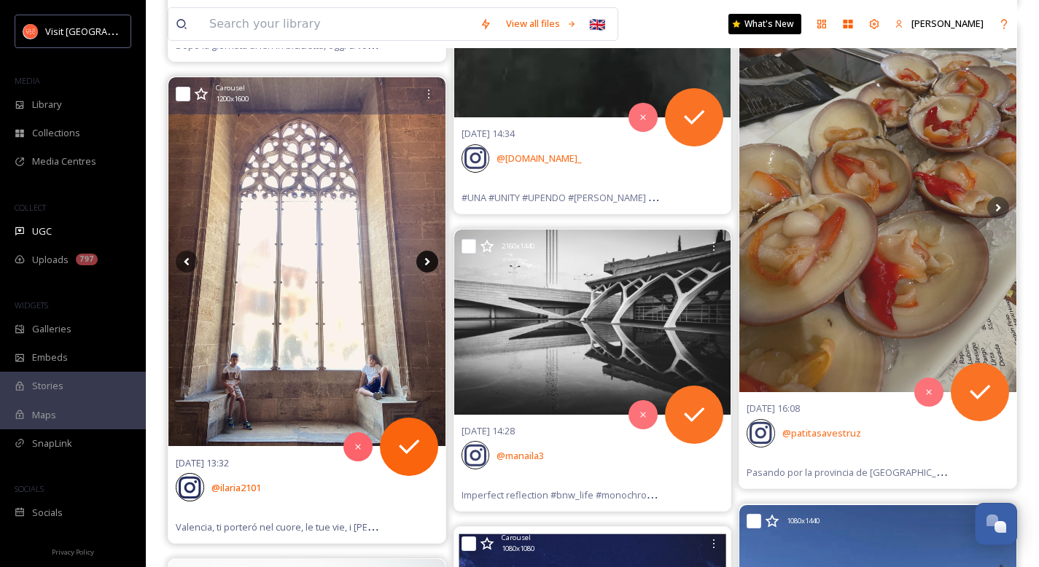
click at [427, 263] on icon at bounding box center [426, 262] width 5 height 8
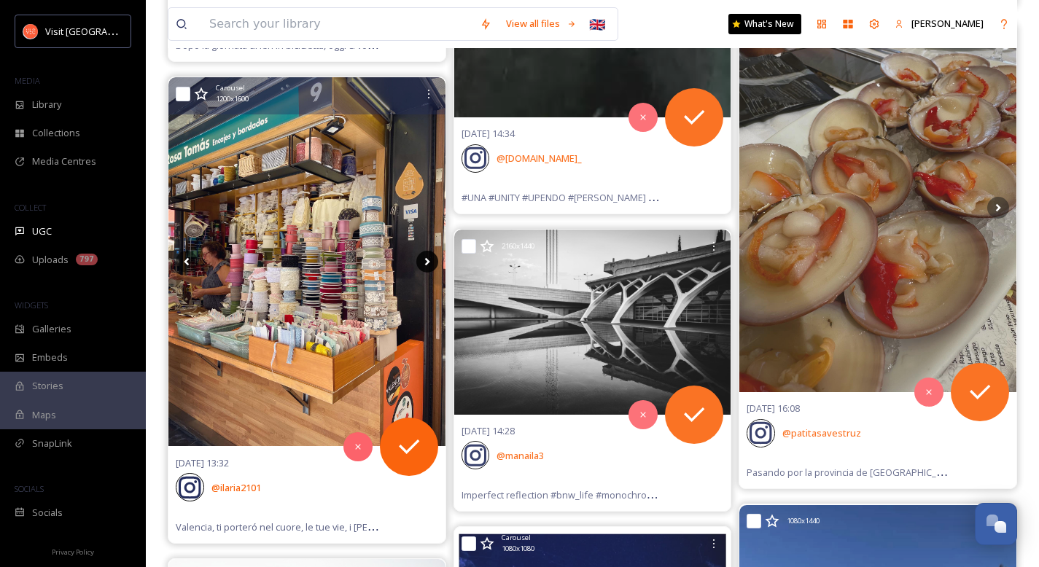
click at [427, 263] on icon at bounding box center [426, 262] width 5 height 8
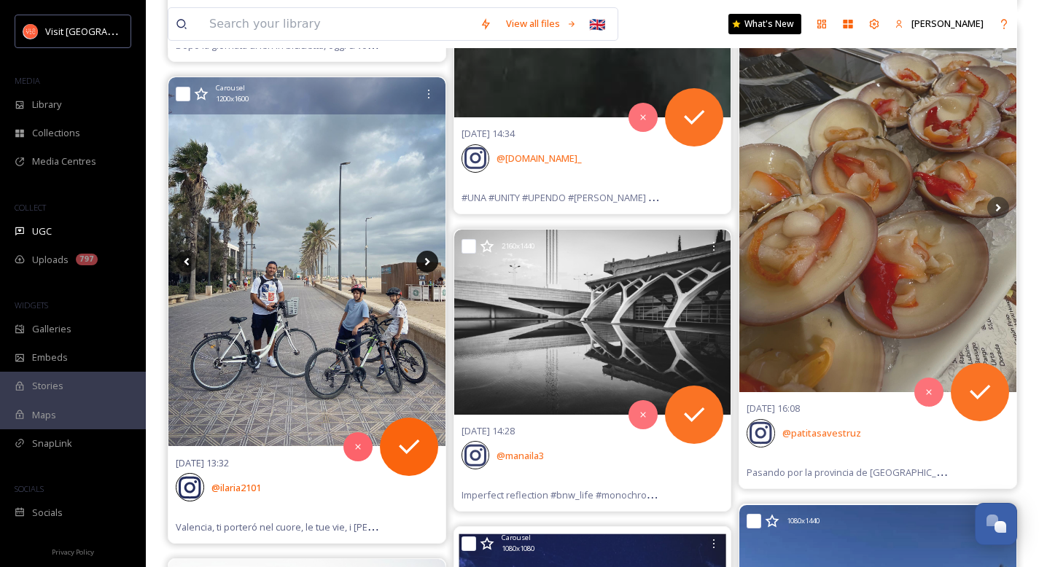
click at [427, 263] on icon at bounding box center [426, 262] width 5 height 8
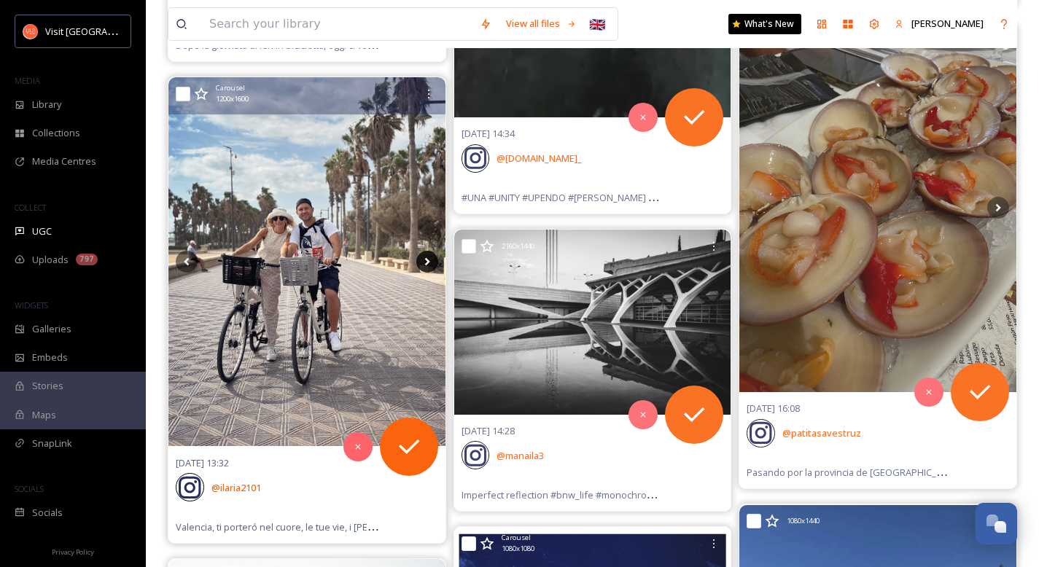
click at [427, 263] on icon at bounding box center [426, 262] width 5 height 8
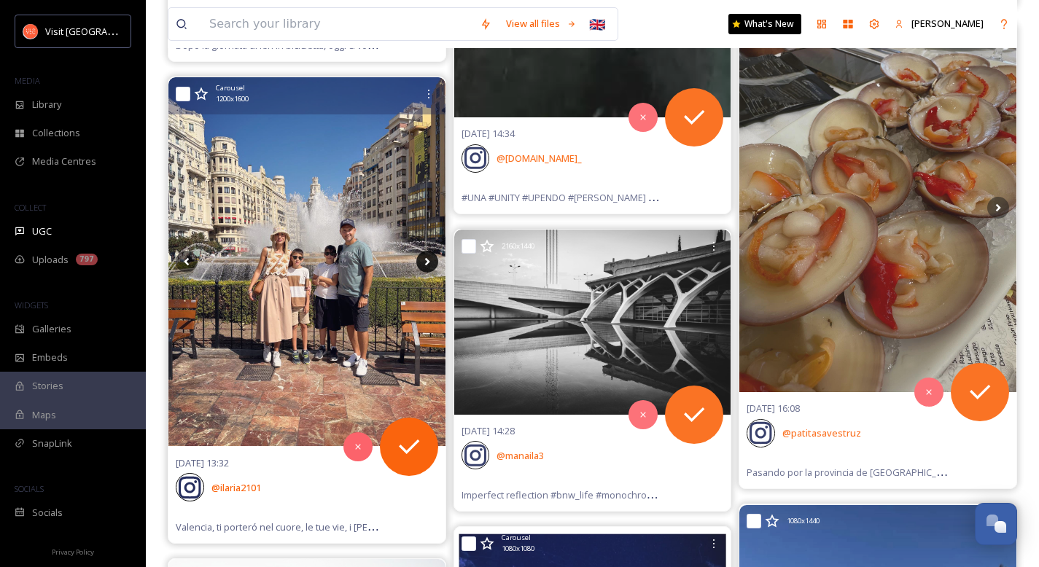
click at [427, 263] on icon at bounding box center [426, 262] width 5 height 8
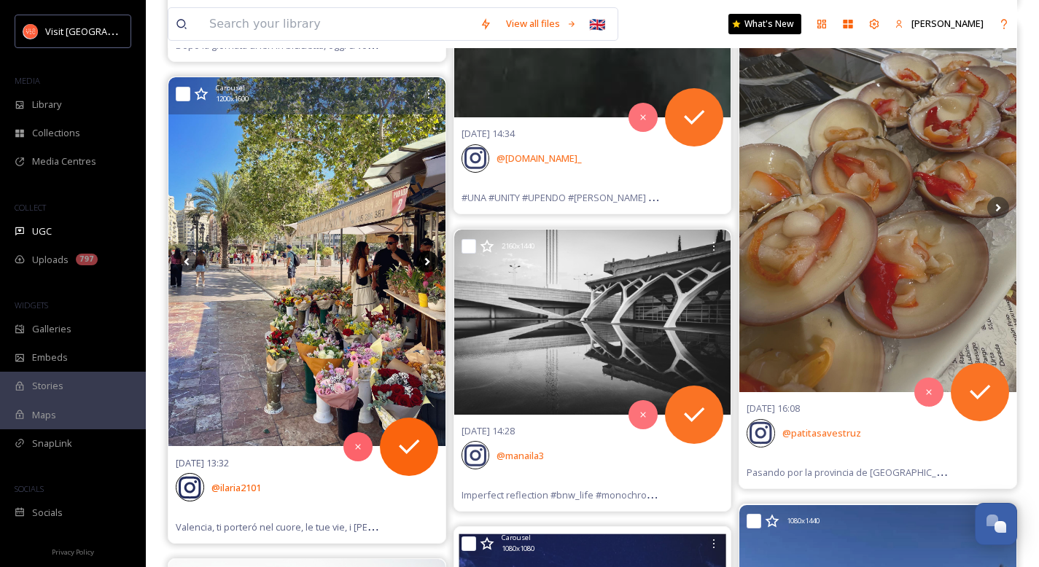
click at [427, 263] on icon at bounding box center [426, 262] width 5 height 8
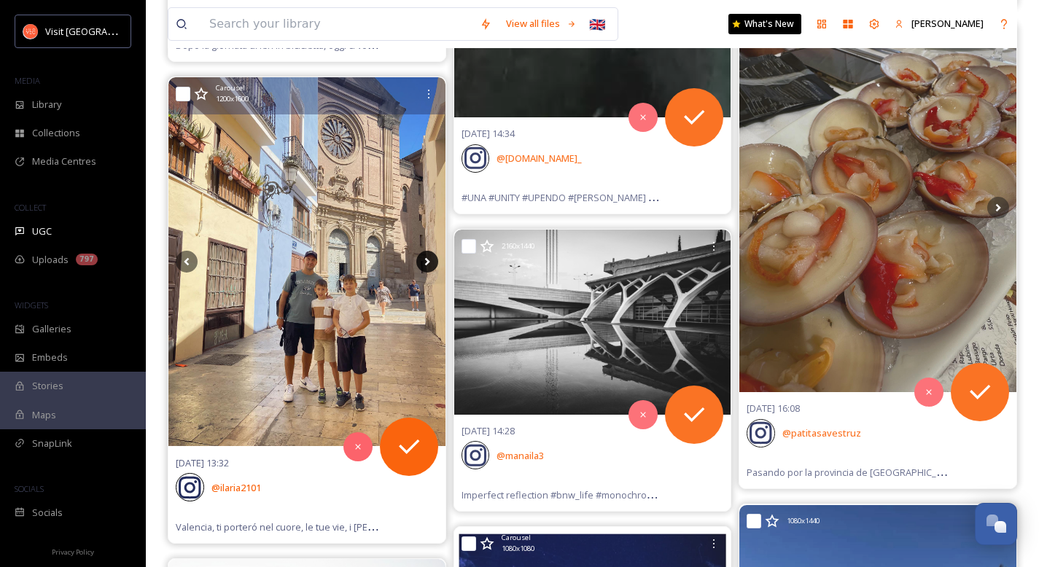
click at [427, 263] on icon at bounding box center [426, 262] width 5 height 8
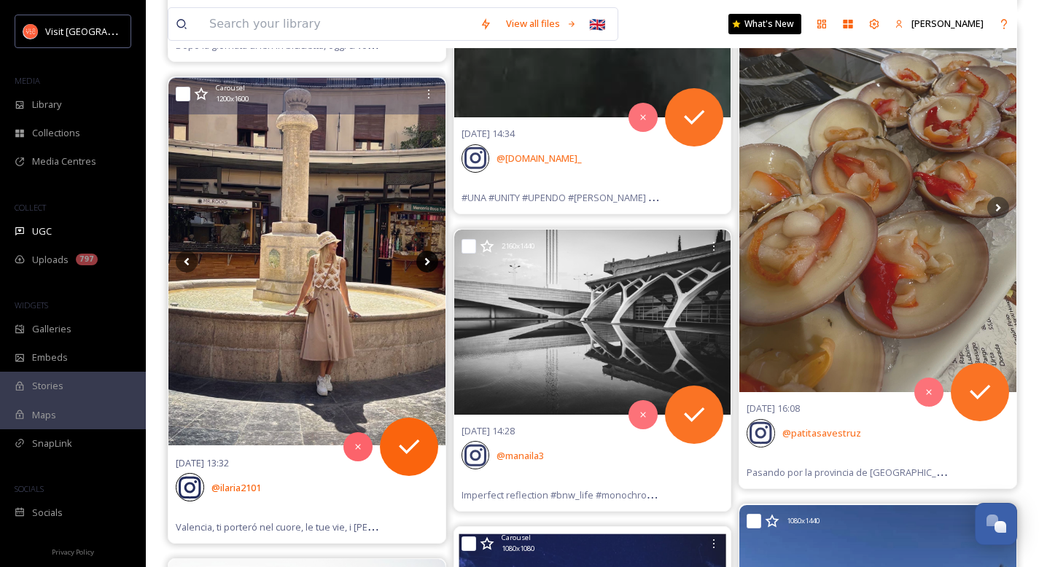
click at [427, 263] on icon at bounding box center [426, 262] width 5 height 8
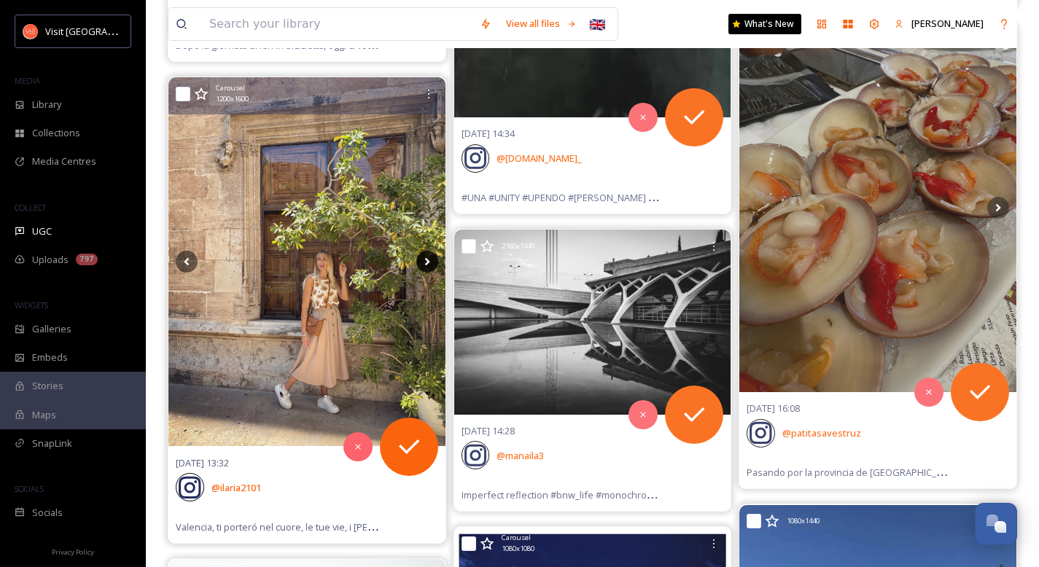
click at [427, 263] on icon at bounding box center [426, 262] width 5 height 8
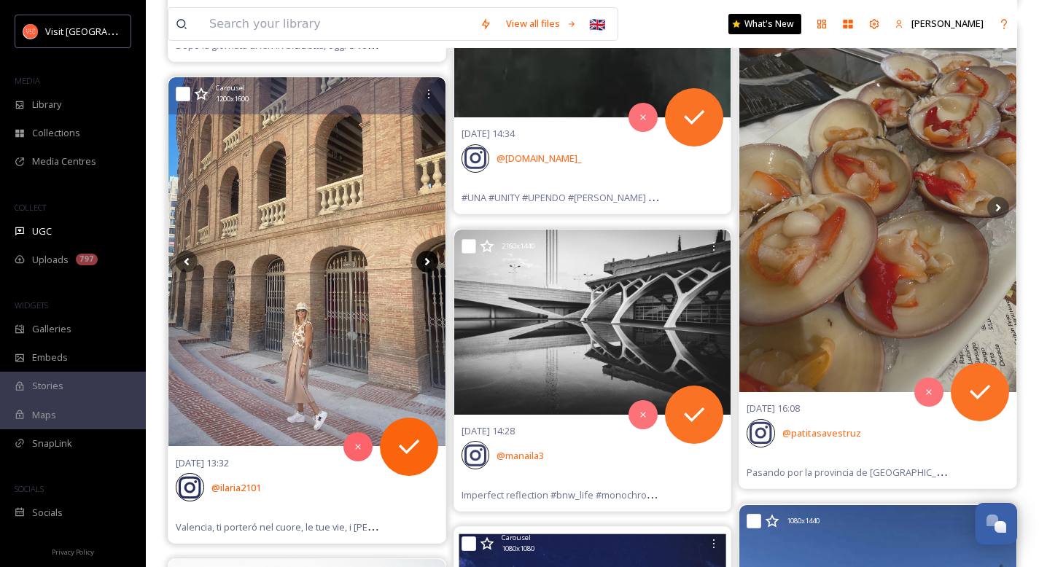
click at [427, 263] on icon at bounding box center [426, 262] width 5 height 8
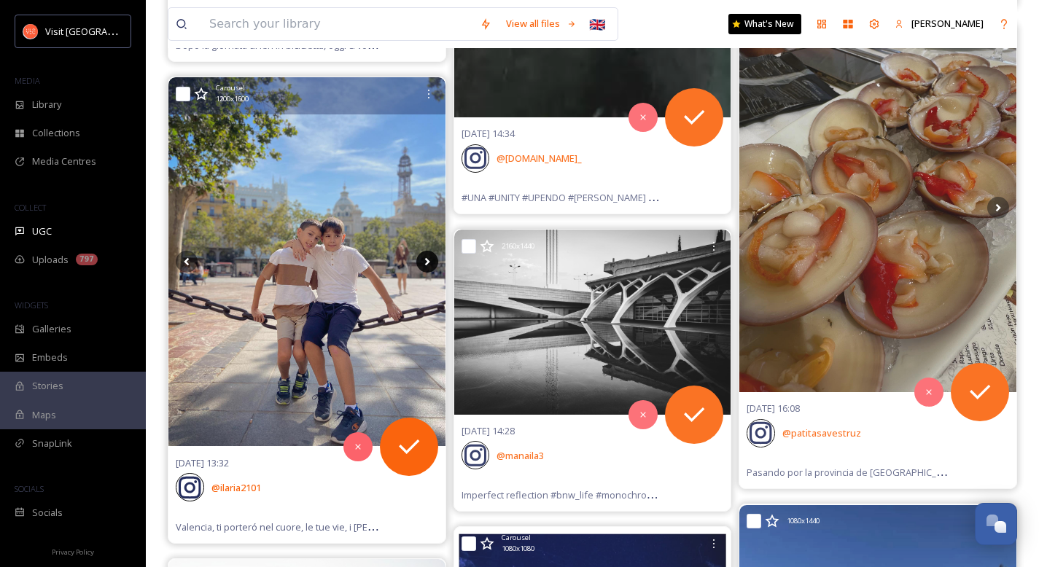
click at [427, 263] on icon at bounding box center [426, 262] width 5 height 8
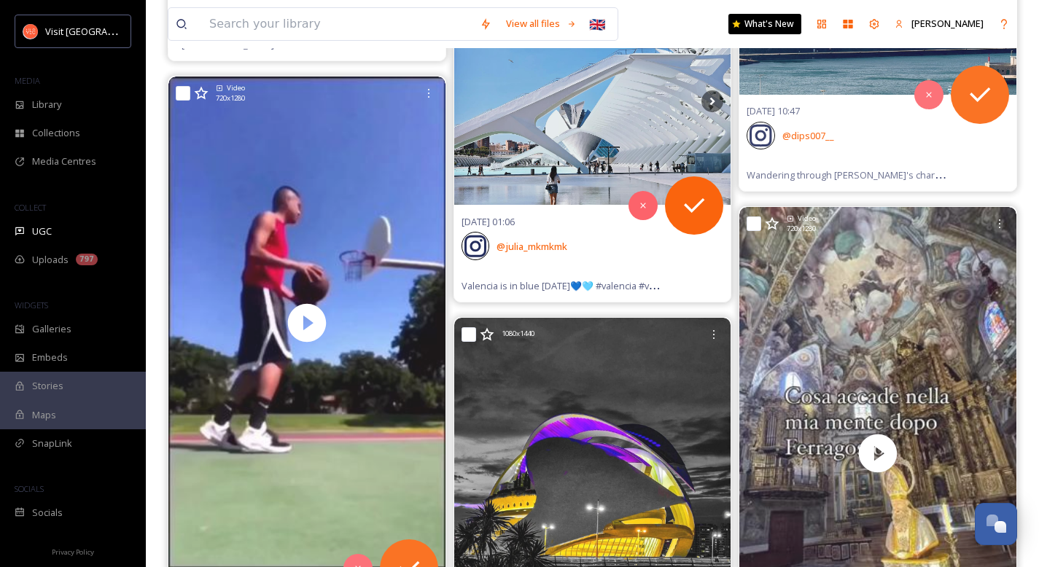
scroll to position [51593, 0]
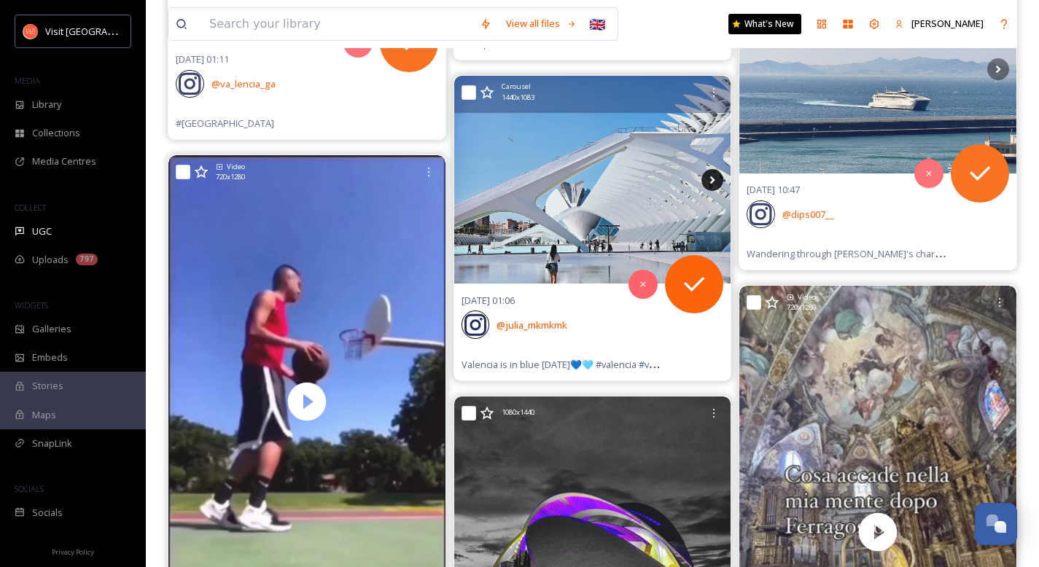
click at [675, 175] on icon at bounding box center [713, 180] width 22 height 22
click at [675, 181] on icon at bounding box center [712, 180] width 5 height 8
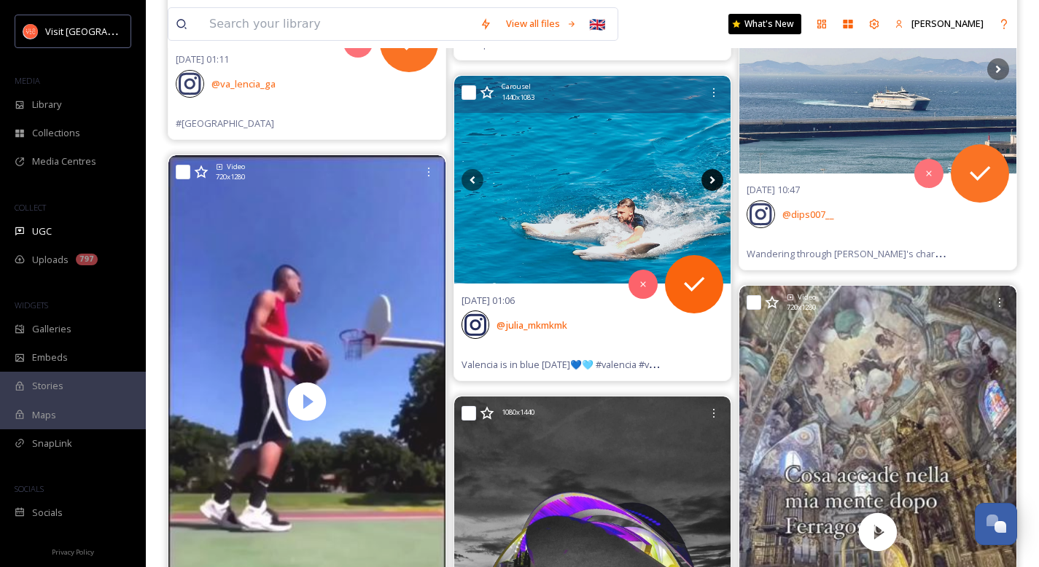
click at [675, 181] on icon at bounding box center [712, 180] width 5 height 8
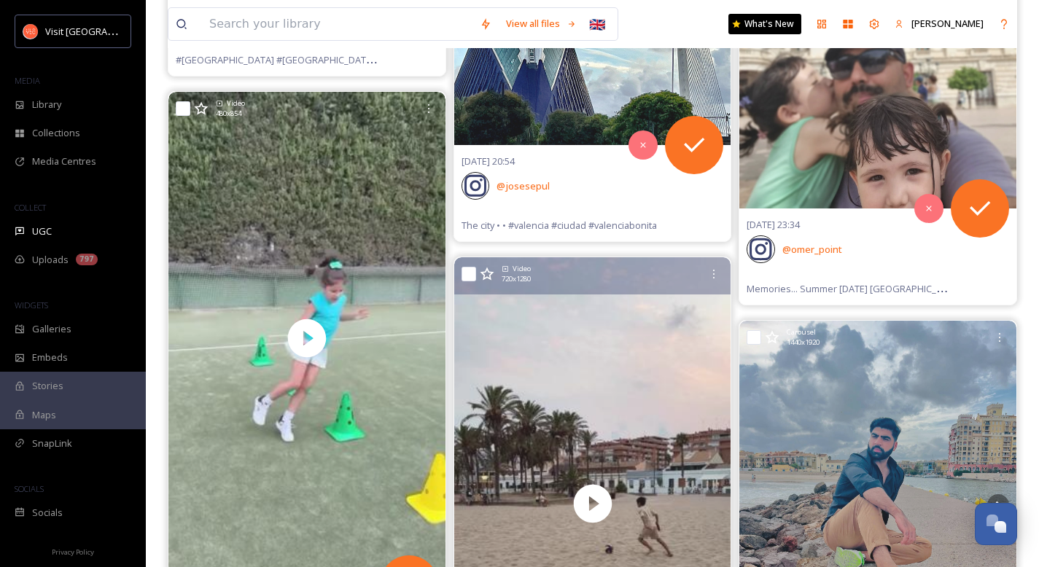
scroll to position [56257, 0]
